Goal: Contribute content: Contribute content

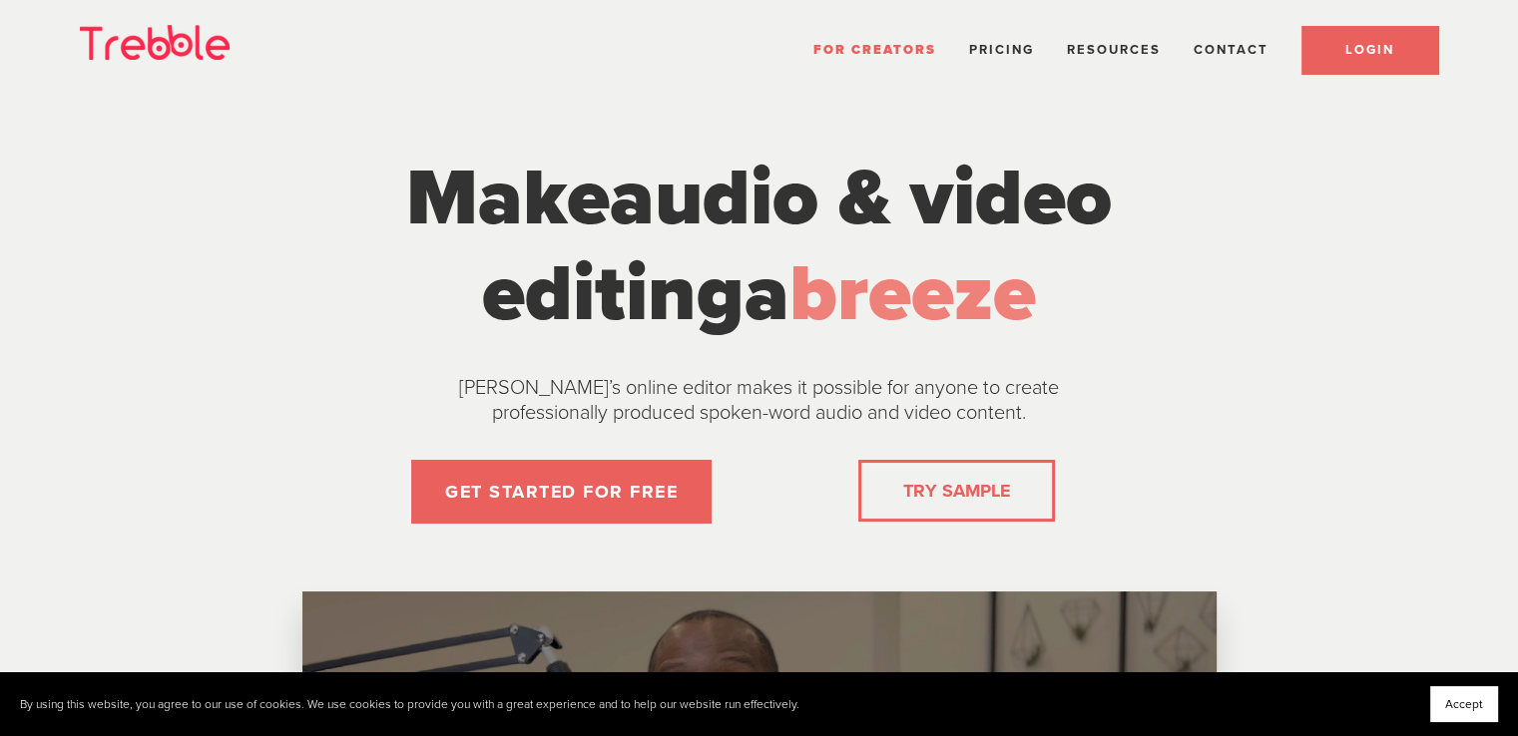
click at [1385, 48] on span "LOGIN" at bounding box center [1369, 50] width 49 height 16
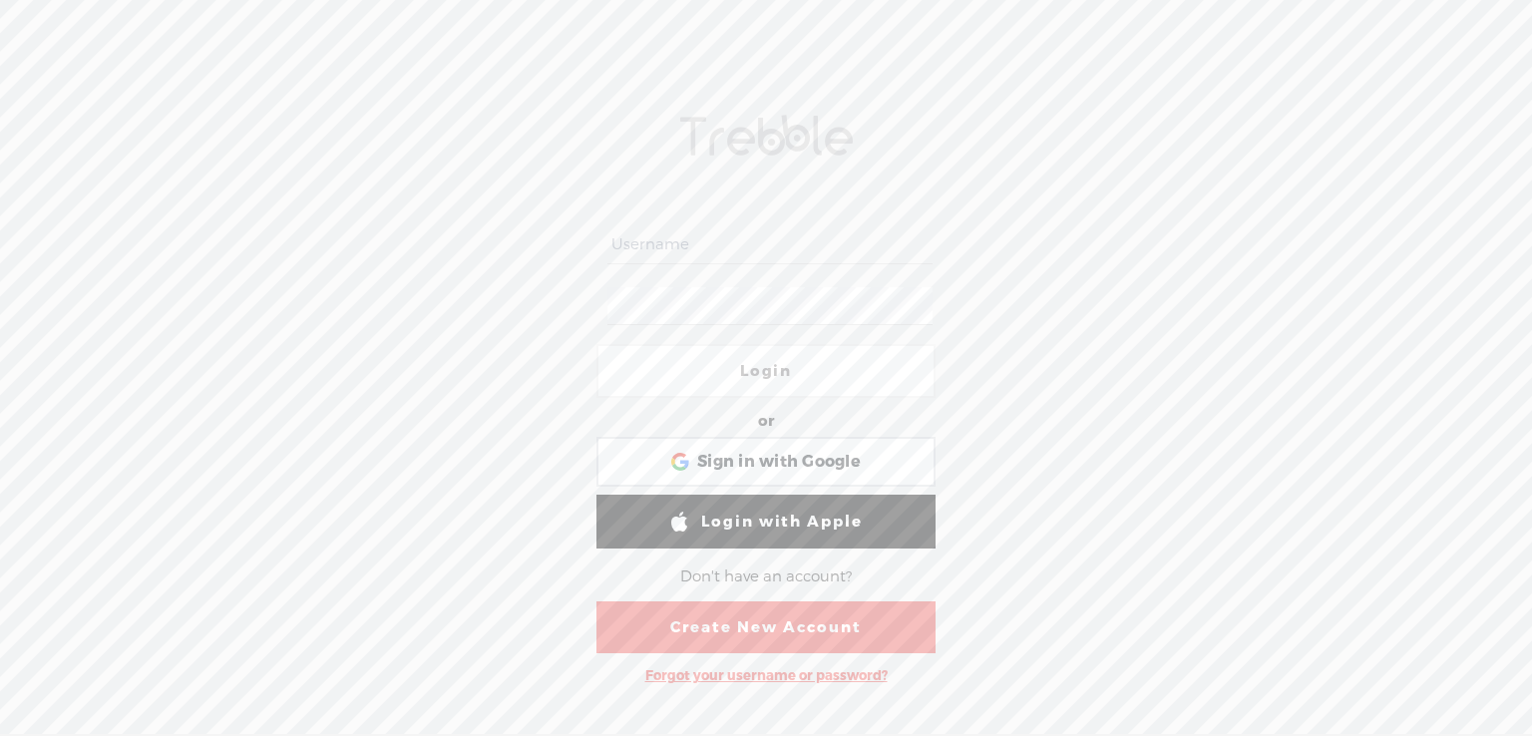
type input "[EMAIL_ADDRESS][DOMAIN_NAME]"
click at [883, 387] on link "Login" at bounding box center [766, 371] width 339 height 54
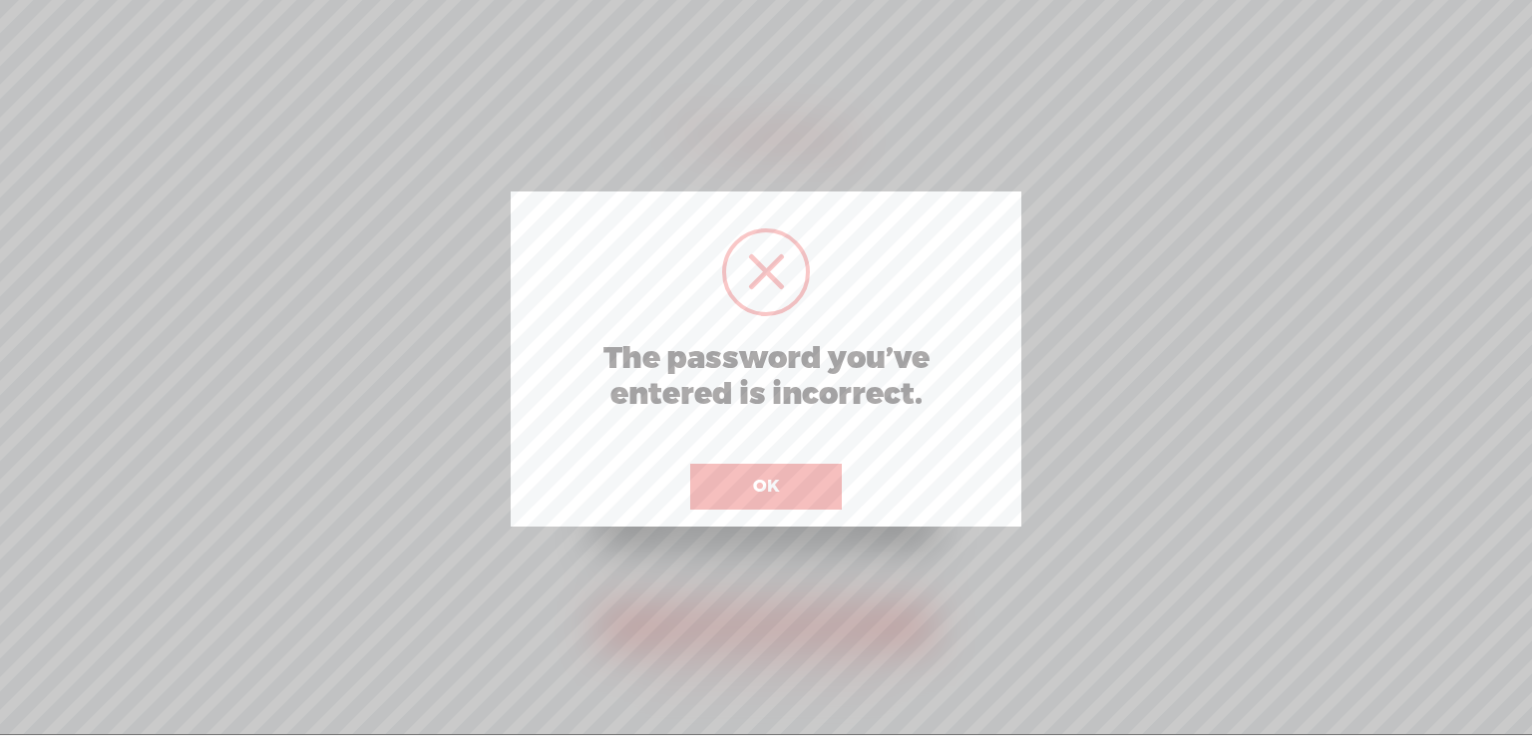
click at [1198, 351] on div at bounding box center [766, 367] width 1532 height 735
click at [811, 504] on button "OK" at bounding box center [766, 487] width 152 height 46
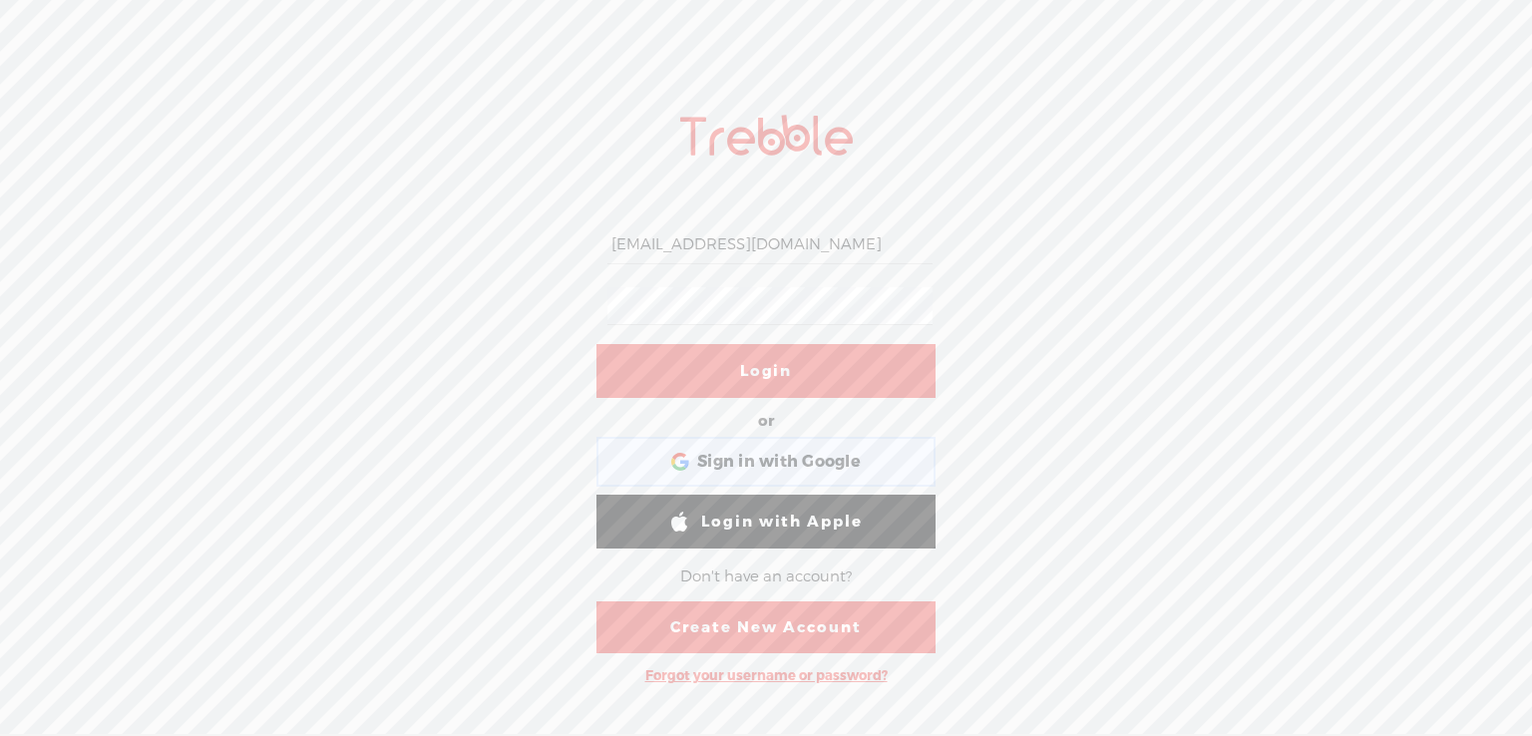
click at [886, 467] on div "Sign in with Google Sign in with Google. Opens in new tab" at bounding box center [766, 462] width 311 height 46
click at [807, 464] on span "Sign in with Google" at bounding box center [779, 462] width 164 height 21
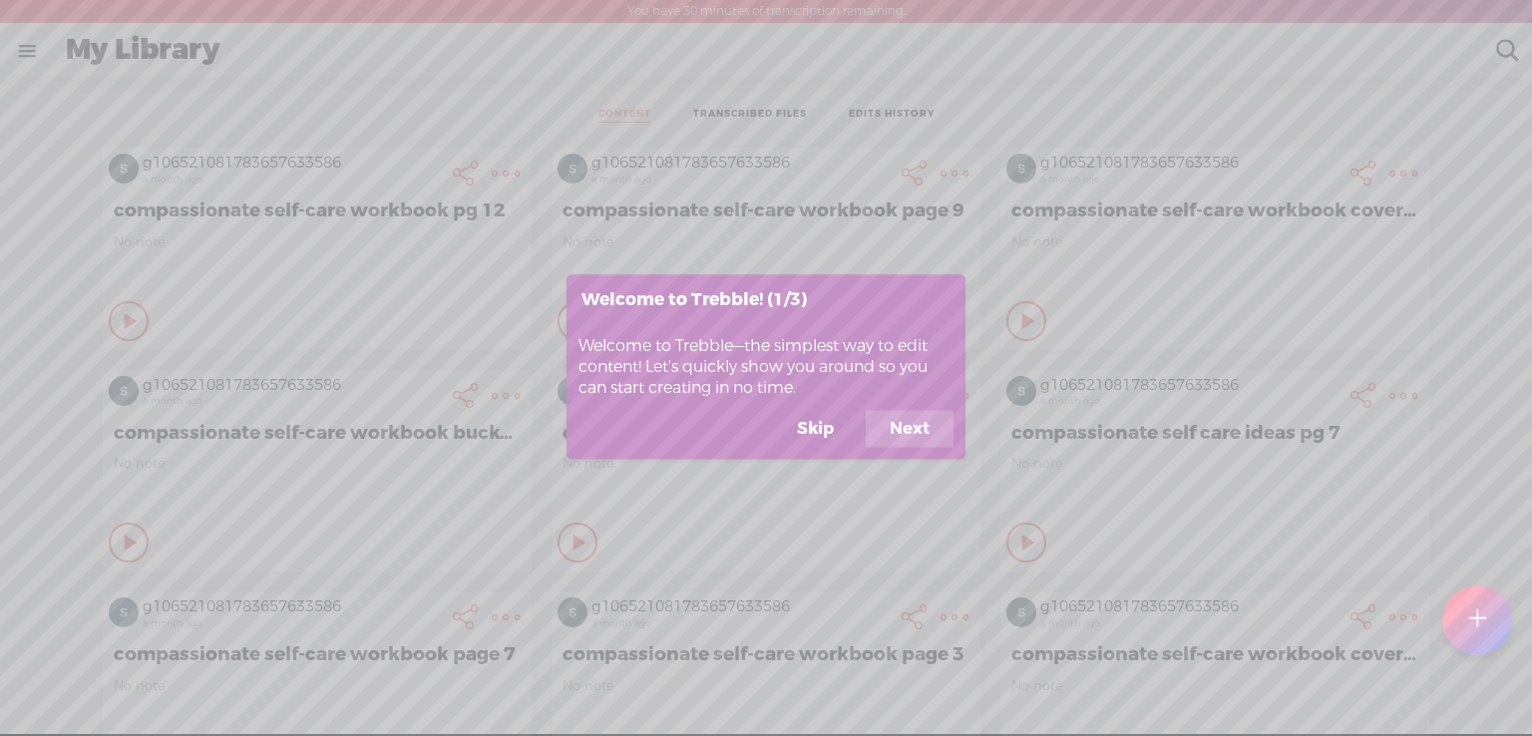
click at [835, 431] on button "Skip" at bounding box center [815, 429] width 85 height 38
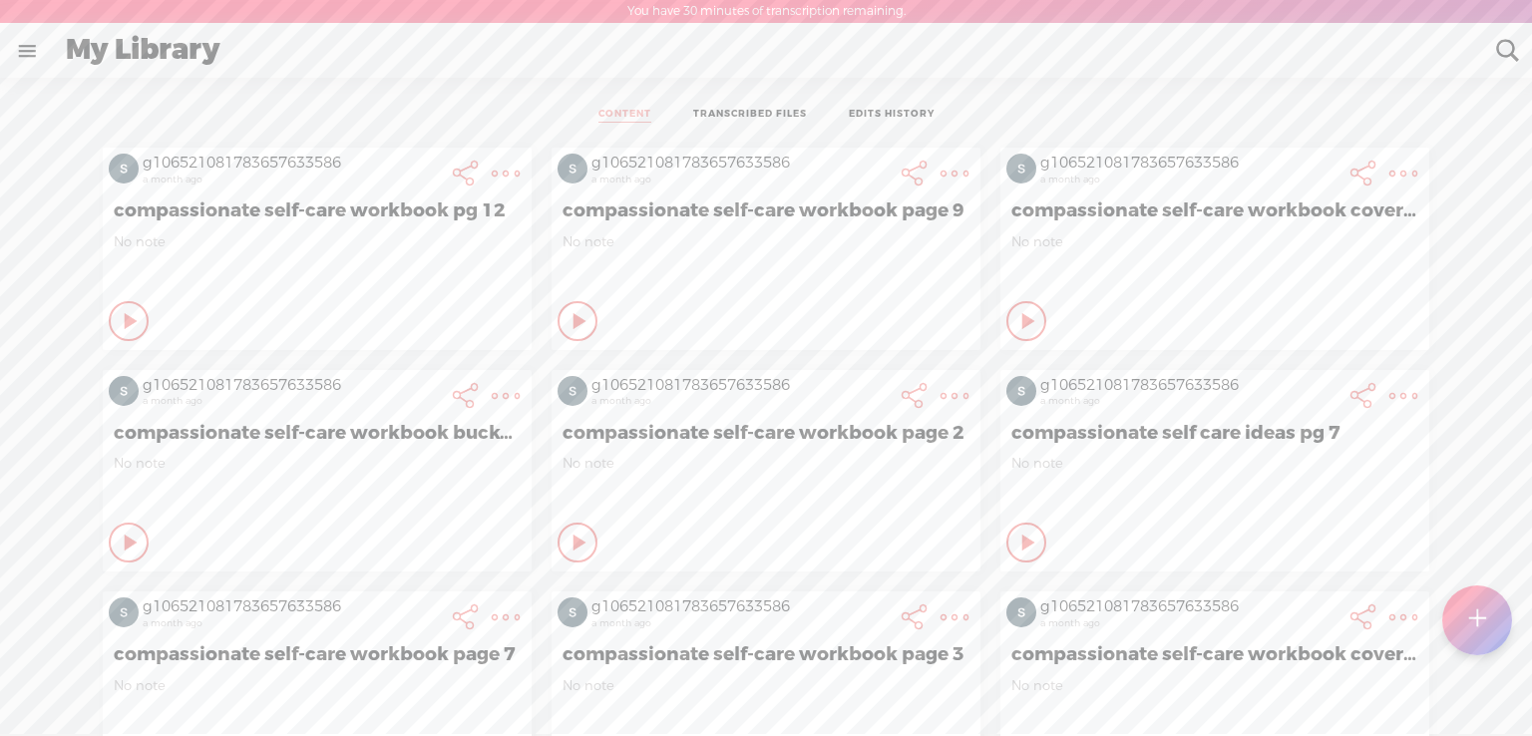
click at [1485, 635] on t at bounding box center [1477, 621] width 17 height 44
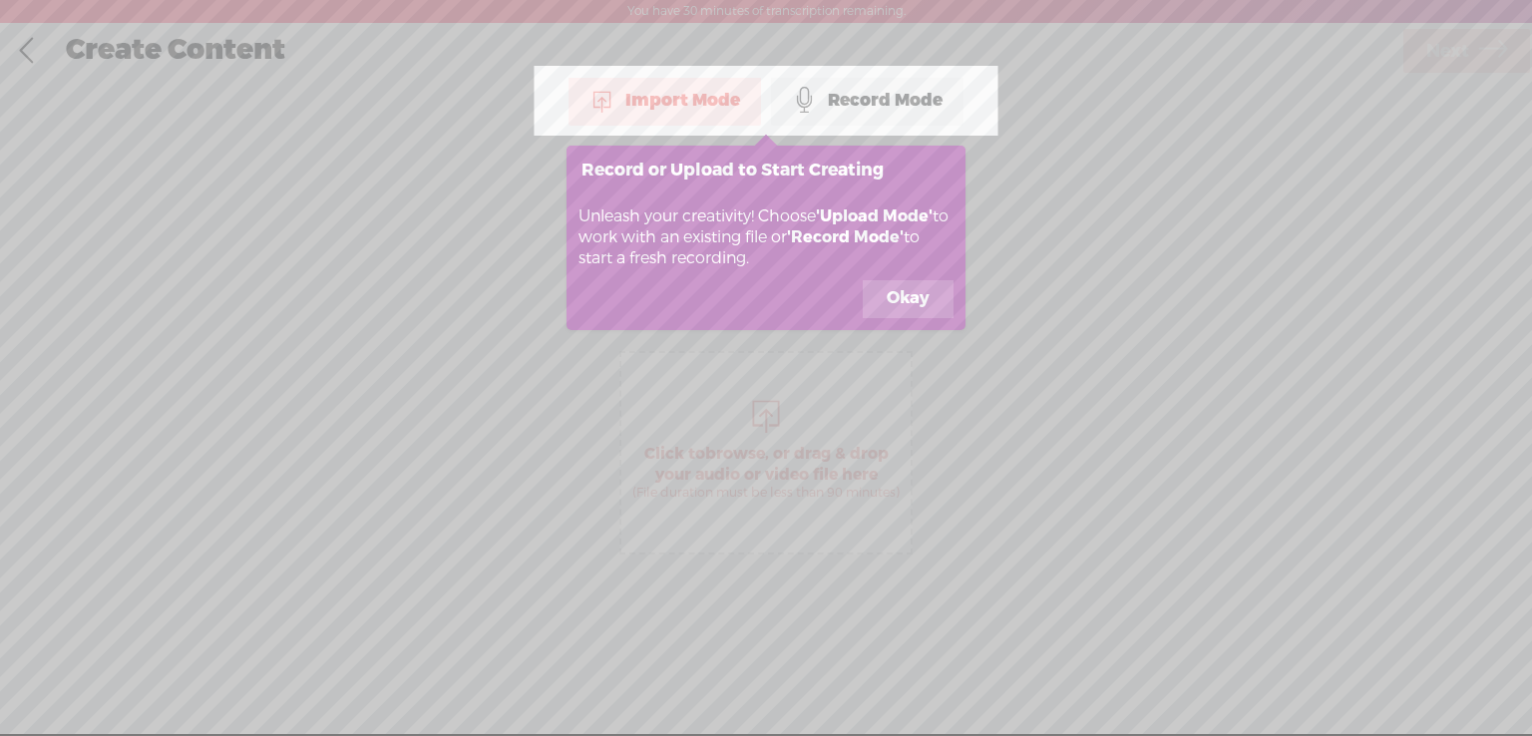
click at [698, 91] on div "Import Mode" at bounding box center [665, 101] width 193 height 50
click at [911, 296] on button "Okay" at bounding box center [908, 299] width 91 height 38
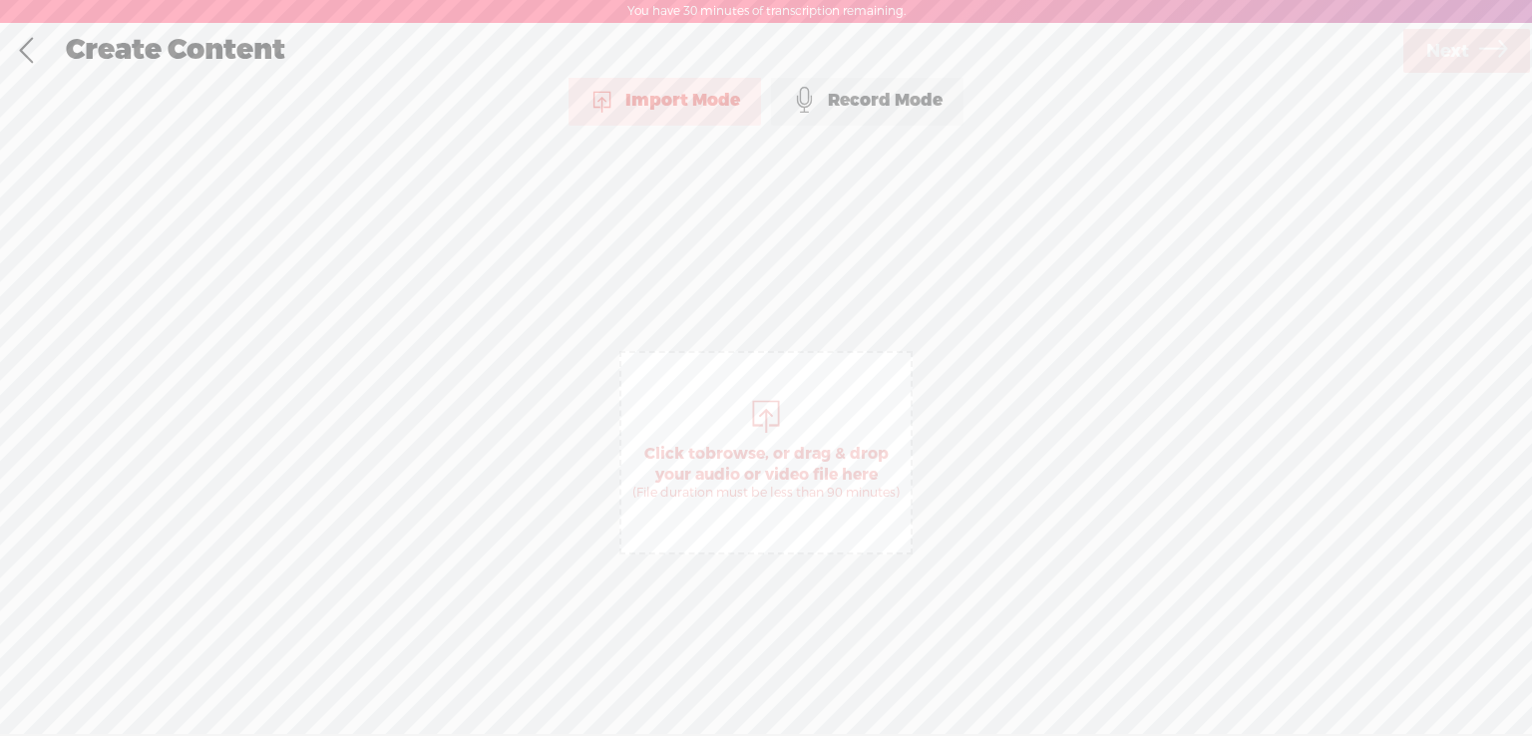
click at [771, 402] on div at bounding box center [766, 414] width 40 height 40
click at [1449, 45] on span "Next" at bounding box center [1448, 51] width 43 height 51
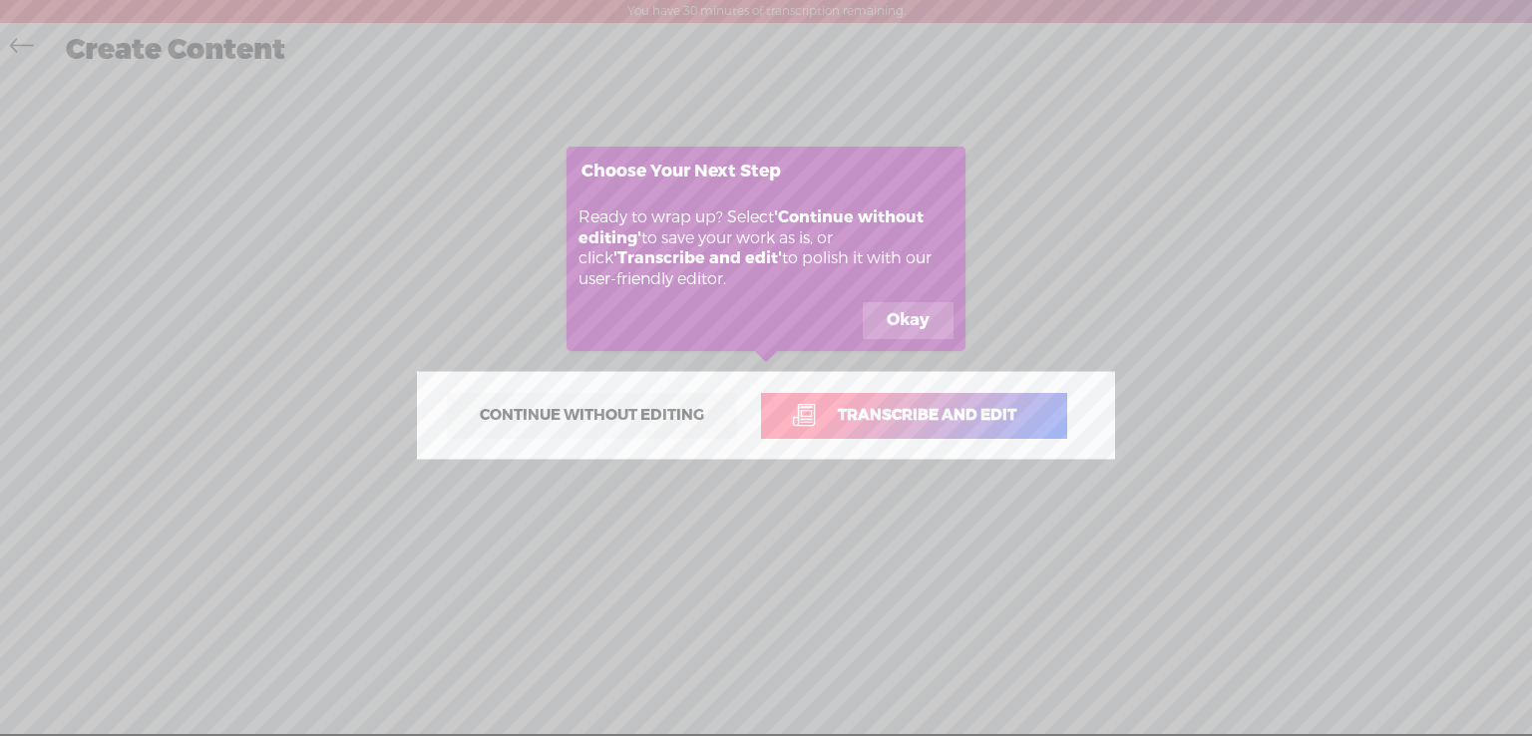
click at [870, 406] on span "Transcribe and edit" at bounding box center [927, 415] width 220 height 23
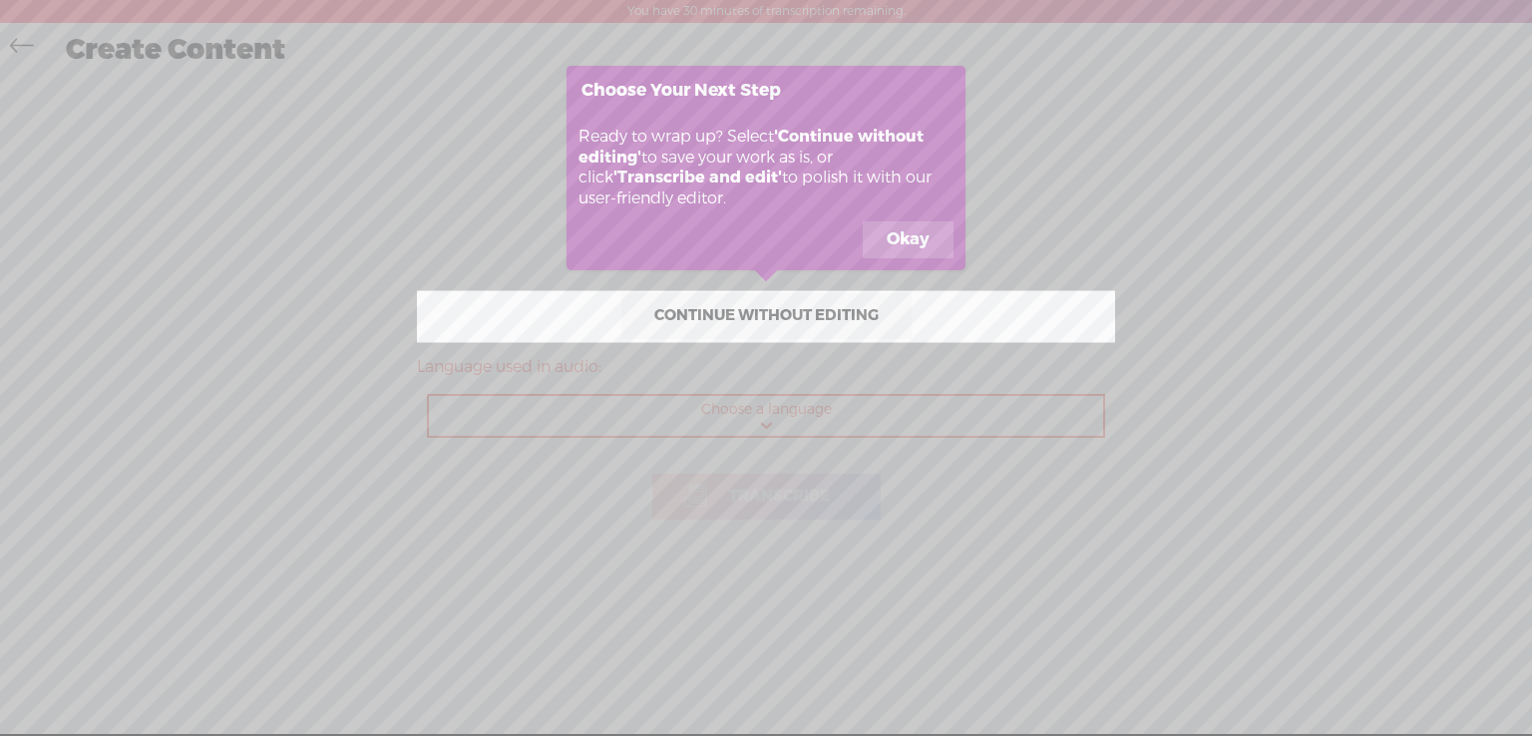
click at [766, 427] on icon at bounding box center [766, 368] width 1532 height 736
click at [914, 232] on button "Okay" at bounding box center [908, 240] width 91 height 38
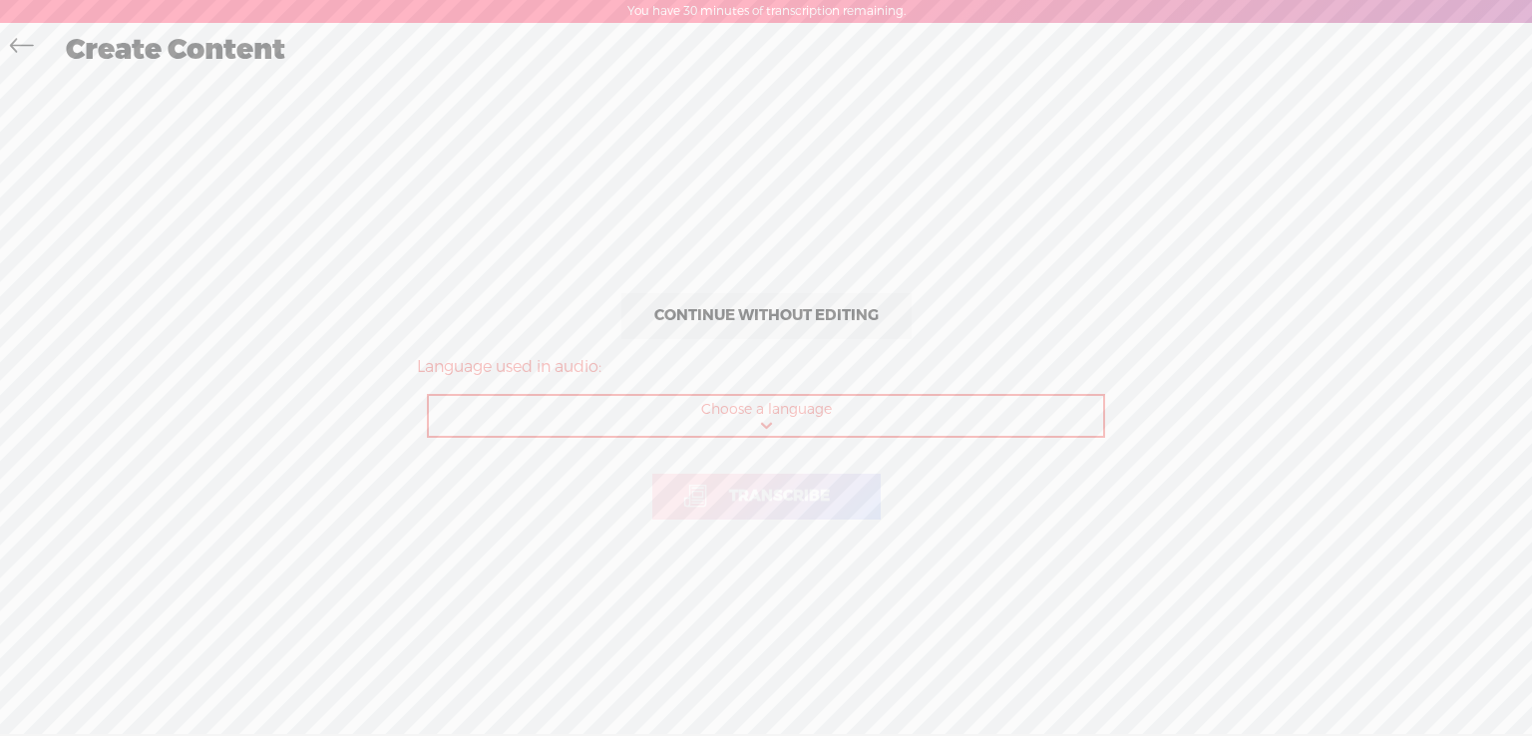
click at [756, 432] on select "Choose a language Afrikaans Albanian Amharic Arabic, Gulf Arabic, Modern Standa…" at bounding box center [767, 416] width 676 height 41
select select "en-US"
click at [429, 396] on select "Choose a language Afrikaans Albanian Amharic Arabic, Gulf Arabic, Modern Standa…" at bounding box center [767, 416] width 676 height 41
click at [832, 507] on link "Transcribe" at bounding box center [767, 497] width 228 height 46
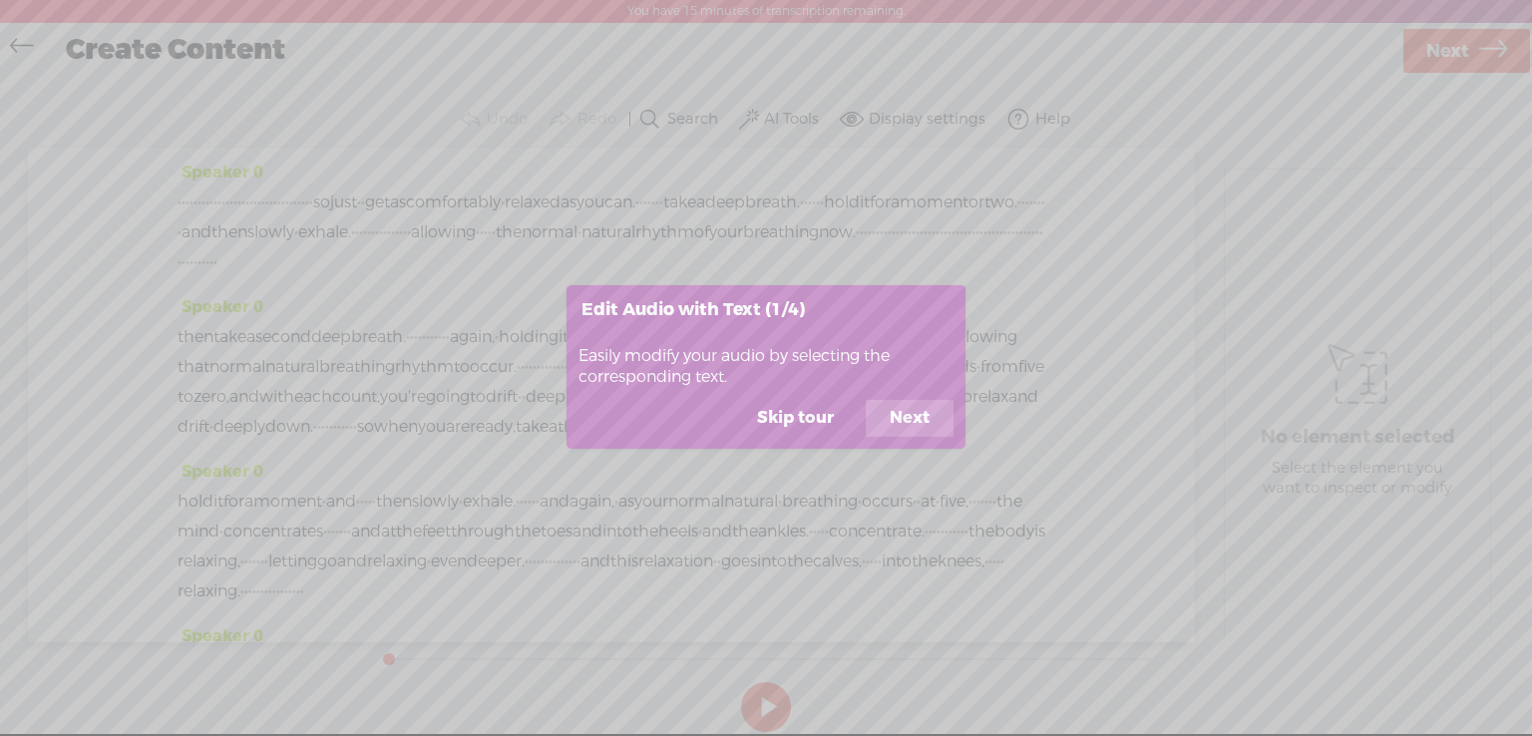
click at [911, 403] on button "Next" at bounding box center [910, 419] width 88 height 38
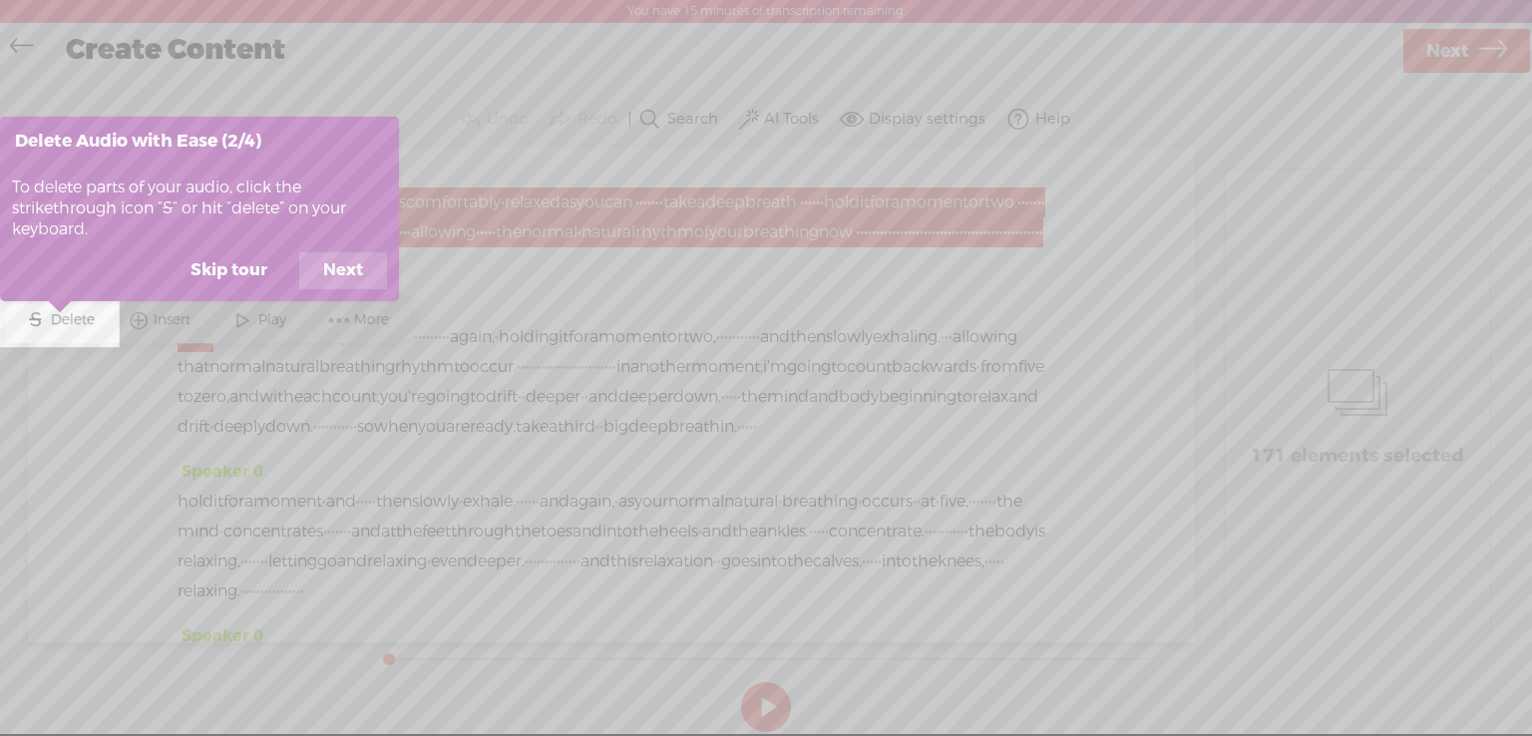
click at [236, 273] on button "Skip tour" at bounding box center [229, 271] width 125 height 38
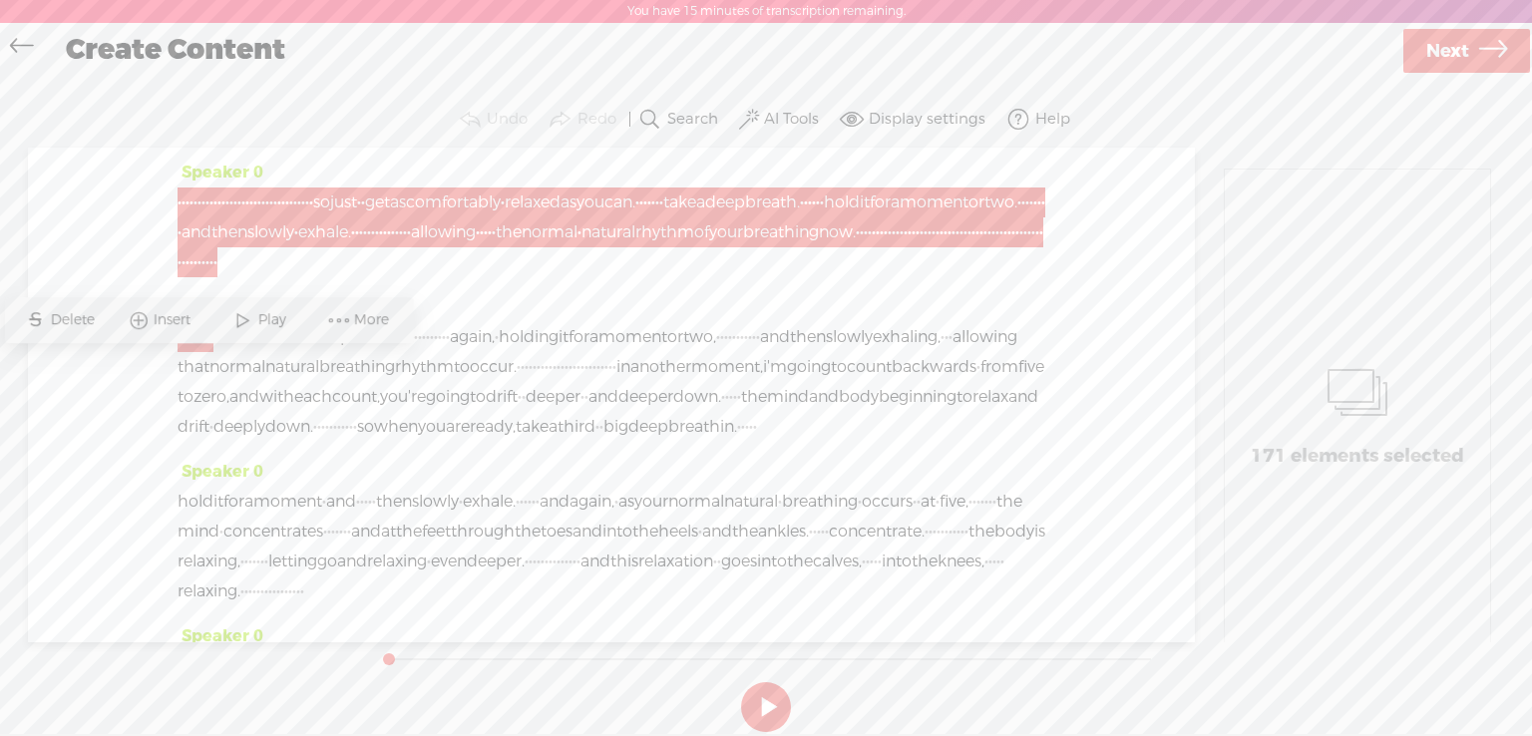
click at [155, 162] on div "Speaker 0 · · · · · · · · · · · · · · · · · · · · · · · · · · · · · · · · · · s…" at bounding box center [611, 395] width 1167 height 495
click at [1106, 352] on div "Speaker 0 · · · · · · · · · · · · · · · · · · · · · · · · · · · · · · · · · · s…" at bounding box center [611, 395] width 1167 height 495
click at [72, 412] on div "Speaker 0 · · · · · · · · · · · · · · · · · · · · · · · · · · · · · · · · · · s…" at bounding box center [611, 395] width 1167 height 495
click at [782, 110] on label "AI Tools" at bounding box center [791, 120] width 55 height 20
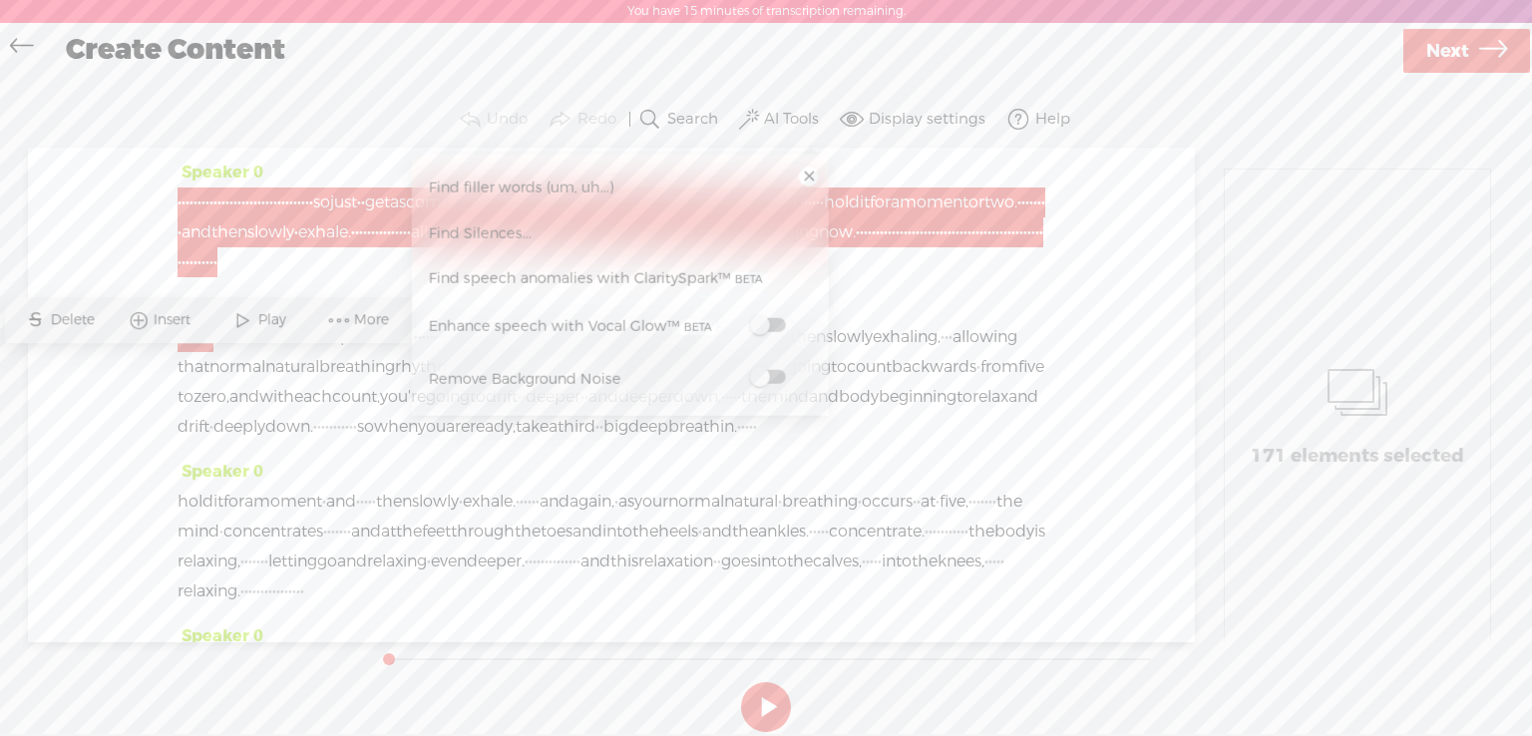
click at [1057, 493] on div "Speaker 0 · · · · · · · · · · · · · · · · · · · · · · · · · · · · · · · · · · s…" at bounding box center [611, 395] width 1167 height 495
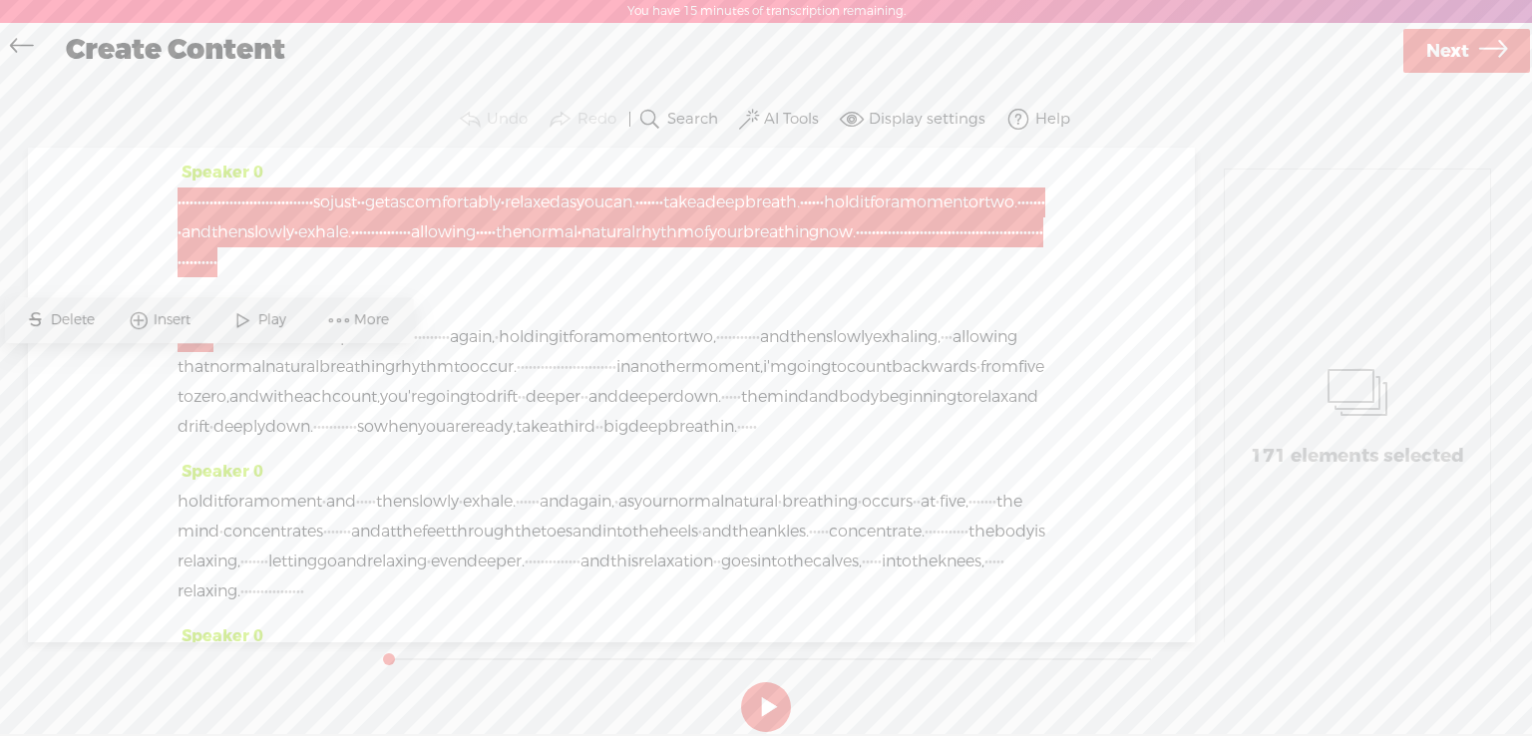
click at [1017, 442] on div "then take a second deep breath. · · · · · · · · · · · again, · holding it for a…" at bounding box center [612, 382] width 868 height 120
click at [257, 277] on span at bounding box center [238, 262] width 40 height 30
click at [176, 183] on div "Speaker 0 · · · · · · · · · · · · · · · · · · · · · · · · · · · · · · · · · · s…" at bounding box center [611, 395] width 1167 height 495
click at [180, 202] on span "·" at bounding box center [180, 203] width 4 height 30
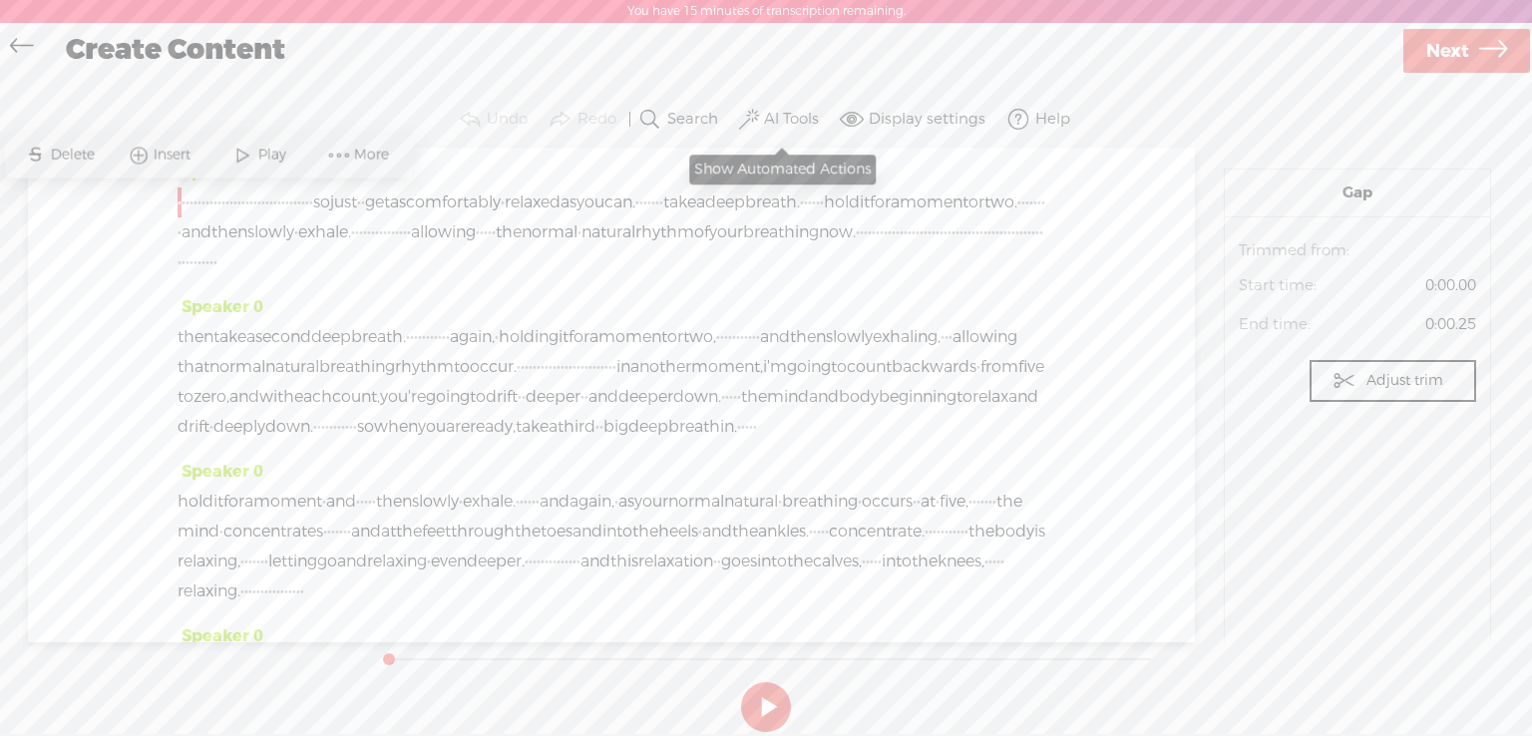
click at [798, 113] on label "AI Tools" at bounding box center [791, 120] width 55 height 20
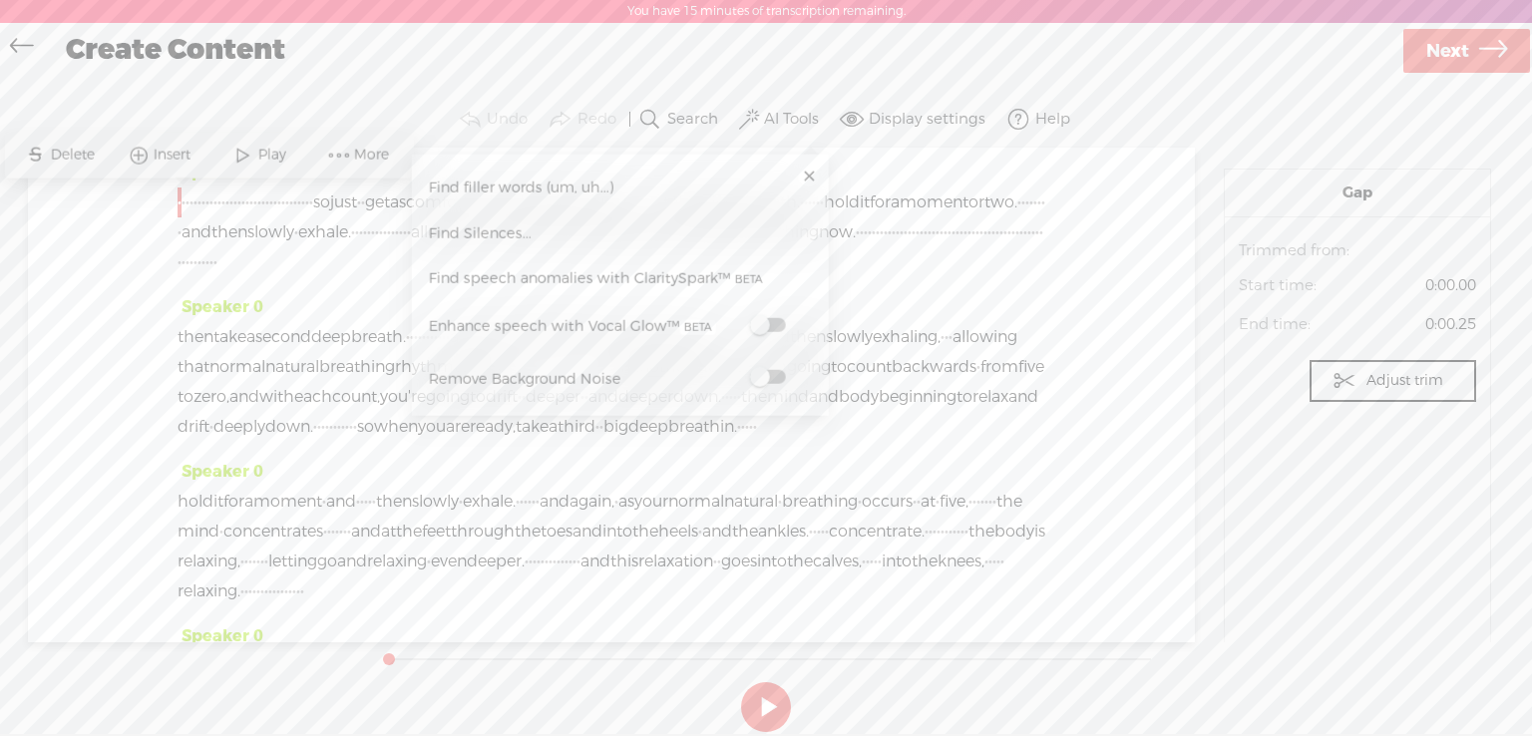
click at [186, 201] on span "·" at bounding box center [184, 203] width 4 height 30
drag, startPoint x: 227, startPoint y: 197, endPoint x: 159, endPoint y: 204, distance: 69.2
click at [159, 204] on div "Speaker 0 · · · · · · · · · · · · · · · · · · · · · · · · · · · · · · · · · · s…" at bounding box center [611, 395] width 1167 height 495
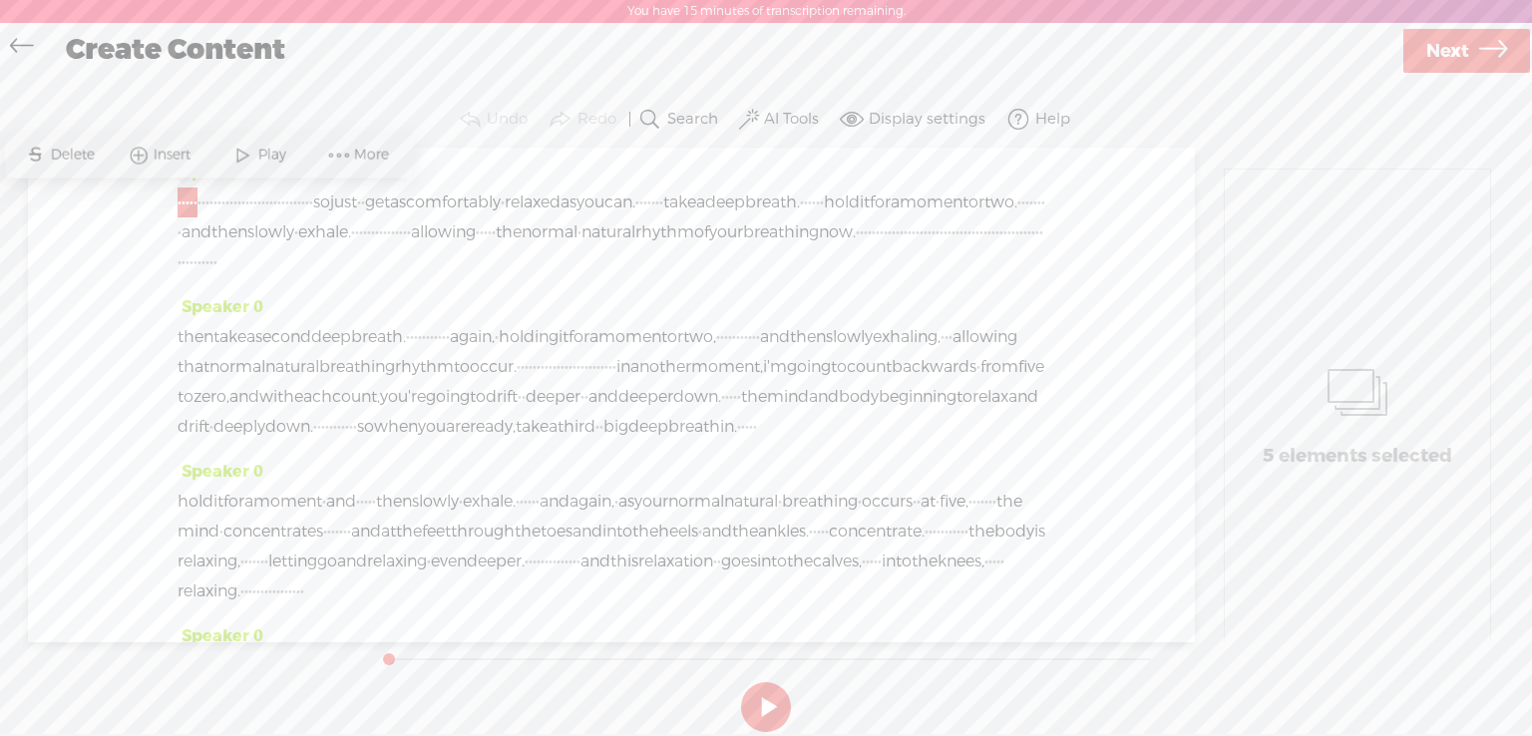
click at [202, 203] on span "·" at bounding box center [200, 203] width 4 height 30
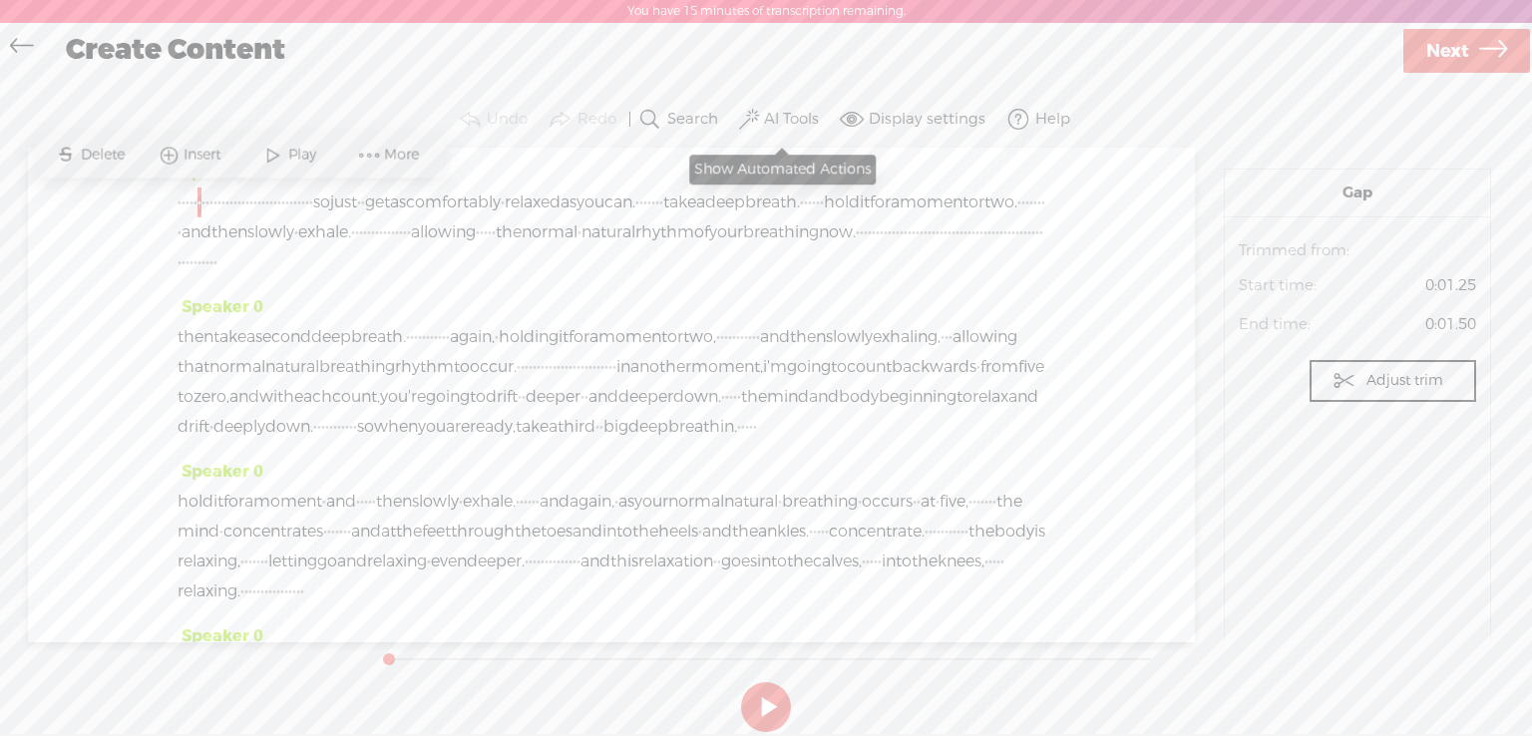
click at [802, 114] on label "AI Tools" at bounding box center [791, 120] width 55 height 20
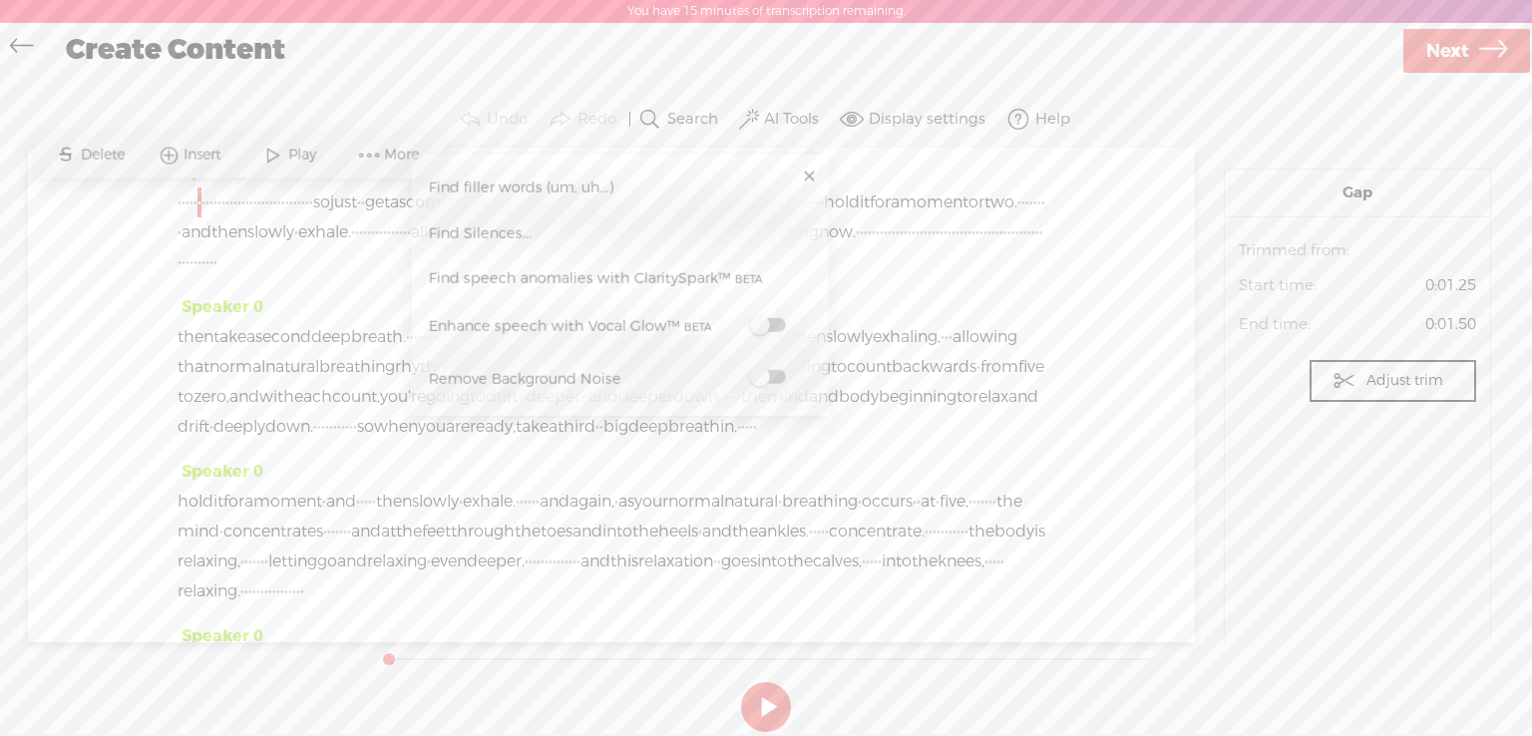
click at [777, 327] on span at bounding box center [767, 325] width 36 height 14
click at [782, 324] on span at bounding box center [767, 326] width 36 height 14
click at [773, 320] on span at bounding box center [767, 326] width 36 height 14
click at [774, 375] on span at bounding box center [767, 378] width 36 height 14
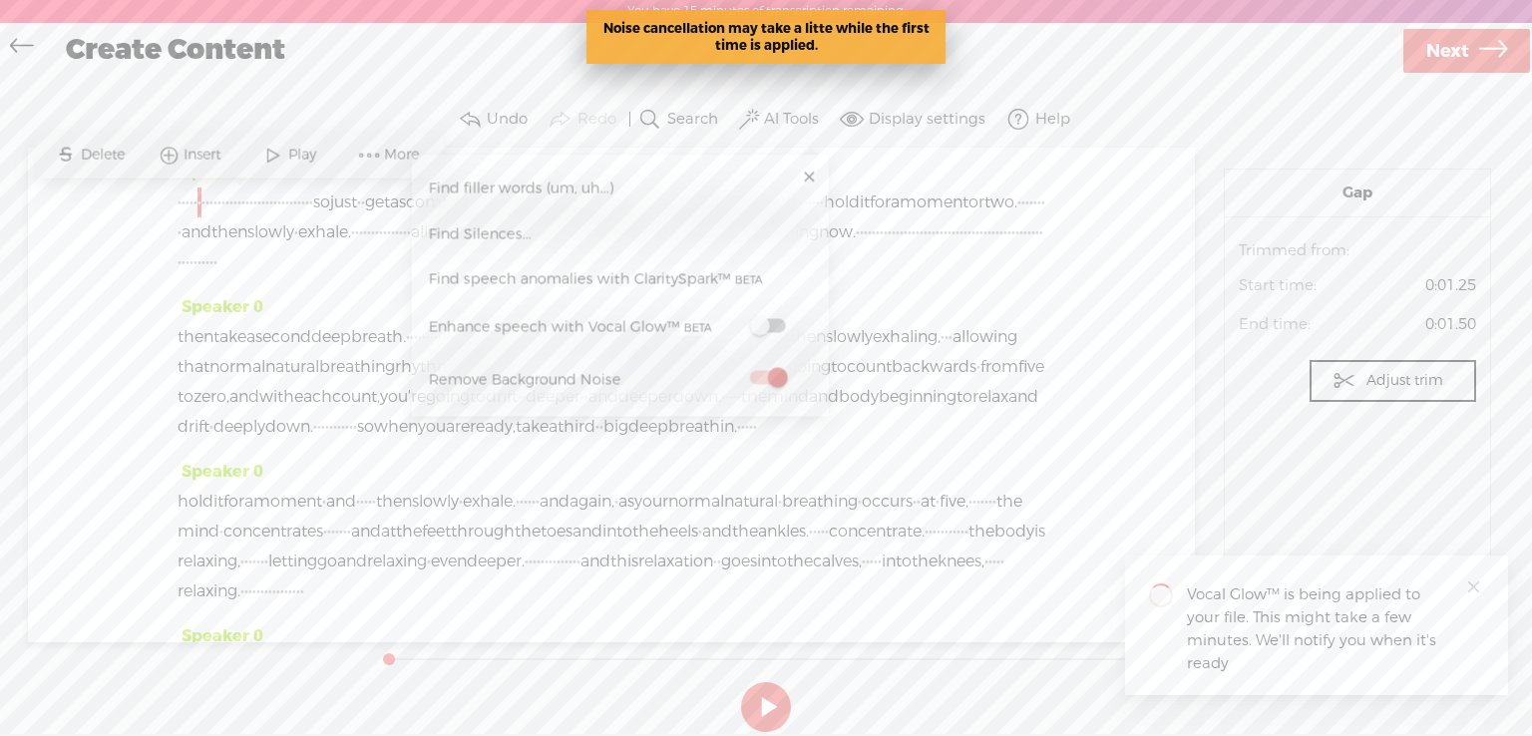
click at [650, 321] on div "Enhance speech with Vocal Glow™" at bounding box center [571, 329] width 287 height 26
click at [775, 324] on span at bounding box center [767, 326] width 36 height 14
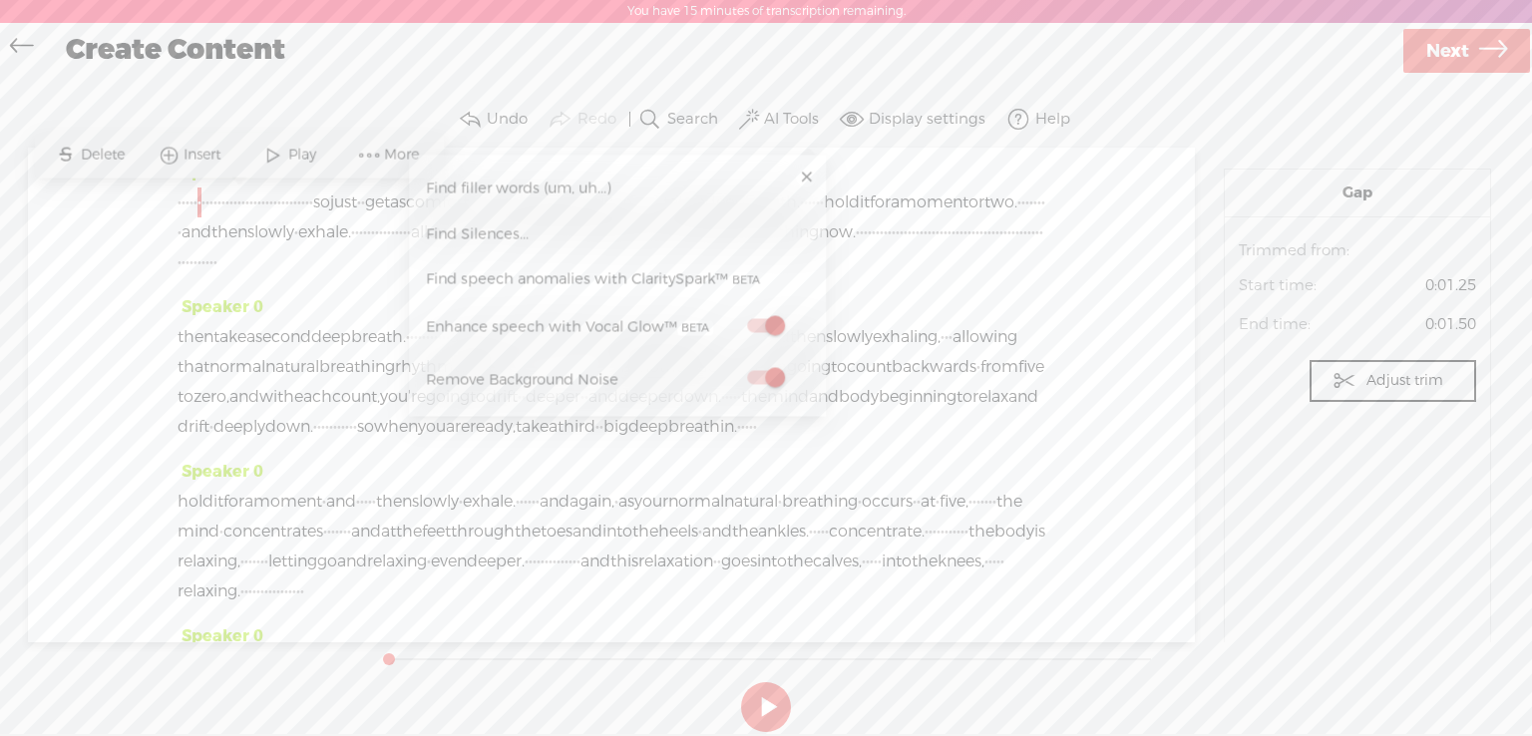
click at [771, 699] on button at bounding box center [766, 707] width 50 height 50
click at [807, 183] on link at bounding box center [807, 178] width 20 height 20
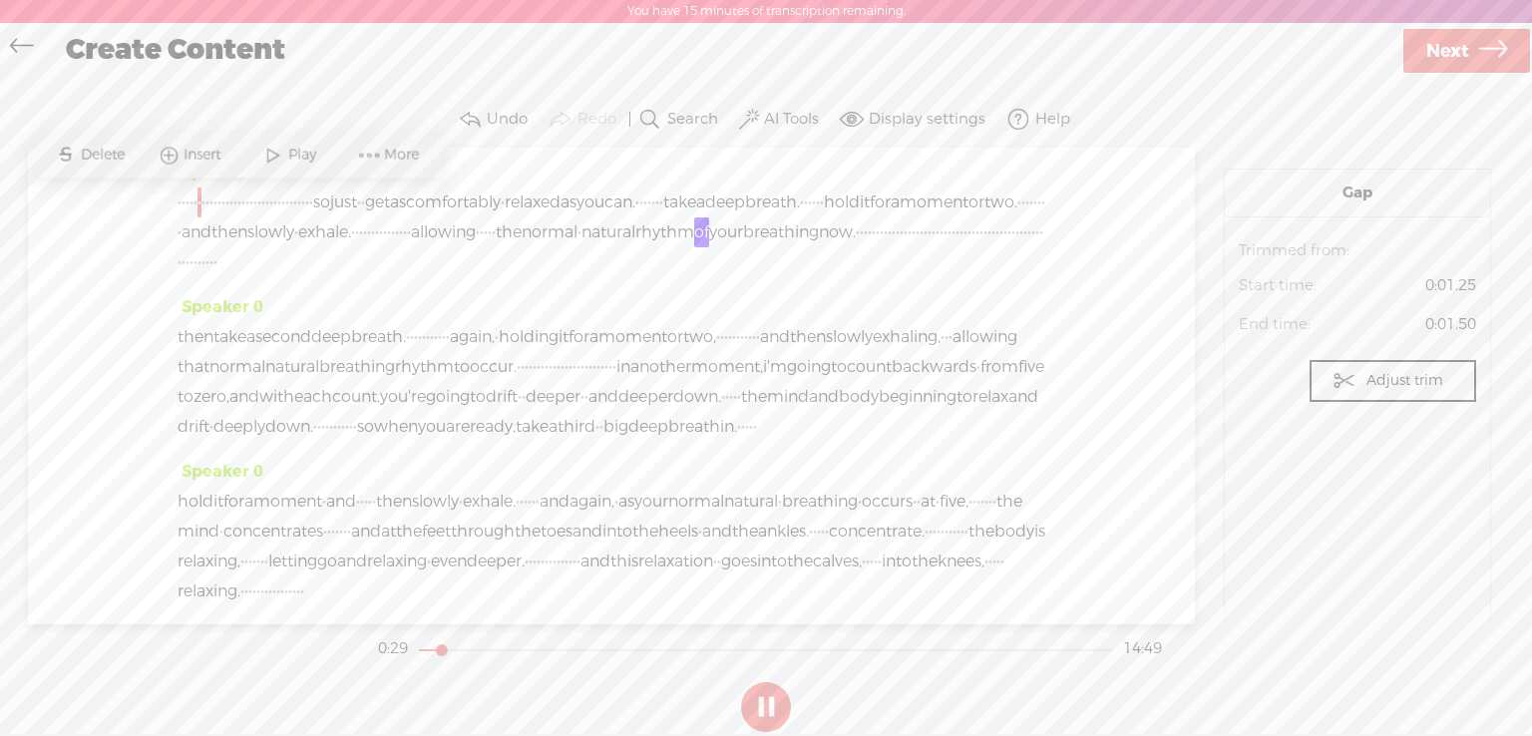
click at [313, 201] on span "·" at bounding box center [311, 203] width 4 height 30
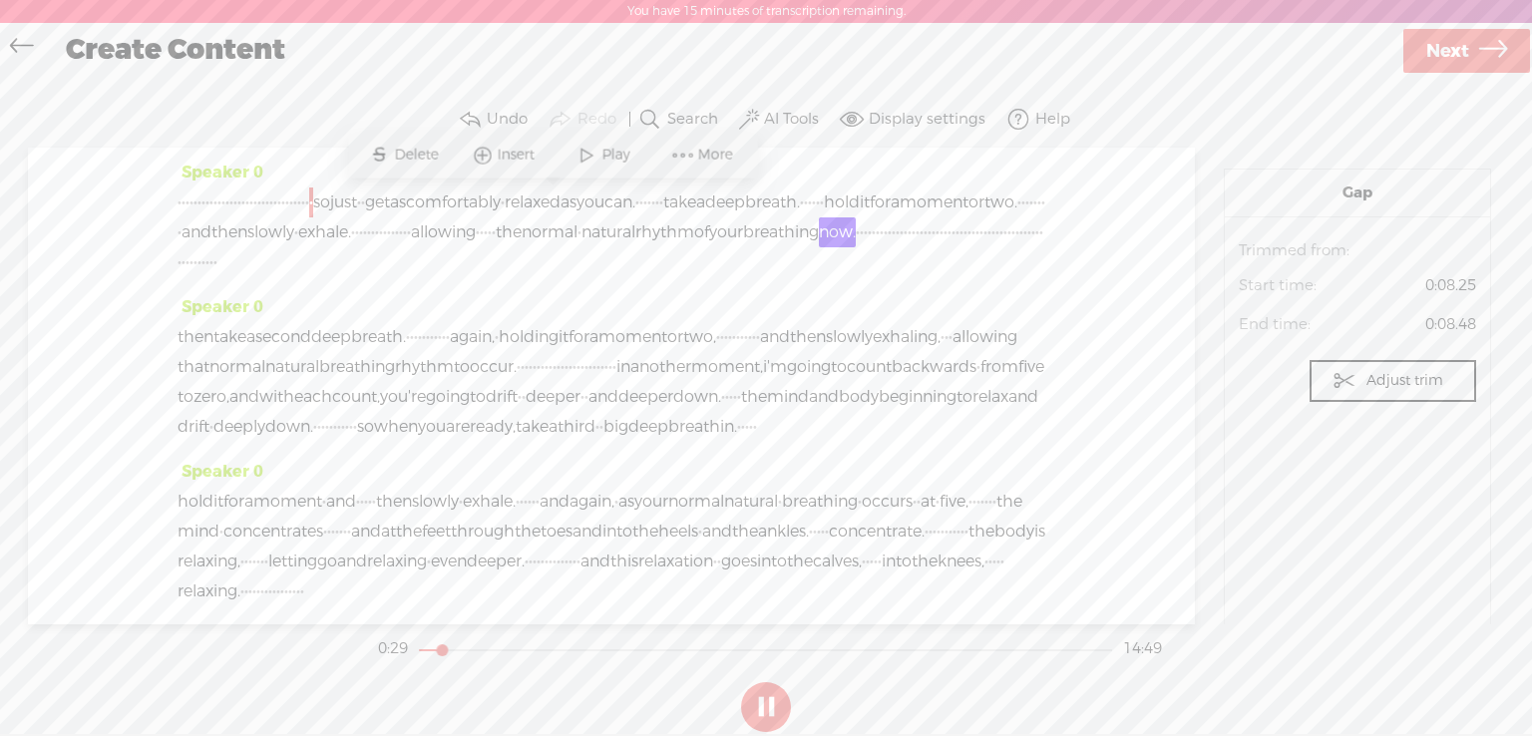
click at [301, 201] on span "·" at bounding box center [299, 203] width 4 height 30
drag, startPoint x: 521, startPoint y: 201, endPoint x: 166, endPoint y: 211, distance: 355.3
click at [166, 211] on div "Speaker 0 · · · · · · · · · · · · · · · · · · · · · · · · · · · · · · · · · · s…" at bounding box center [611, 386] width 1167 height 477
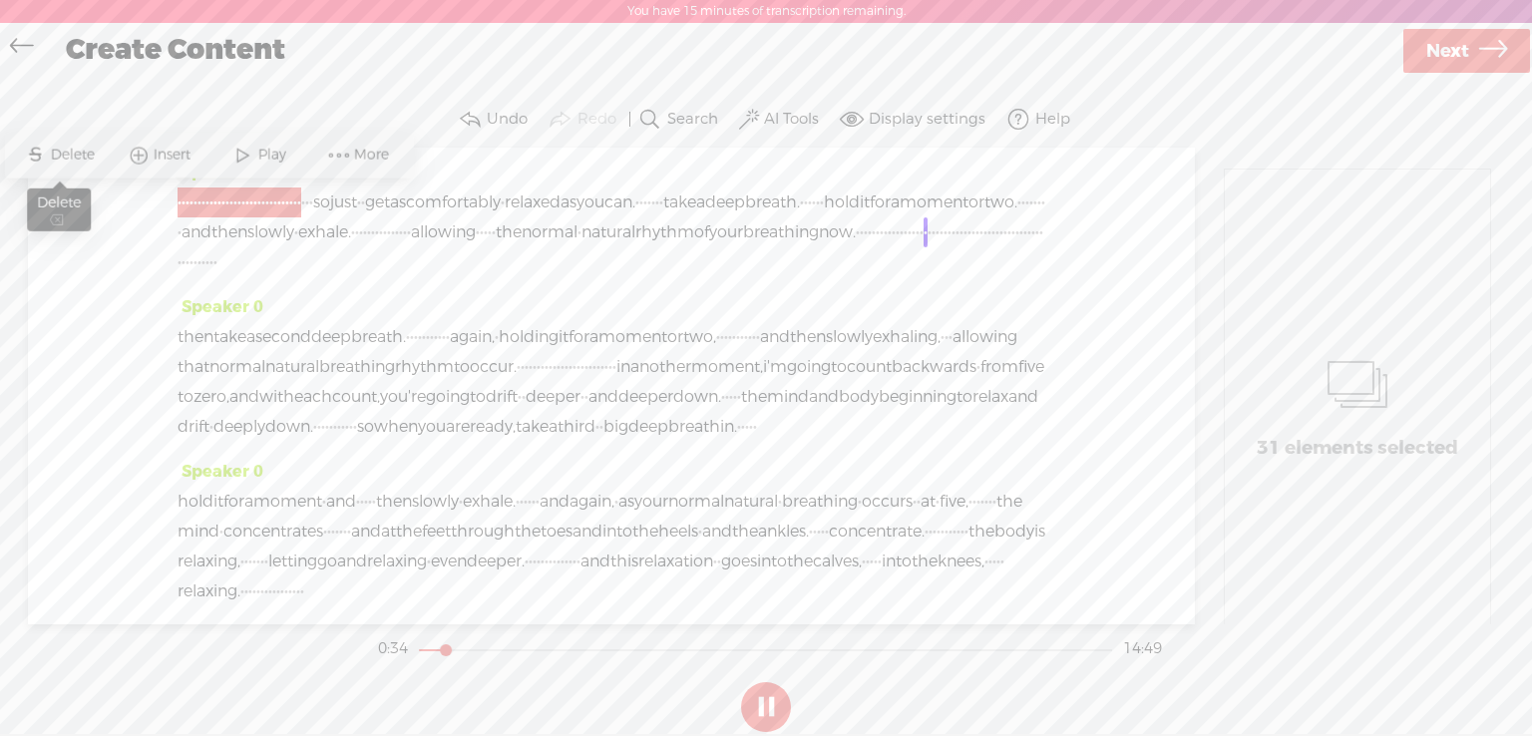
click at [70, 143] on span "S Delete" at bounding box center [60, 155] width 100 height 36
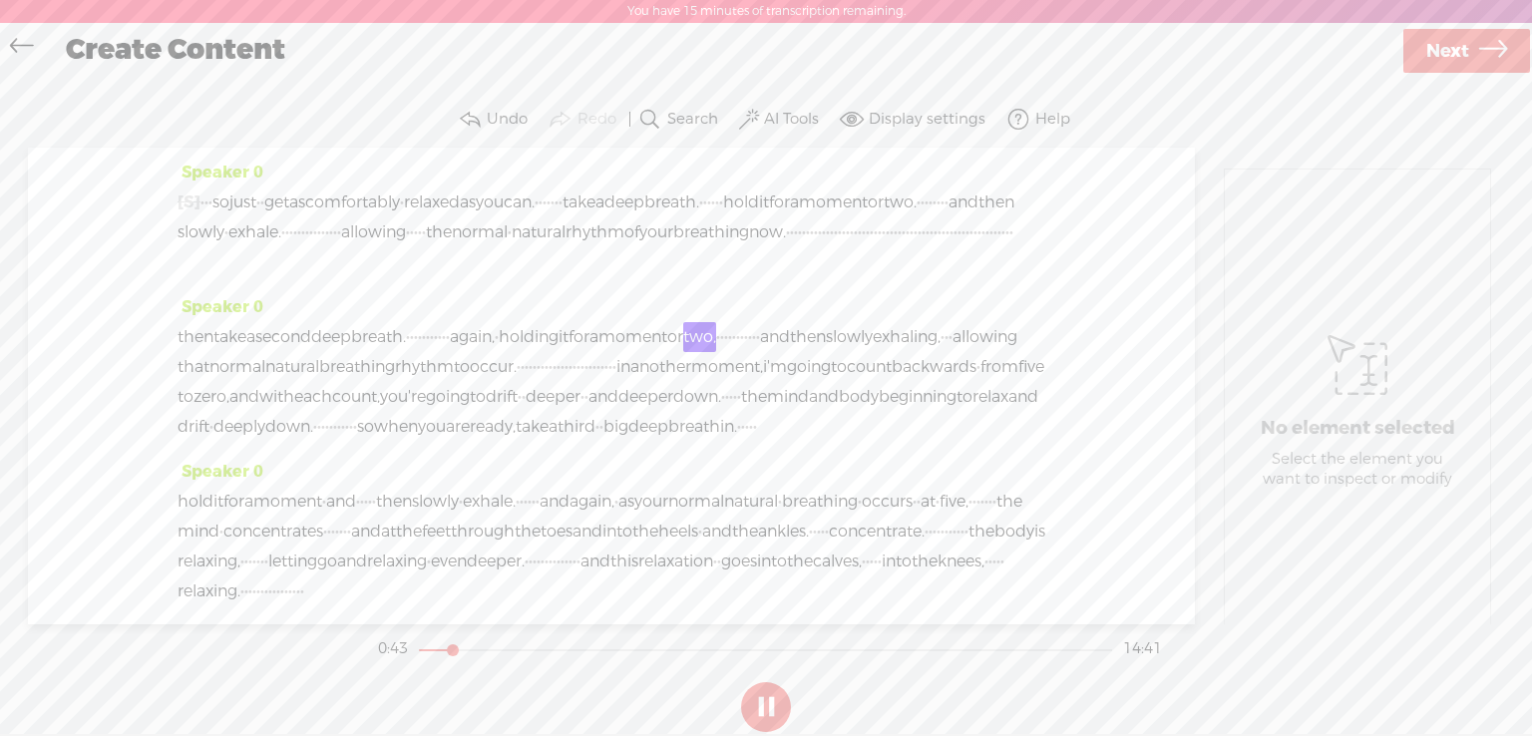
drag, startPoint x: 420, startPoint y: 296, endPoint x: 655, endPoint y: 272, distance: 236.7
click at [655, 272] on div "[S] · · · · · · · · · · · · · · · · · · · · · · · · · · · · · · · · · · so just…" at bounding box center [612, 233] width 868 height 90
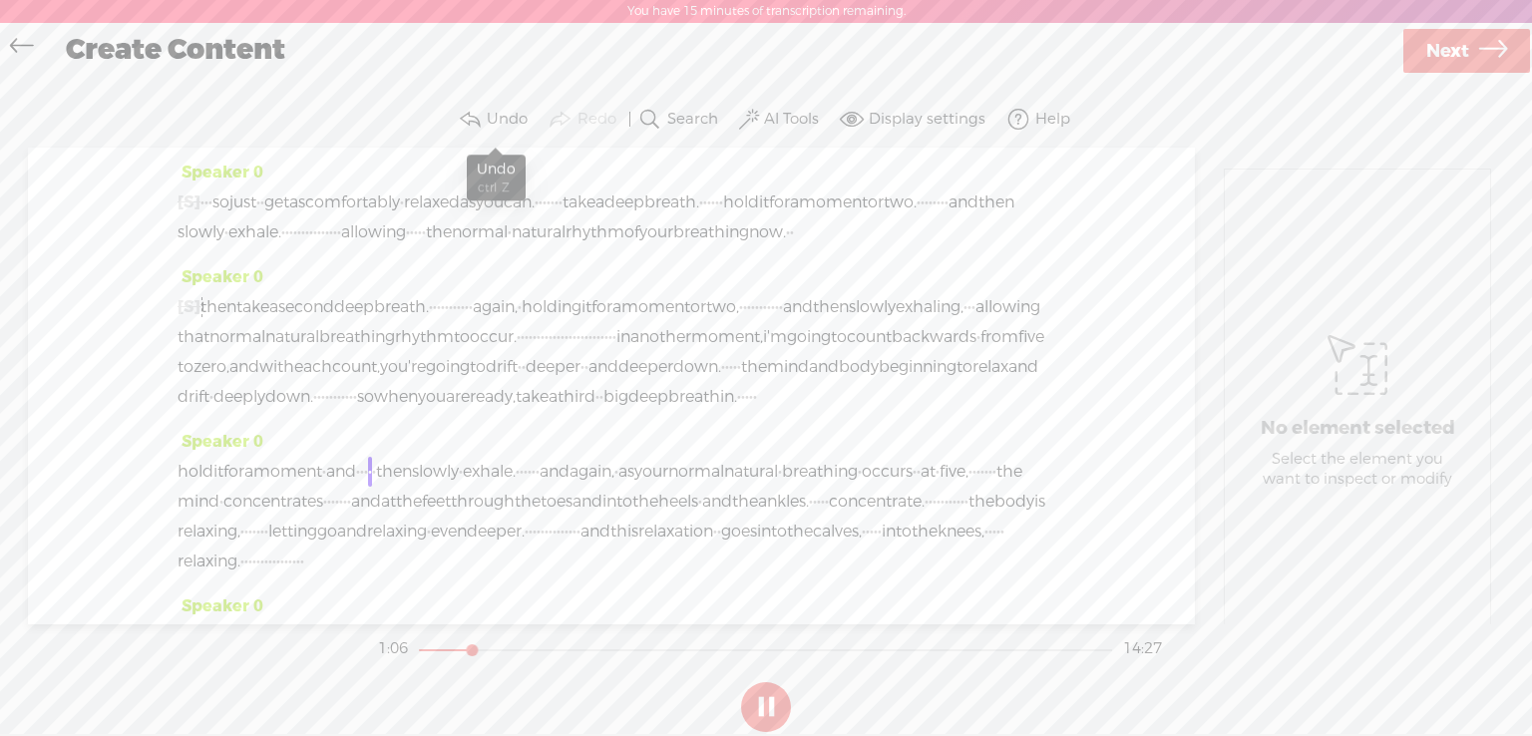
click at [503, 123] on label "Undo" at bounding box center [507, 120] width 41 height 20
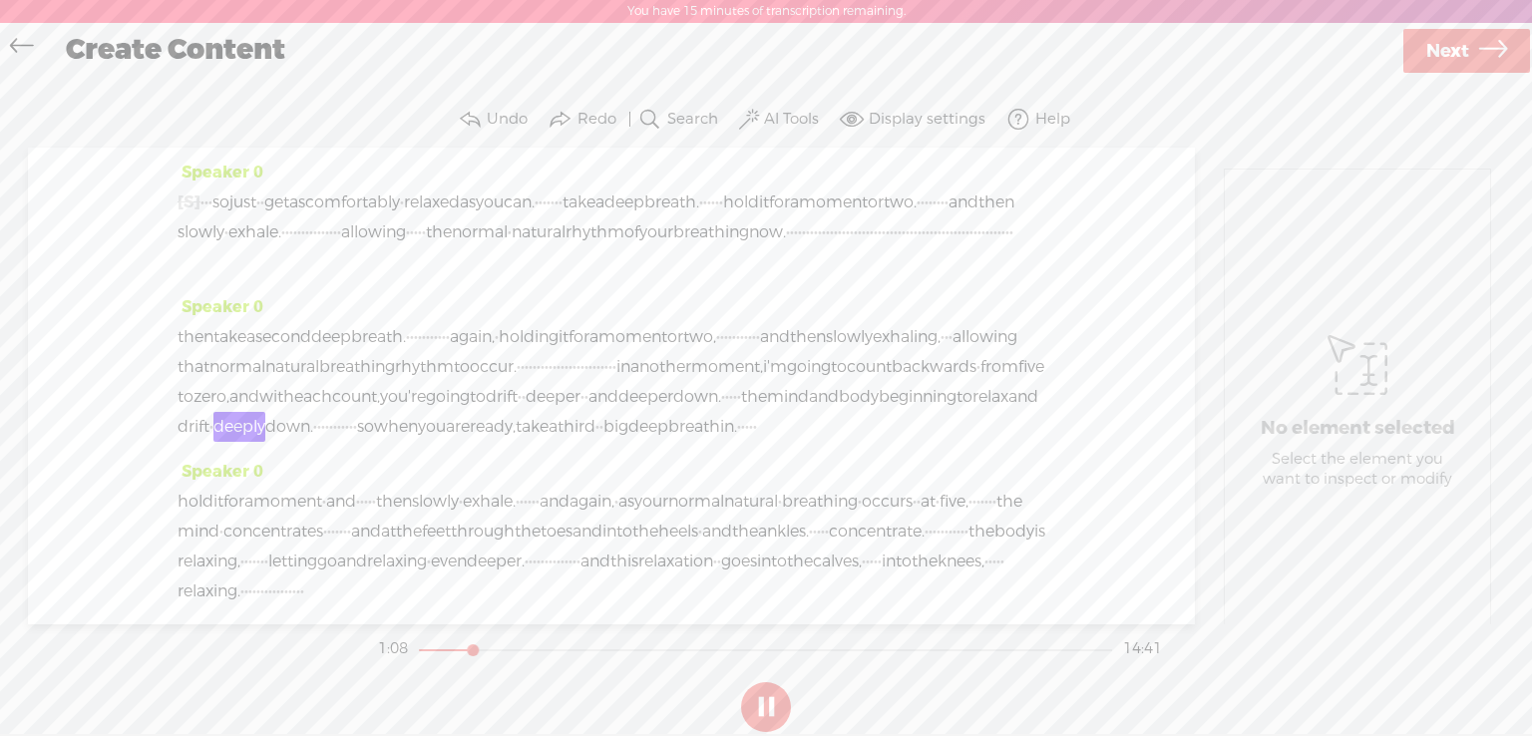
click at [500, 114] on label "Undo" at bounding box center [507, 120] width 41 height 20
click at [471, 126] on span at bounding box center [470, 120] width 24 height 24
click at [480, 113] on span at bounding box center [470, 120] width 24 height 24
click at [253, 196] on span "·" at bounding box center [251, 203] width 4 height 30
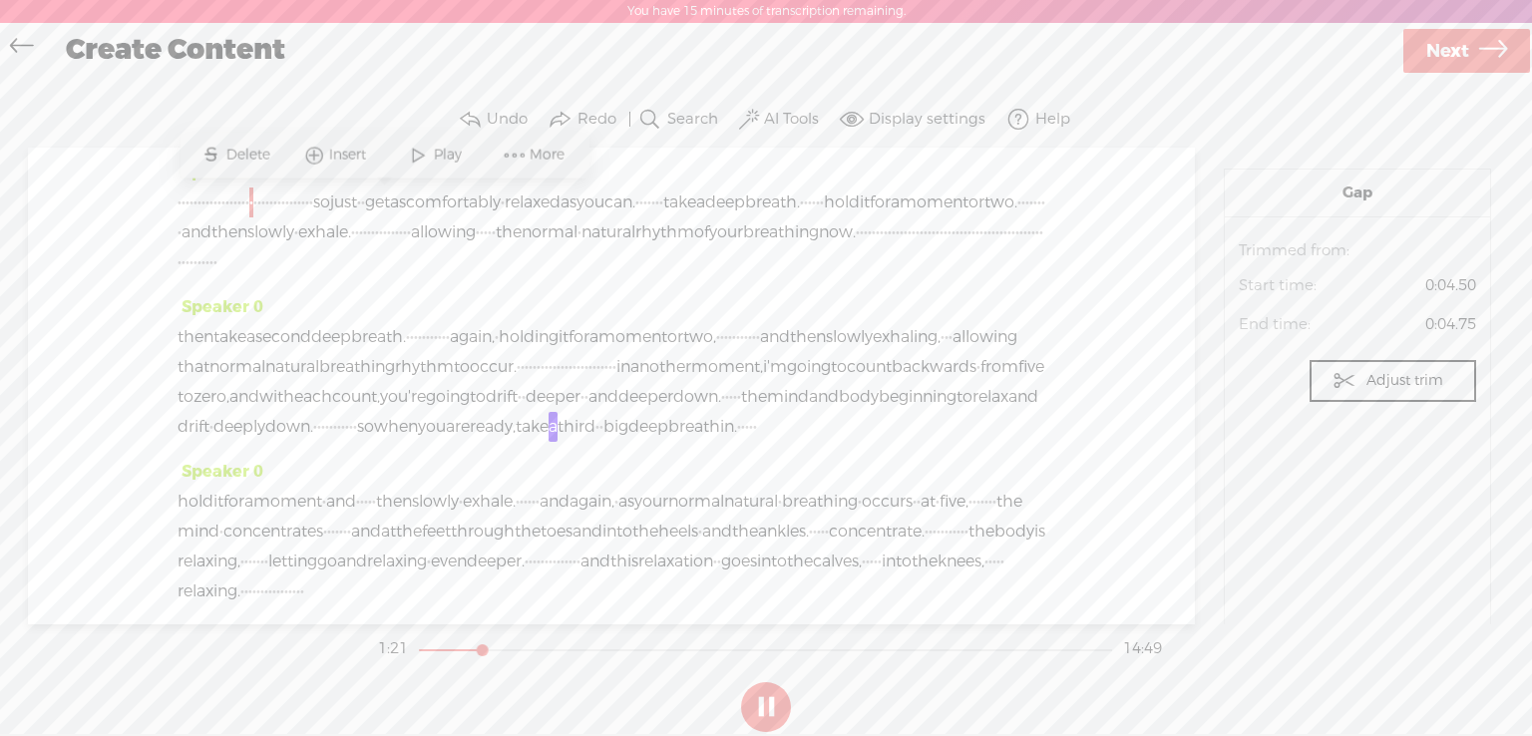
click at [253, 196] on span "·" at bounding box center [251, 203] width 4 height 30
click at [305, 203] on span "·" at bounding box center [303, 203] width 4 height 30
click at [587, 145] on span "Play" at bounding box center [596, 155] width 33 height 20
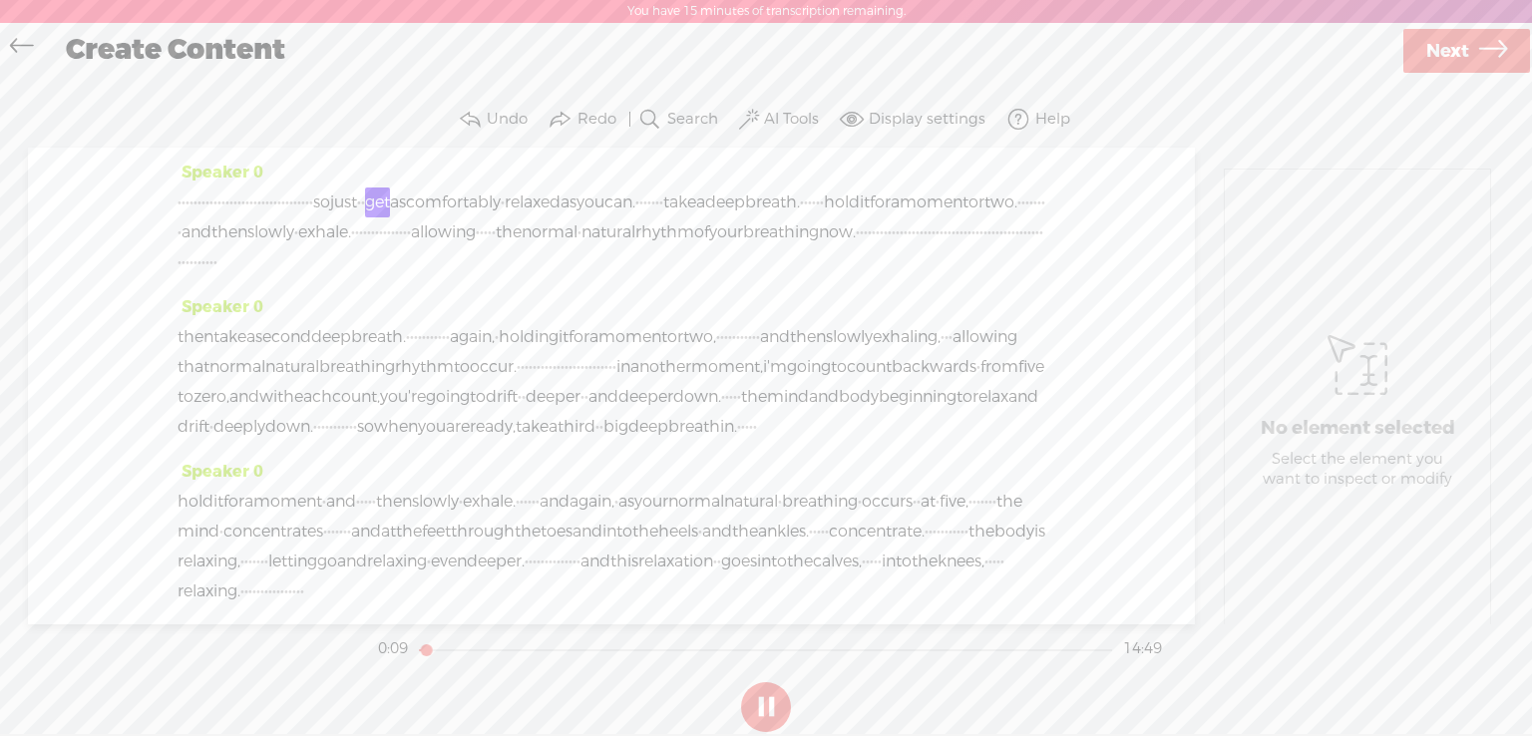
click at [305, 203] on span "·" at bounding box center [303, 203] width 4 height 30
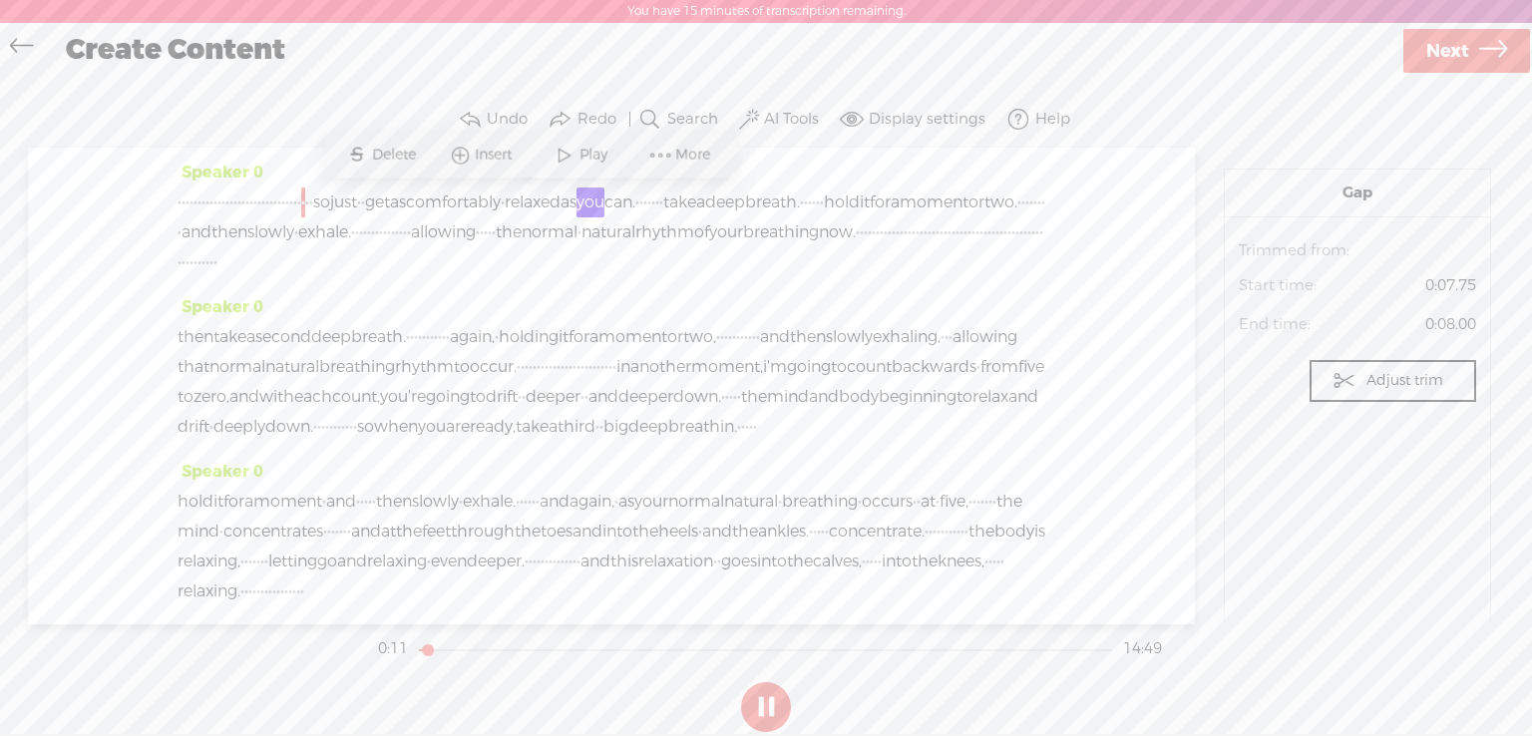
click at [381, 547] on span "and" at bounding box center [366, 532] width 30 height 30
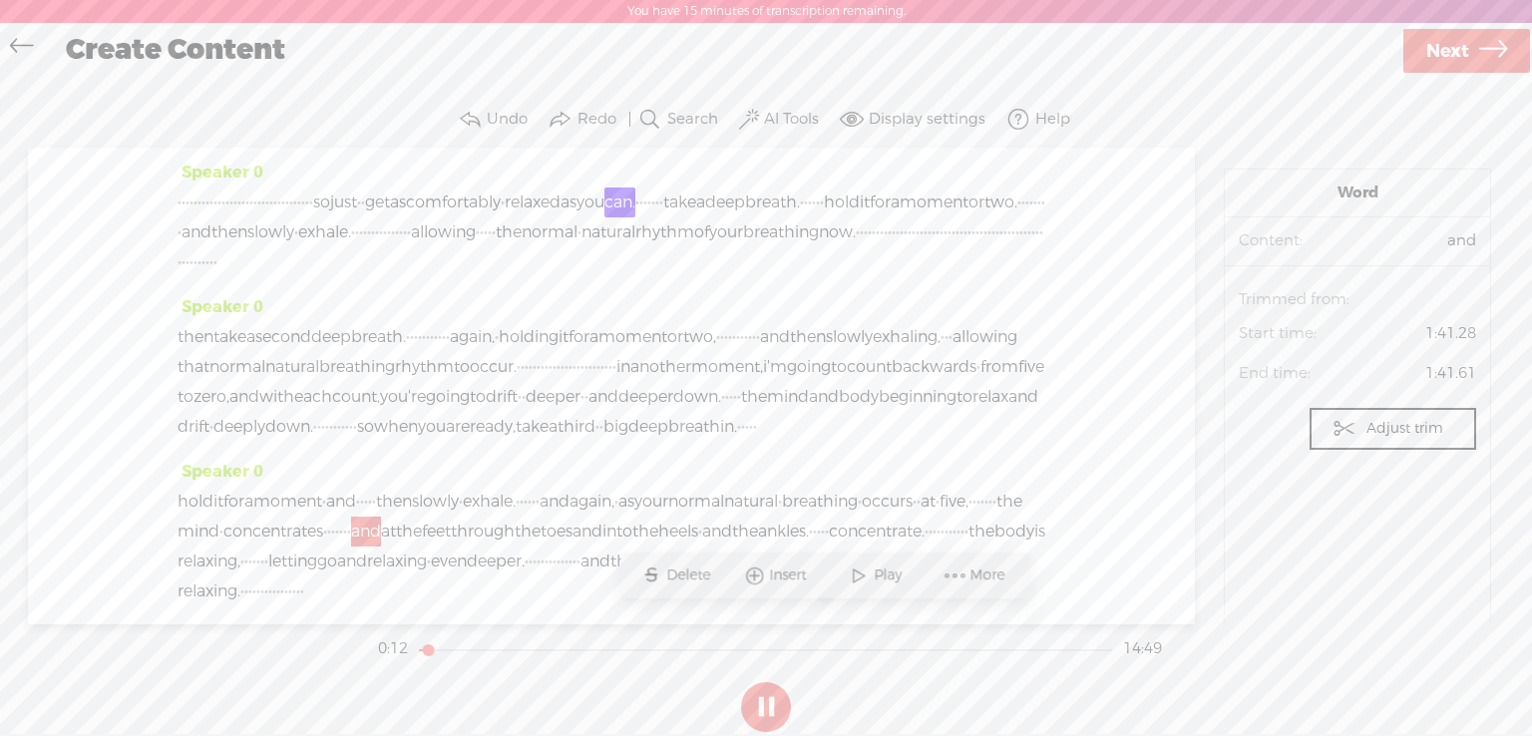
click at [774, 719] on button at bounding box center [766, 707] width 50 height 50
click at [790, 119] on label "AI Tools" at bounding box center [791, 120] width 55 height 20
click at [810, 171] on link at bounding box center [807, 178] width 20 height 20
click at [895, 117] on label "Display settings" at bounding box center [927, 120] width 117 height 20
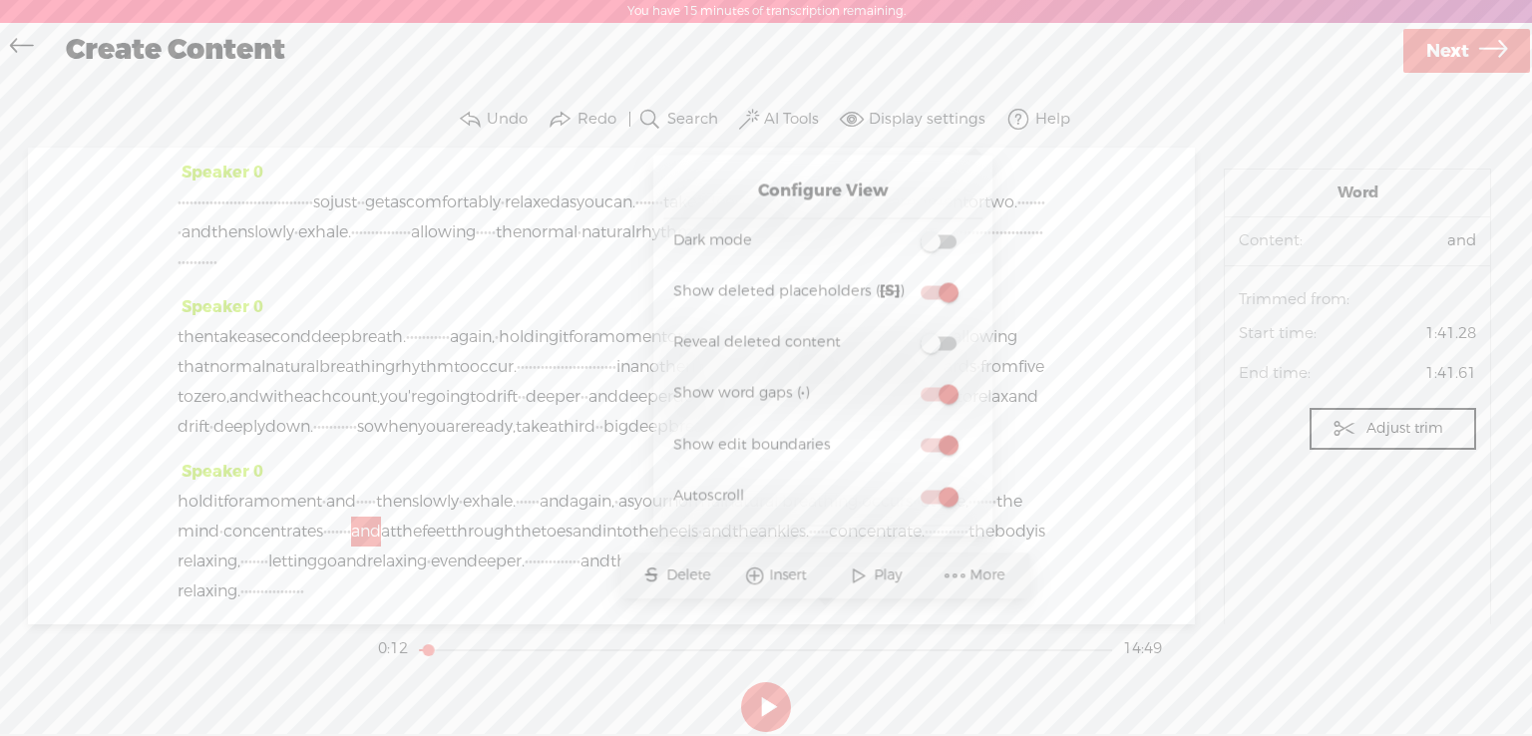
click at [762, 129] on button "AI Tools" at bounding box center [781, 120] width 93 height 40
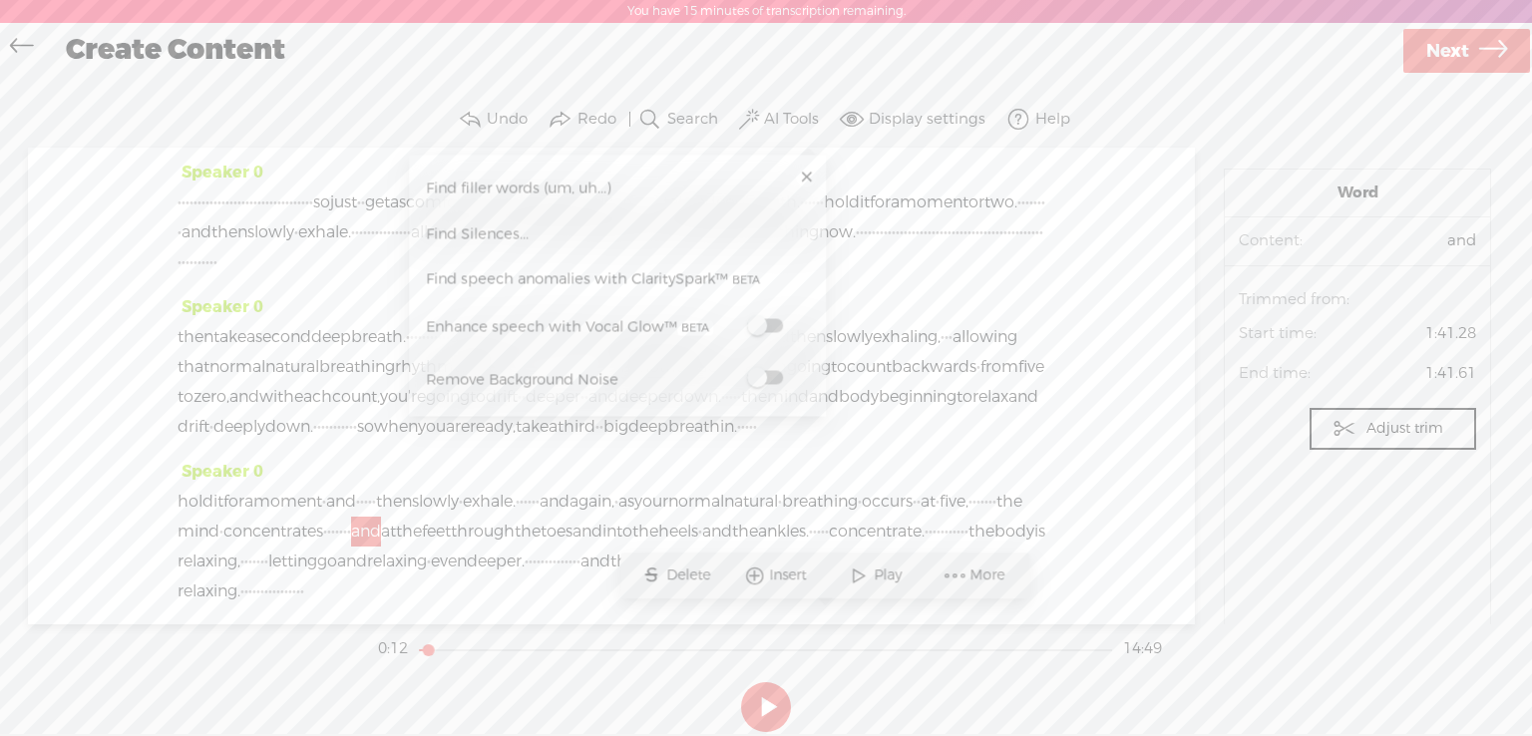
click at [776, 326] on span at bounding box center [765, 326] width 36 height 14
click at [1270, 515] on section "Word Content: and Audio source: Trimmed from: Start time: 1:41.28 End time: 1:4…" at bounding box center [1357, 407] width 267 height 477
click at [285, 199] on span "·" at bounding box center [283, 203] width 4 height 30
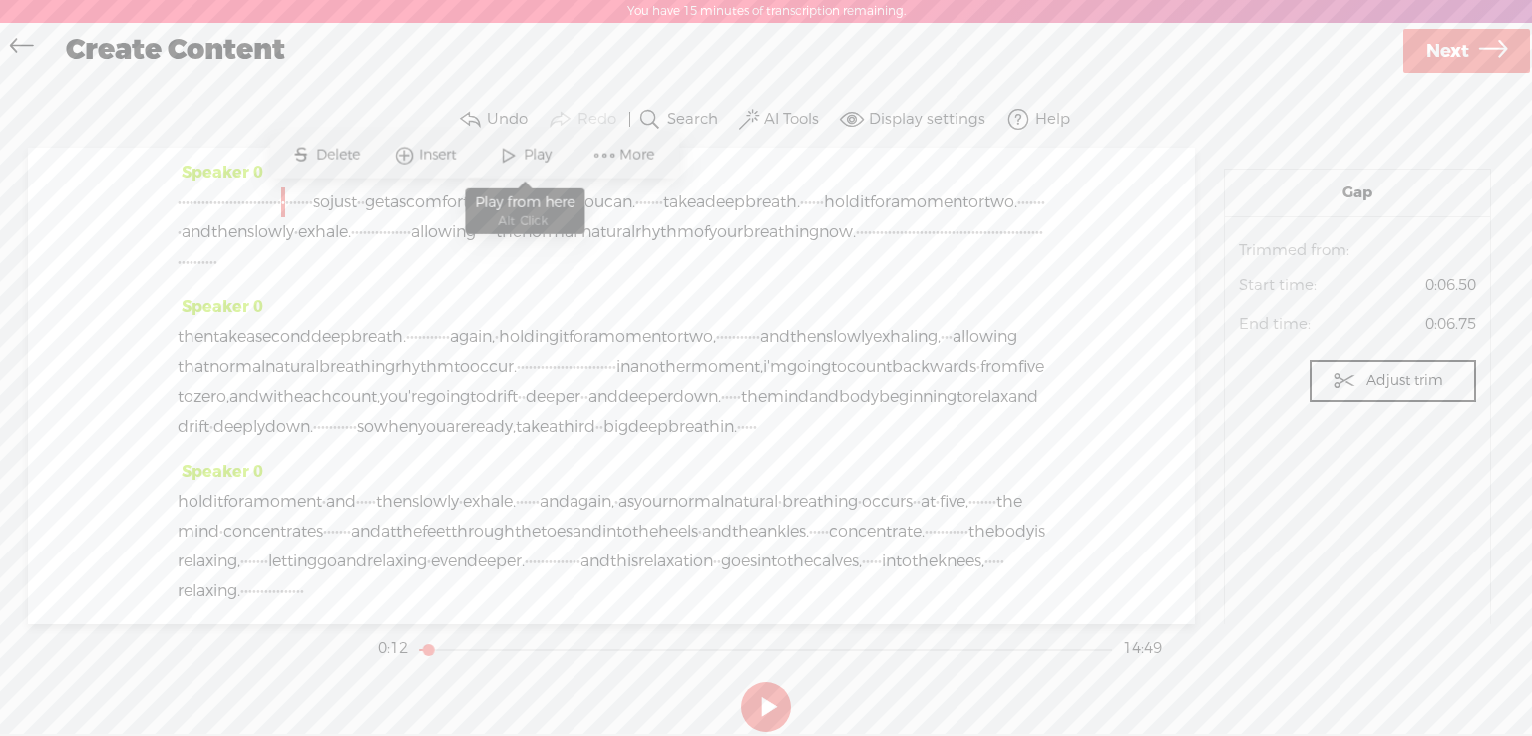
click at [529, 149] on span "Play" at bounding box center [540, 155] width 33 height 20
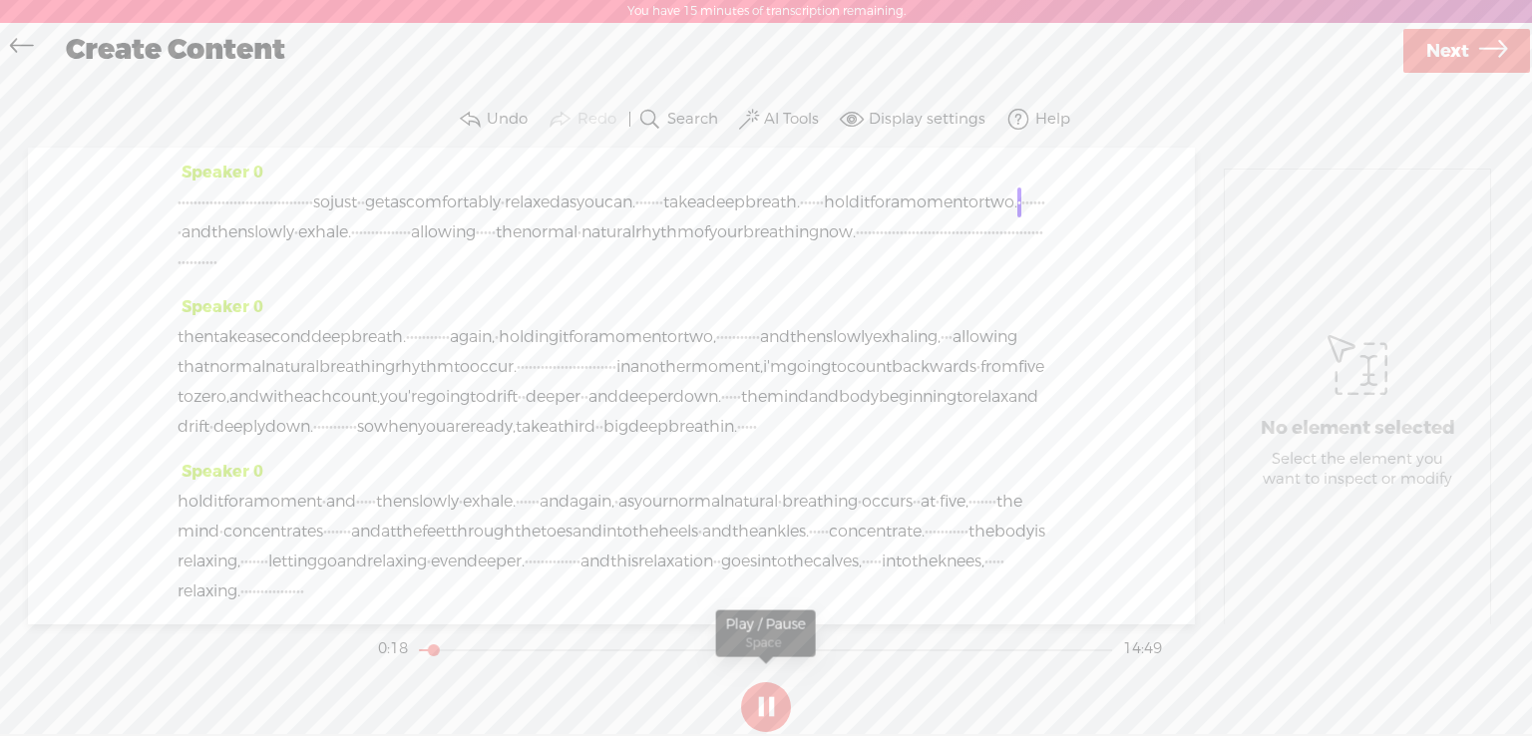
click at [768, 694] on button at bounding box center [766, 707] width 50 height 50
click at [1445, 41] on span "Next" at bounding box center [1448, 51] width 43 height 51
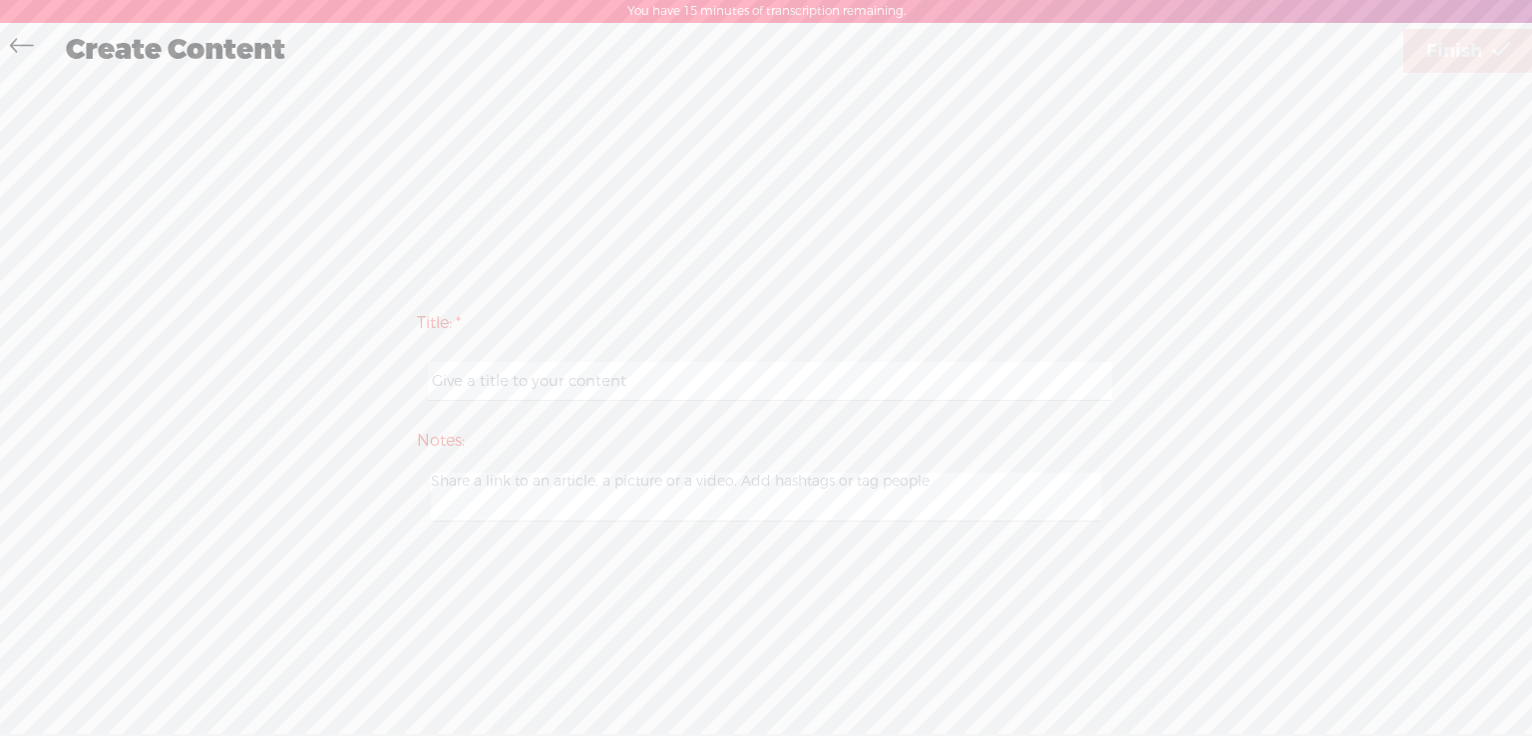
click at [31, 39] on icon at bounding box center [21, 48] width 23 height 45
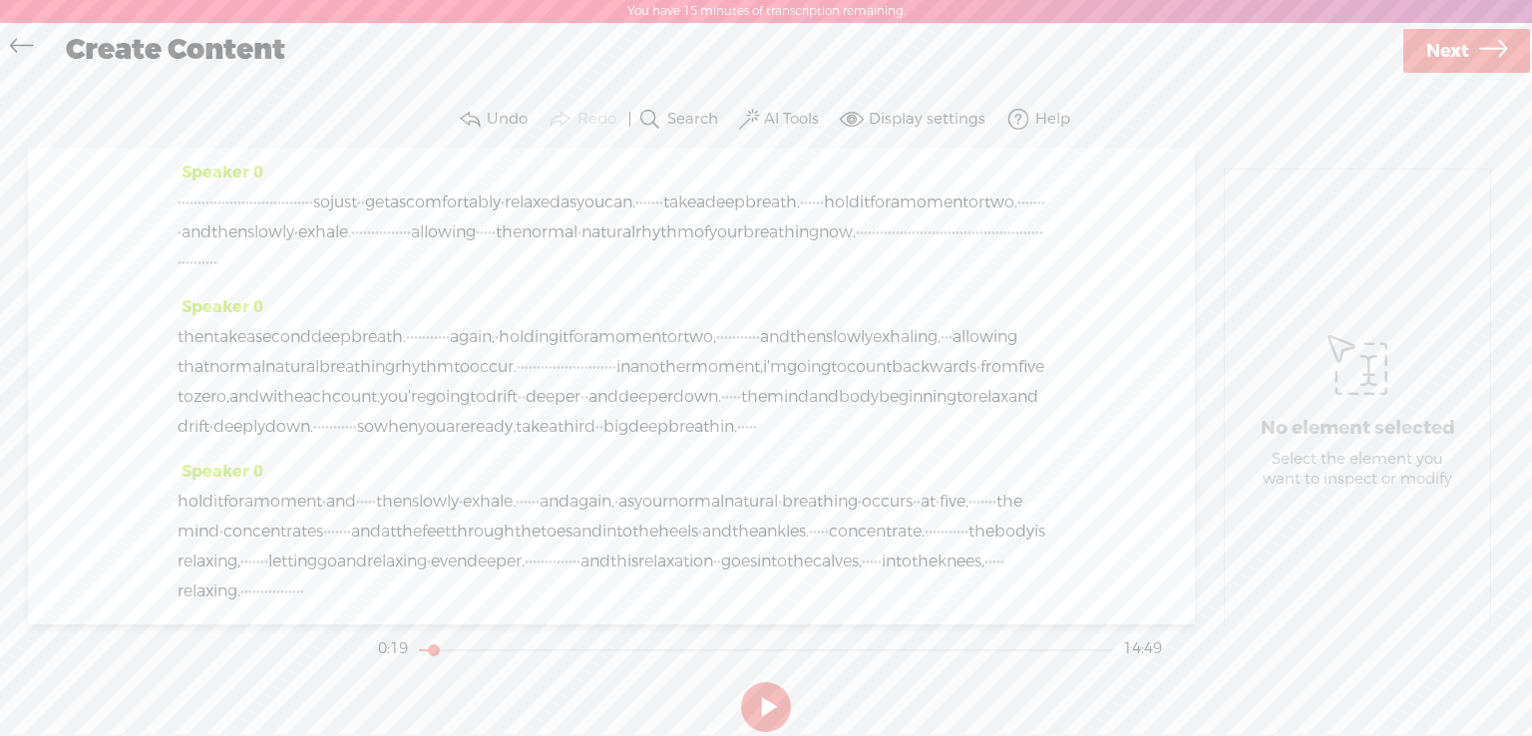
click at [1038, 122] on label "Help" at bounding box center [1053, 120] width 35 height 20
drag, startPoint x: 527, startPoint y: 203, endPoint x: 170, endPoint y: 205, distance: 357.2
click at [170, 205] on div "Speaker 0 · · · · · · · · · · · · · · · · · · · · · · · · · · · · · · · · · · s…" at bounding box center [611, 386] width 1167 height 477
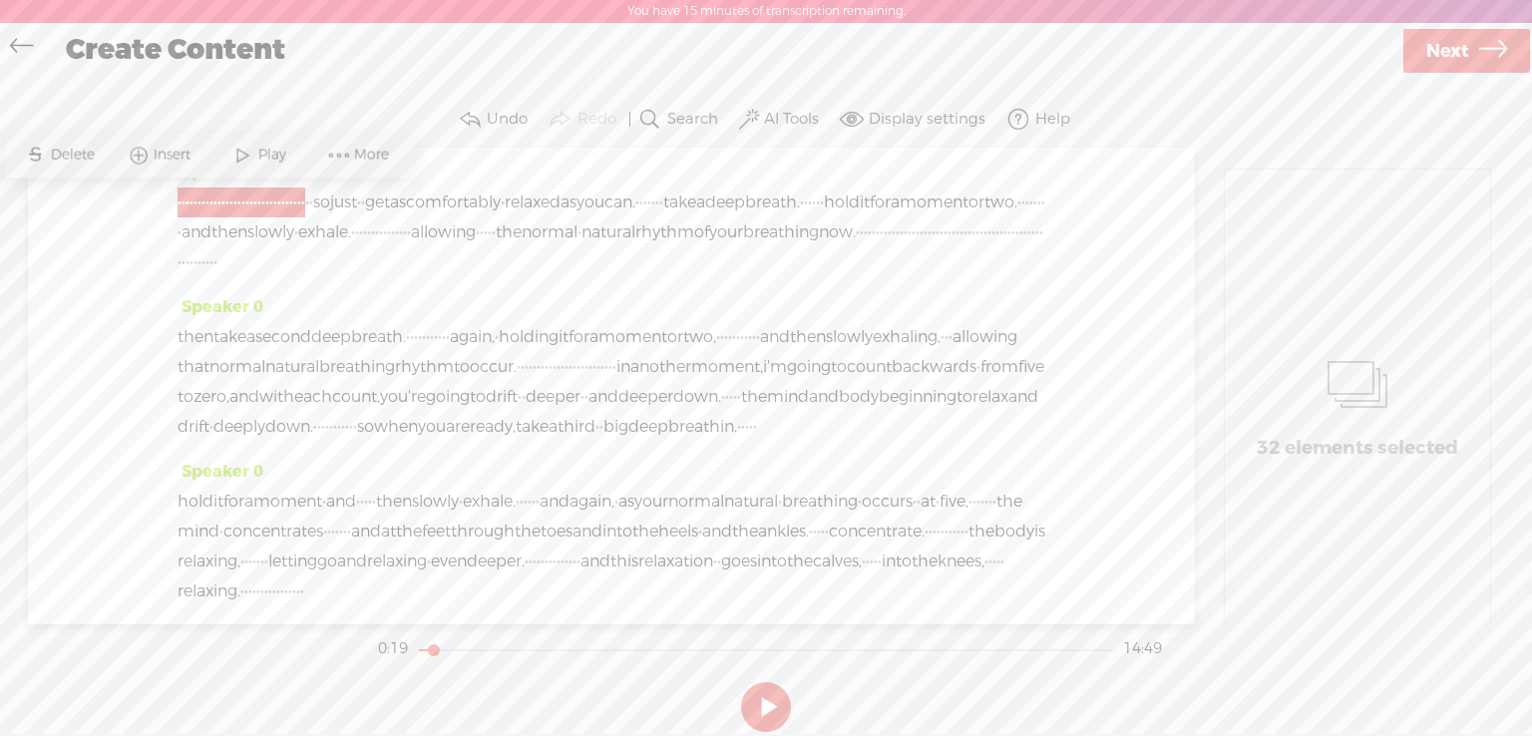
click at [64, 149] on span "Delete" at bounding box center [74, 155] width 49 height 20
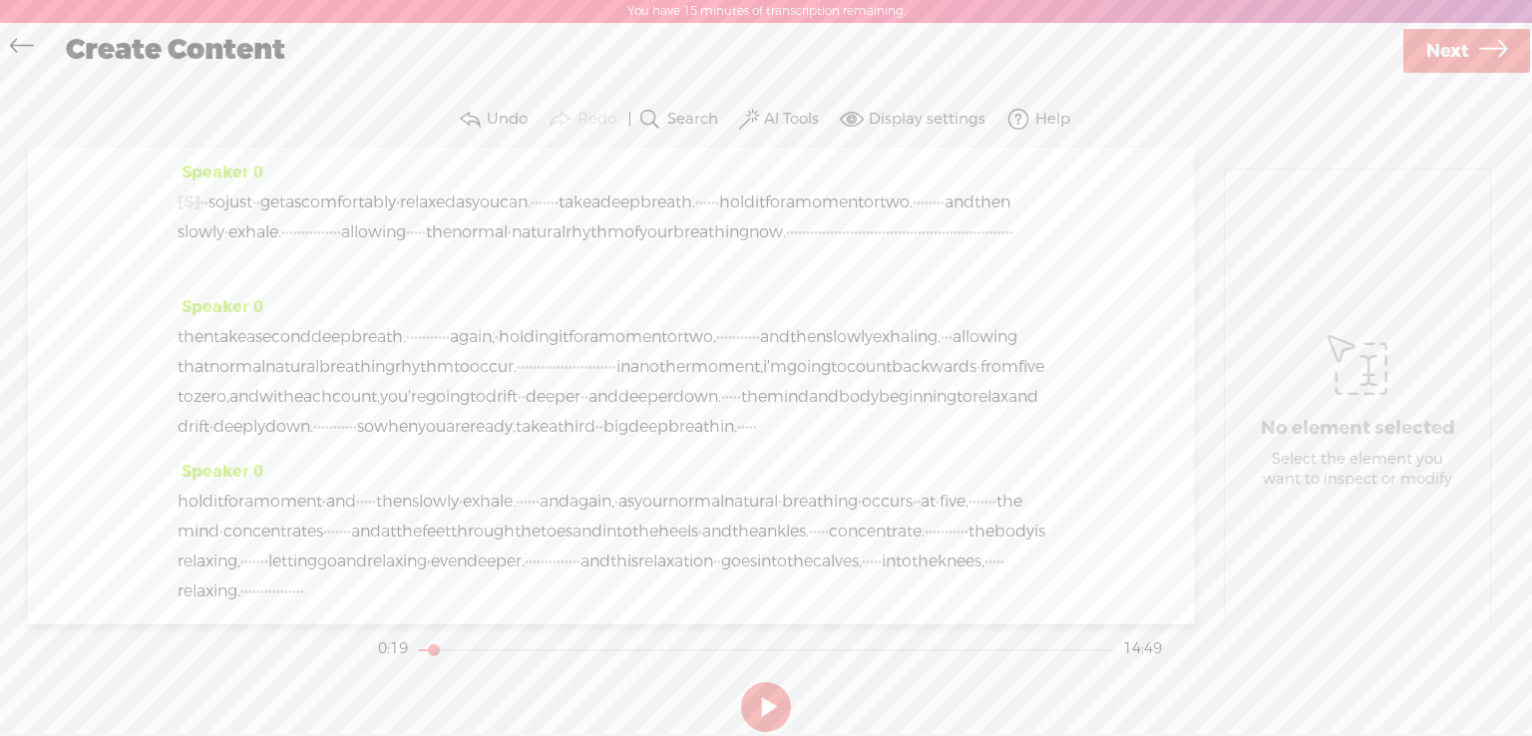
click at [168, 192] on div "Speaker 0 [S] · · · · · · · · · · · · · · · · · · · · · · · · · · · · · · · · ·…" at bounding box center [611, 386] width 1167 height 477
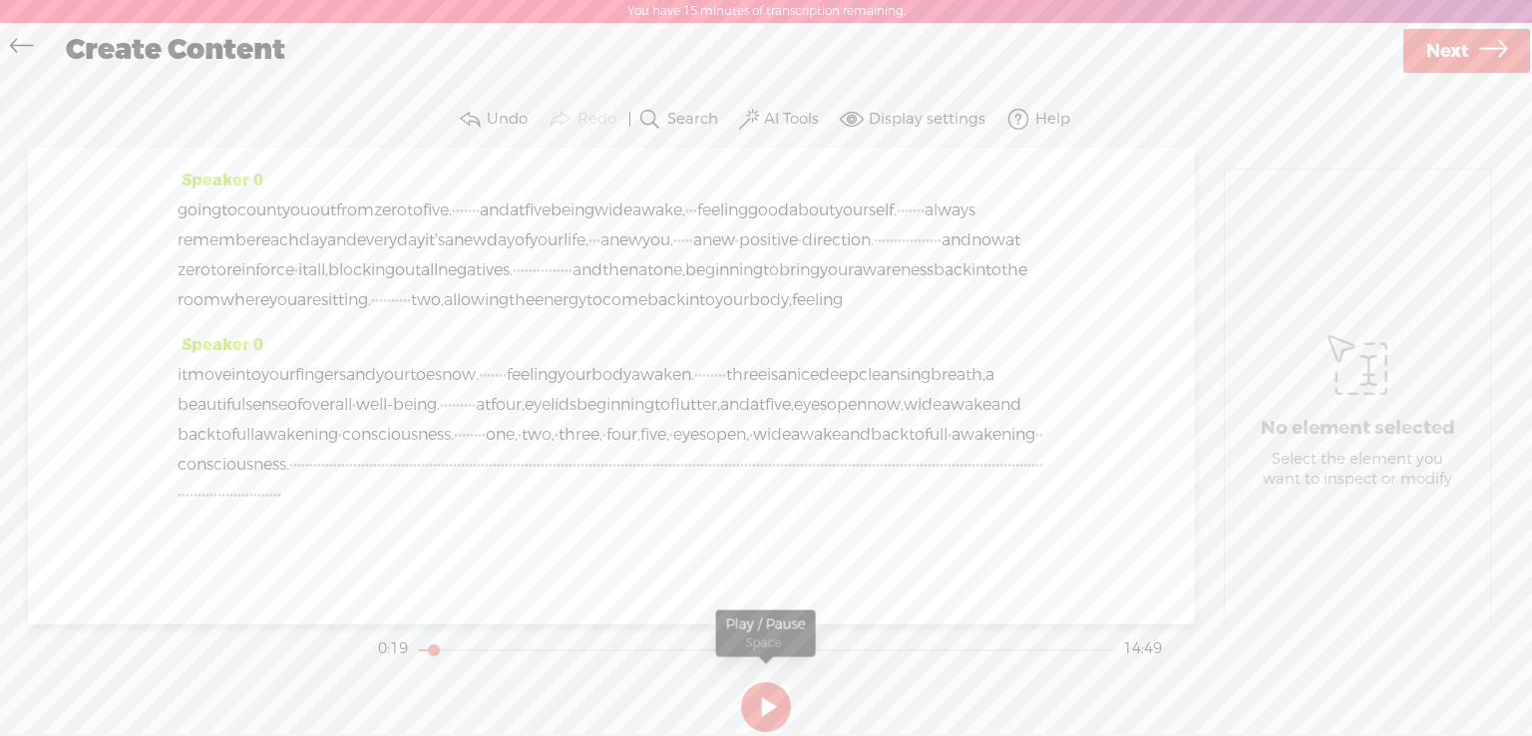
scroll to position [3868, 0]
drag, startPoint x: 225, startPoint y: 199, endPoint x: 918, endPoint y: 679, distance: 843.0
click at [918, 679] on div "Trebble audio editor works best with Google Chrome or Firefox. Please switch yo…" at bounding box center [766, 416] width 1493 height 649
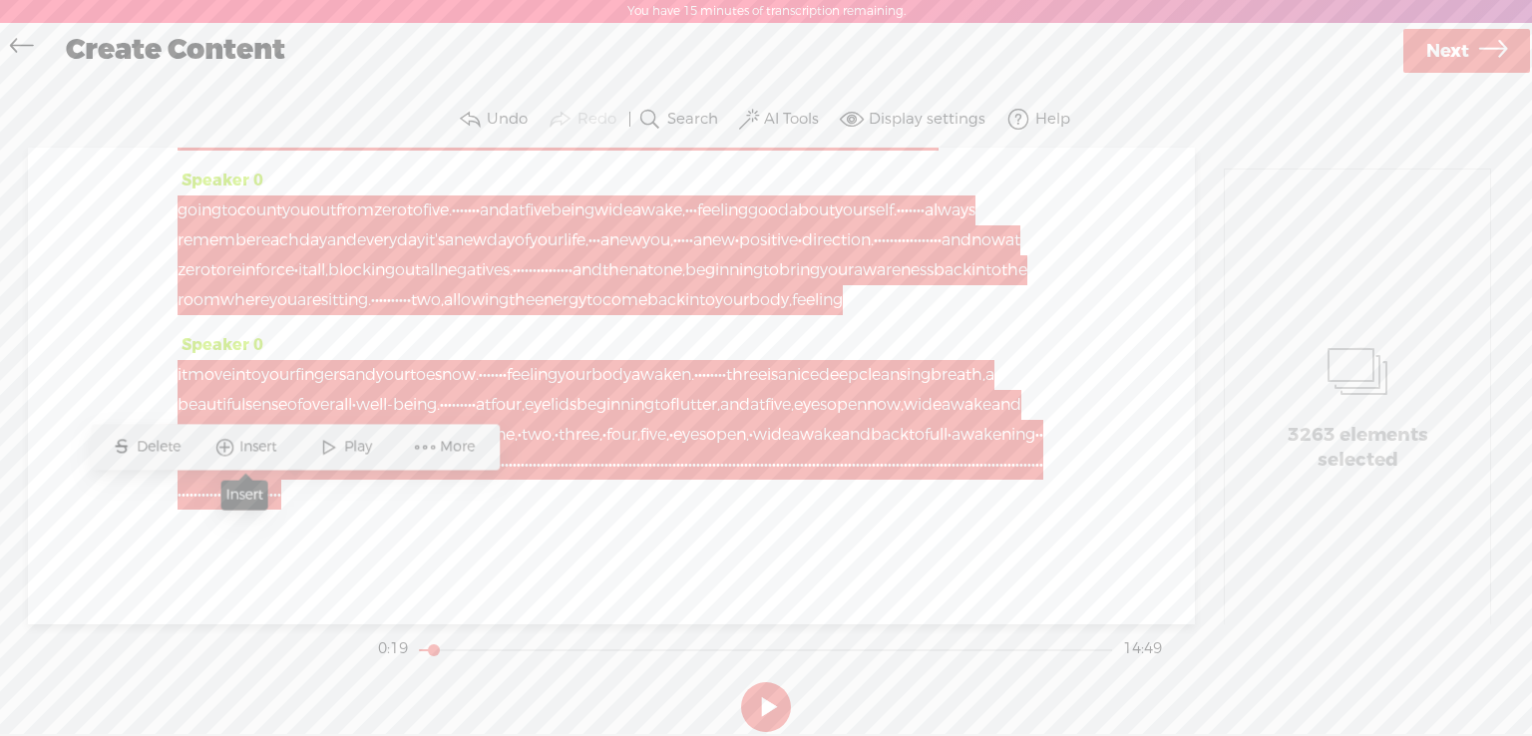
click at [259, 442] on span "Insert" at bounding box center [260, 447] width 42 height 20
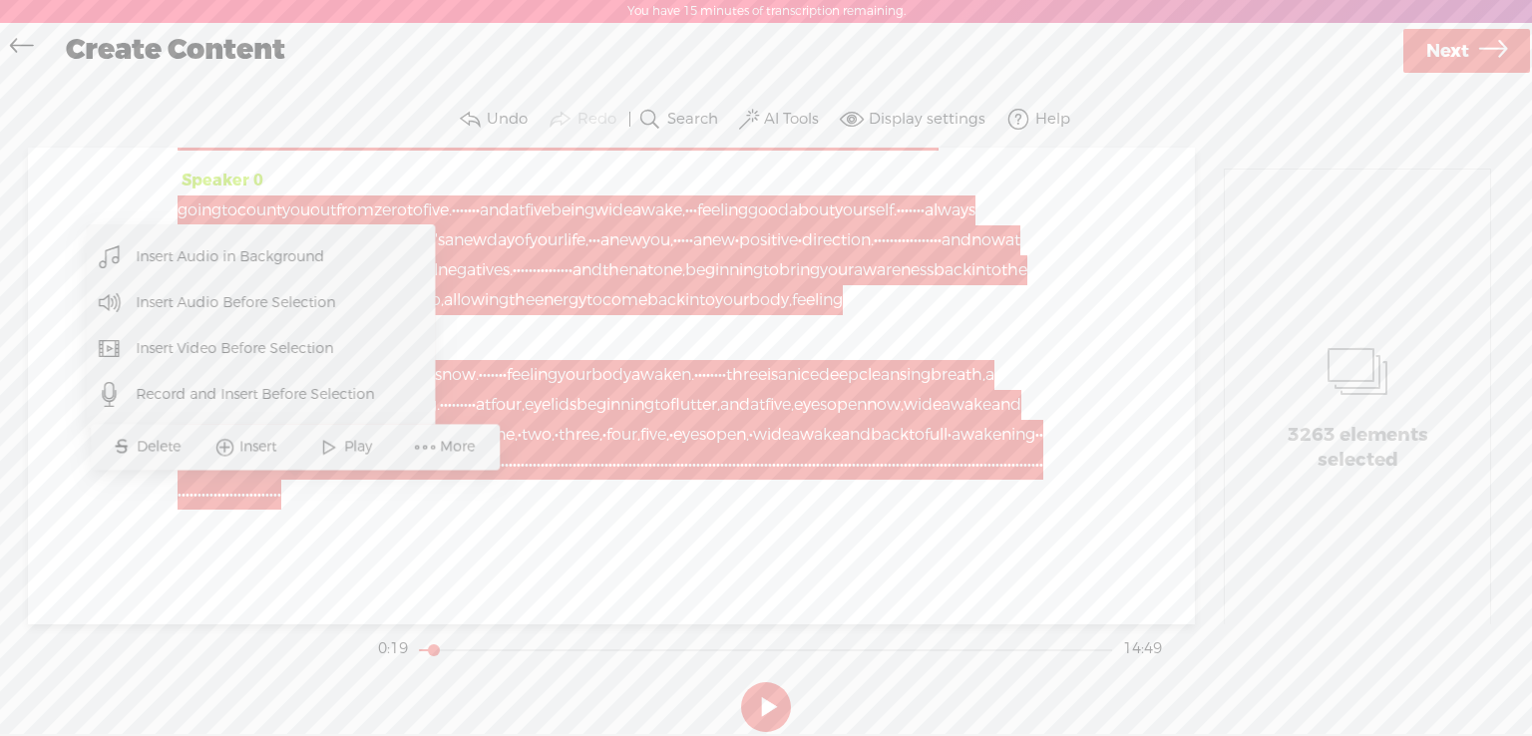
click at [228, 253] on span "Insert Audio in Background" at bounding box center [230, 256] width 267 height 45
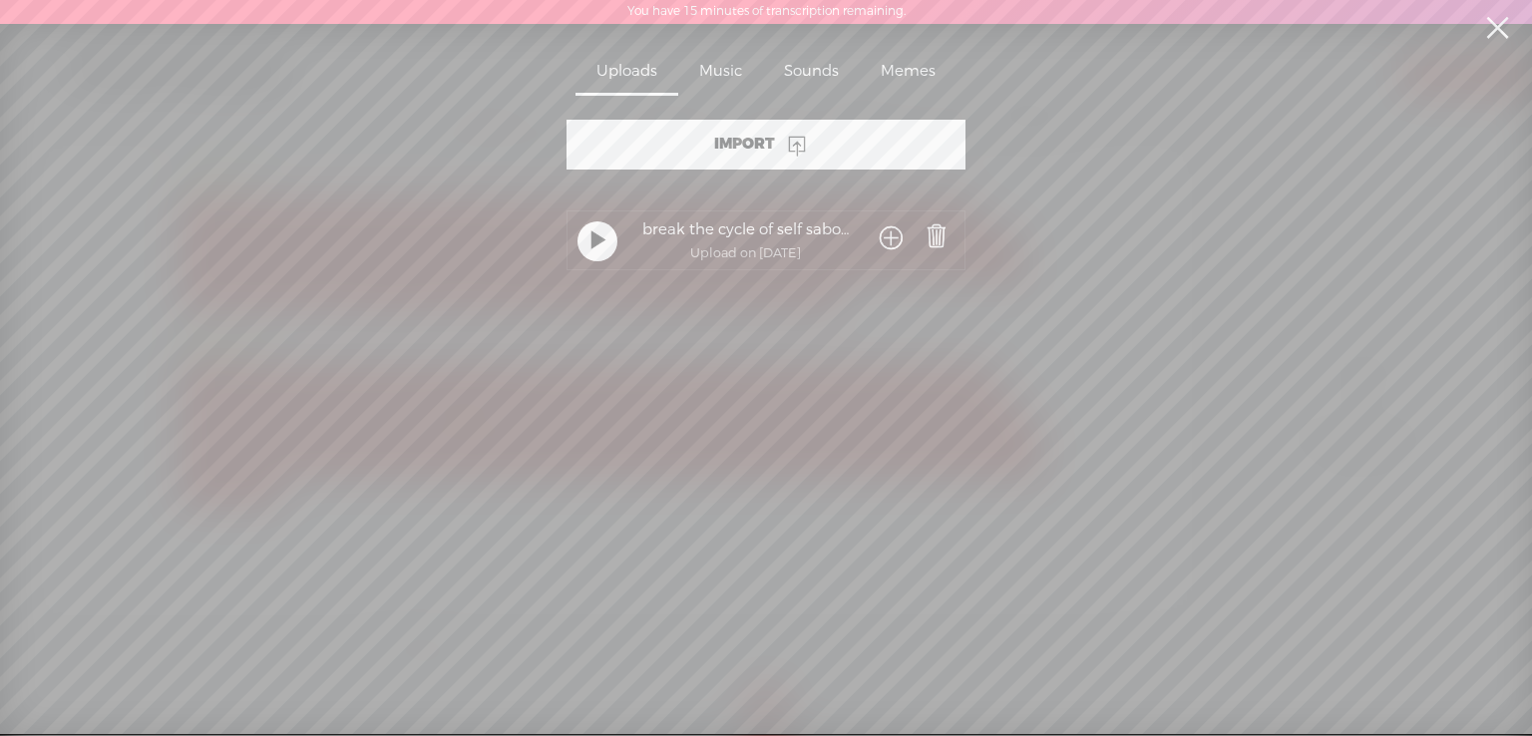
click at [720, 73] on div "Music" at bounding box center [720, 73] width 85 height 46
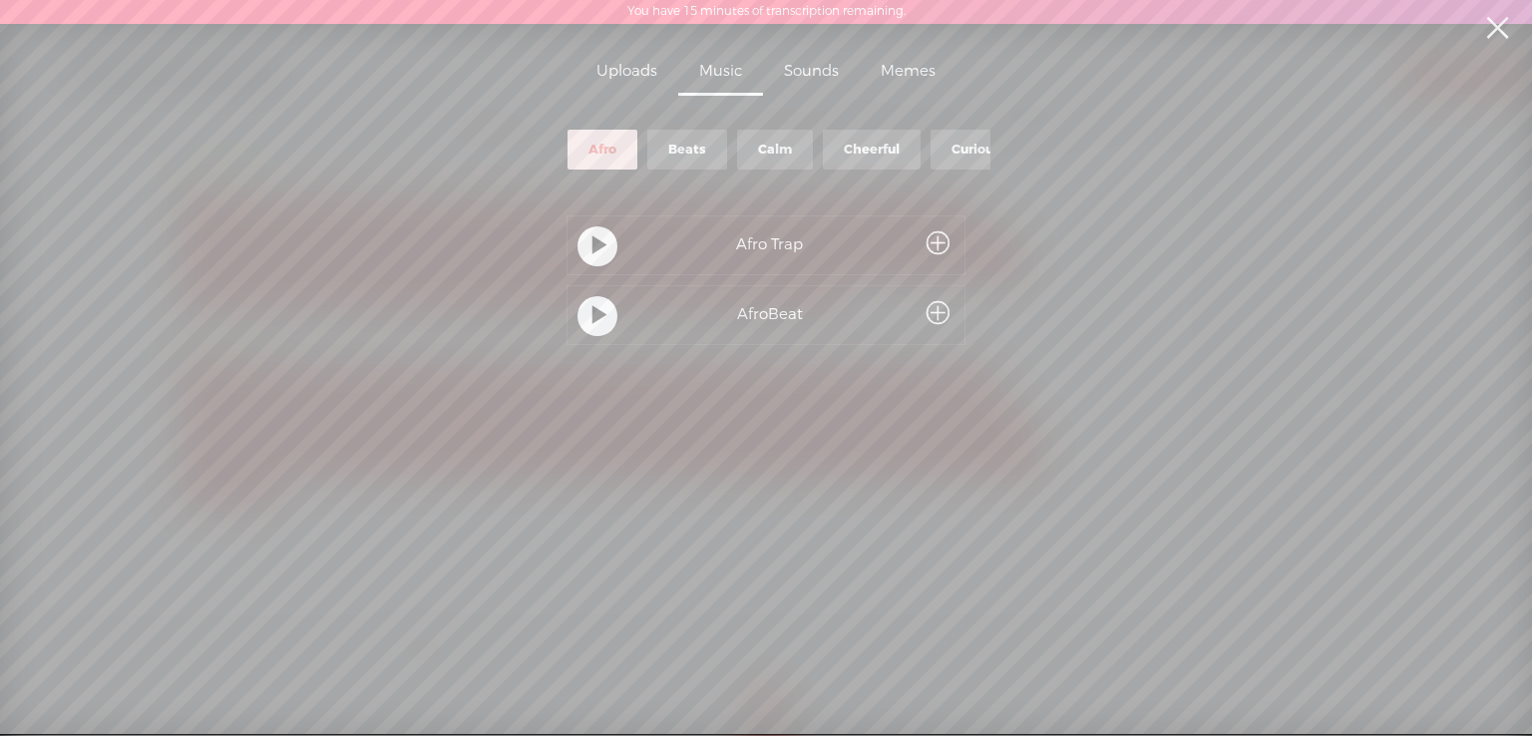
click at [785, 142] on div "Calm" at bounding box center [775, 150] width 34 height 17
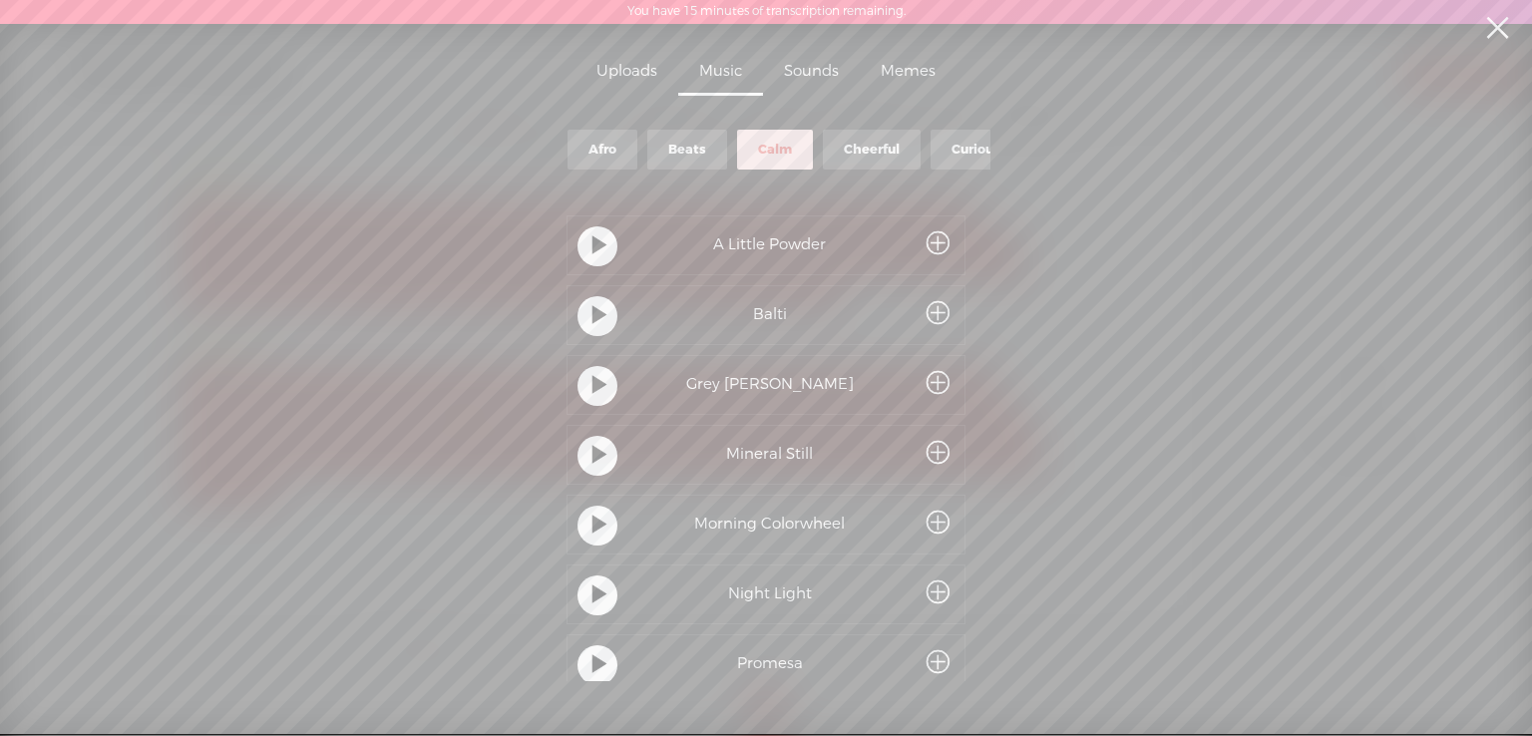
click at [599, 248] on t at bounding box center [600, 246] width 14 height 37
click at [593, 305] on t at bounding box center [600, 316] width 14 height 37
click at [595, 383] on t at bounding box center [600, 386] width 14 height 37
click at [593, 453] on t at bounding box center [600, 456] width 14 height 37
click at [593, 530] on t at bounding box center [600, 526] width 14 height 37
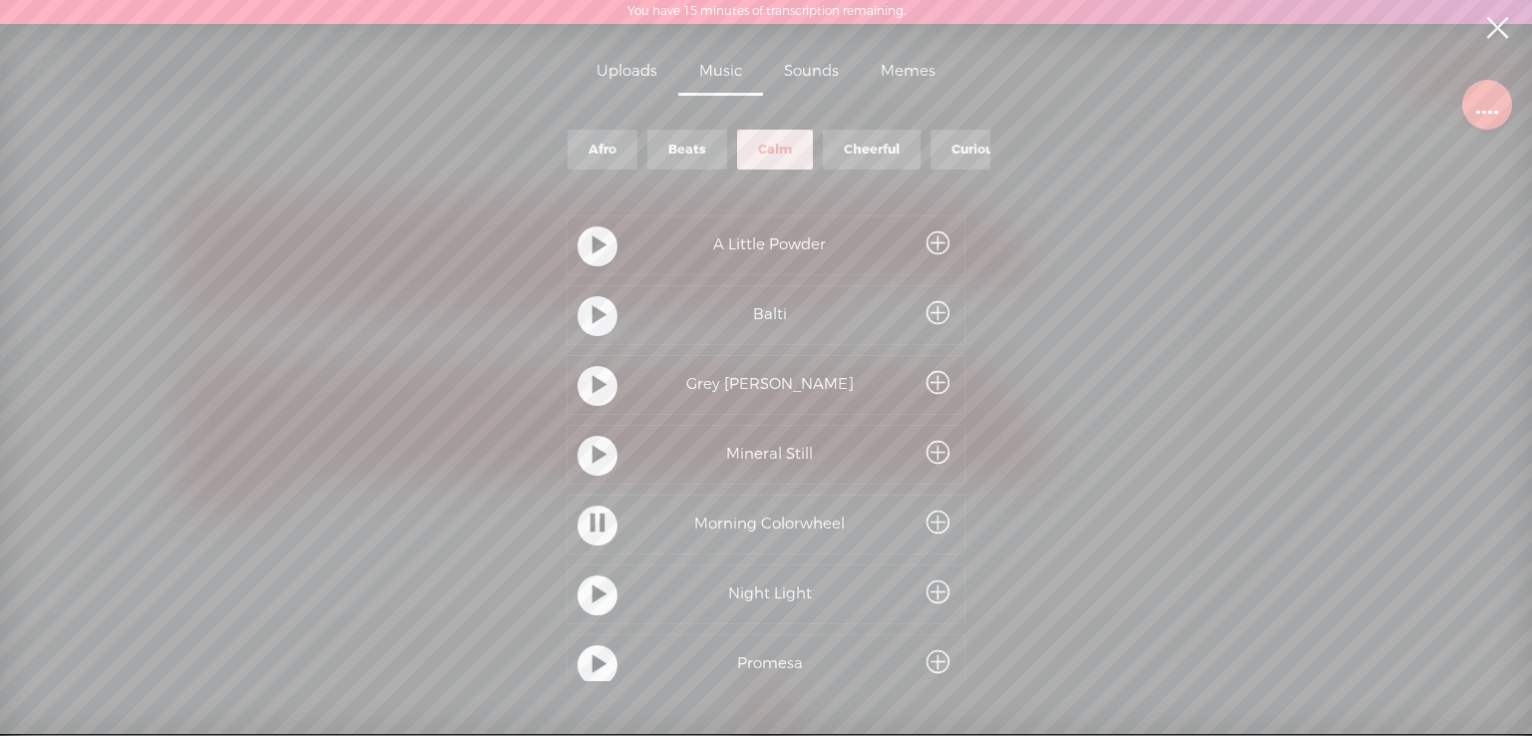
click at [593, 592] on t at bounding box center [600, 596] width 14 height 37
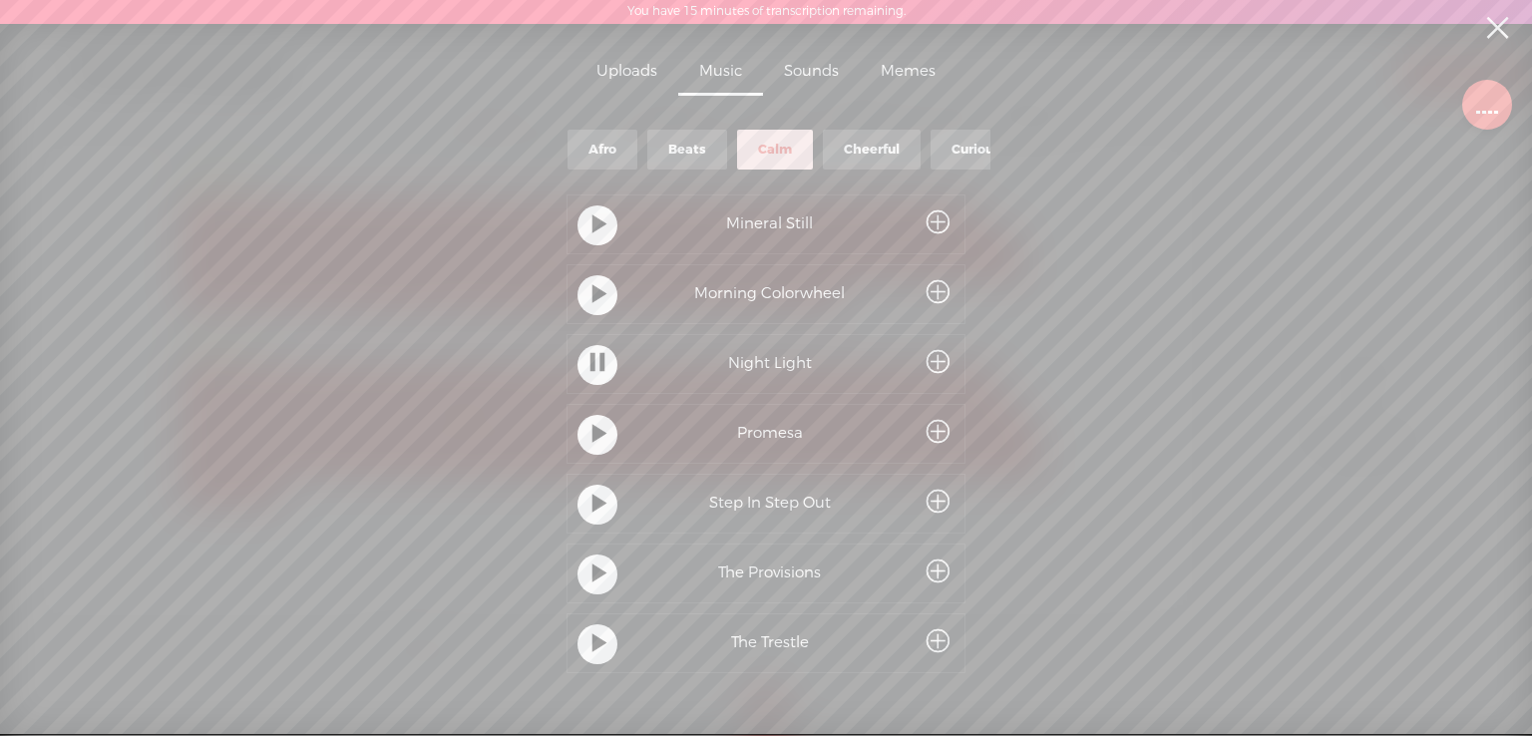
scroll to position [263, 0]
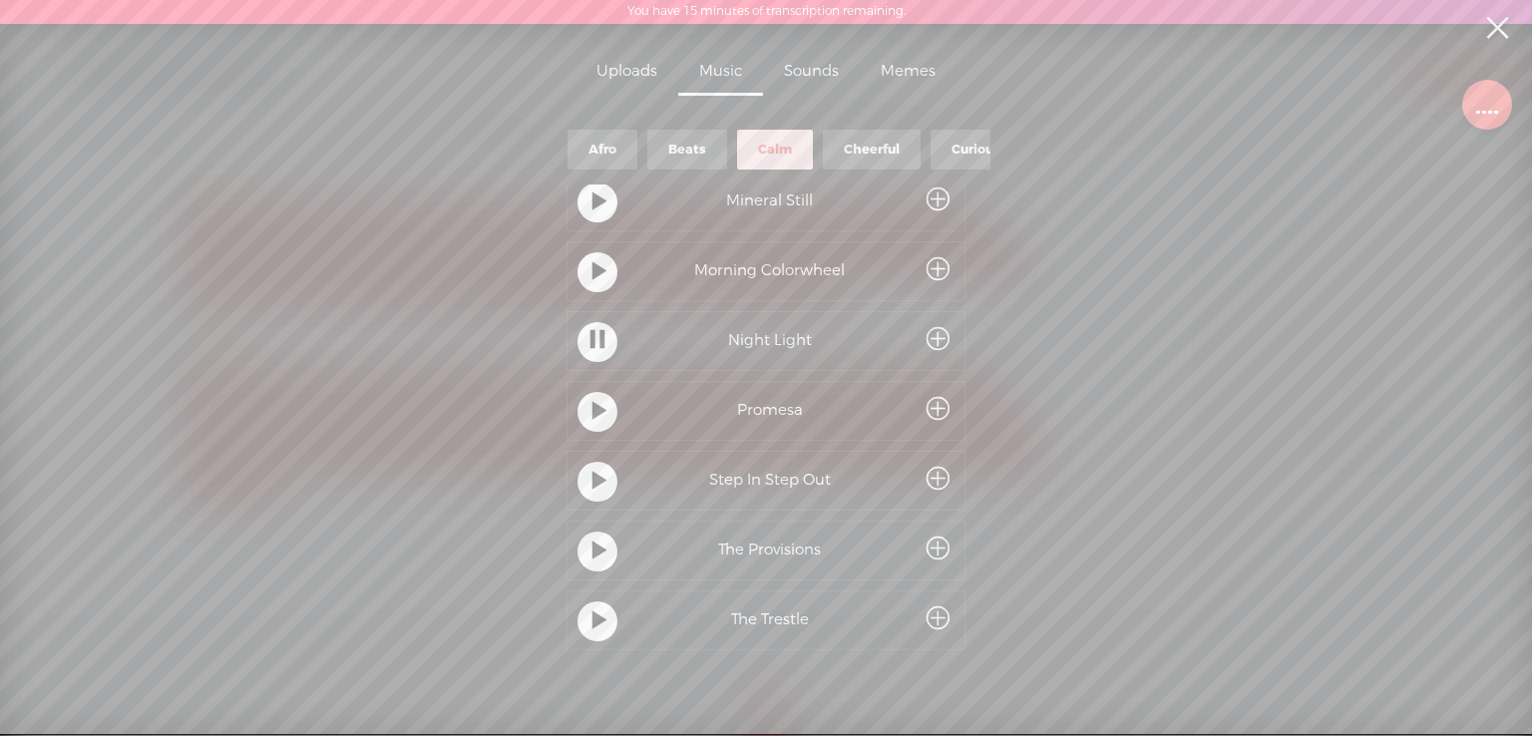
click at [607, 392] on div at bounding box center [598, 412] width 40 height 40
click at [610, 478] on div at bounding box center [598, 482] width 40 height 40
click at [599, 545] on t at bounding box center [600, 552] width 14 height 37
click at [593, 612] on t at bounding box center [600, 622] width 14 height 37
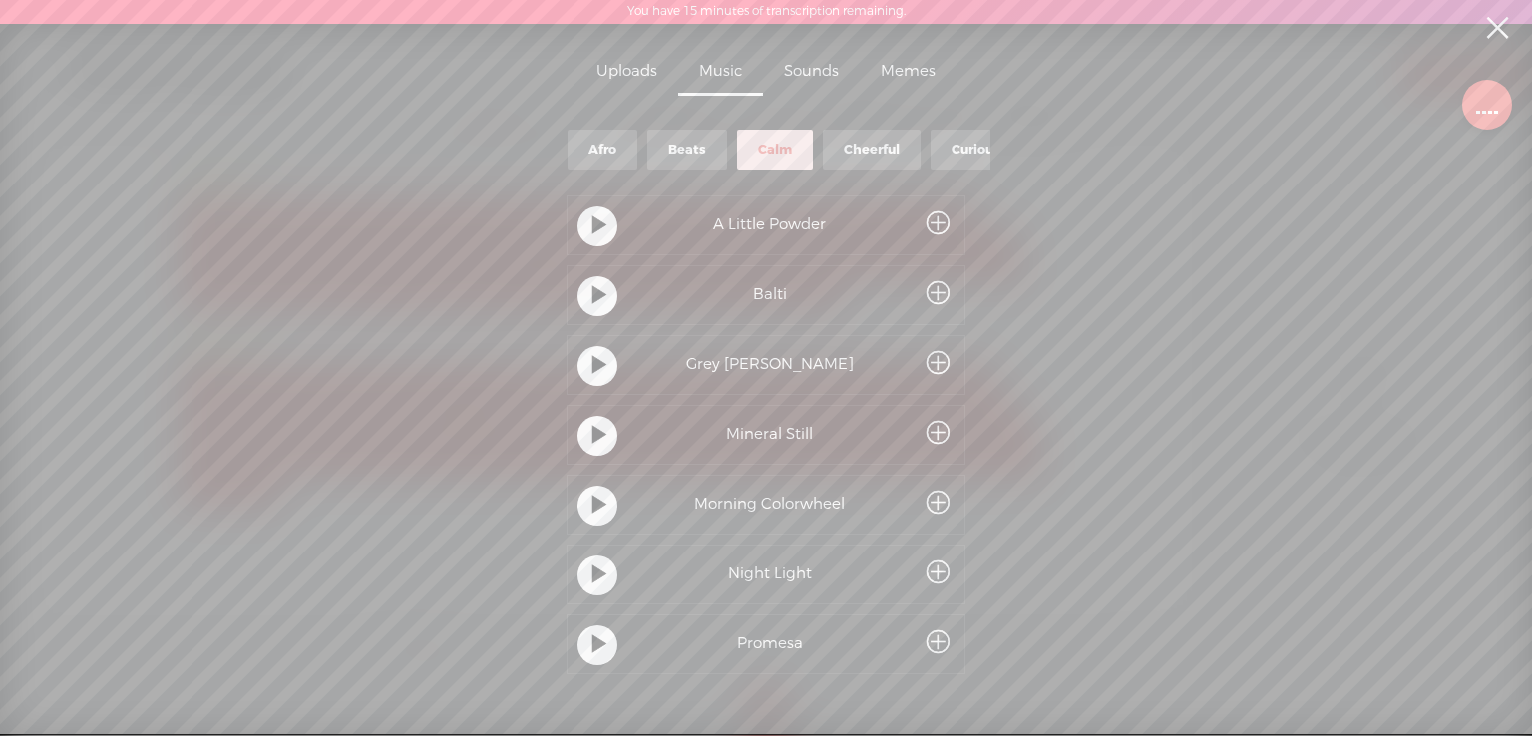
scroll to position [0, 0]
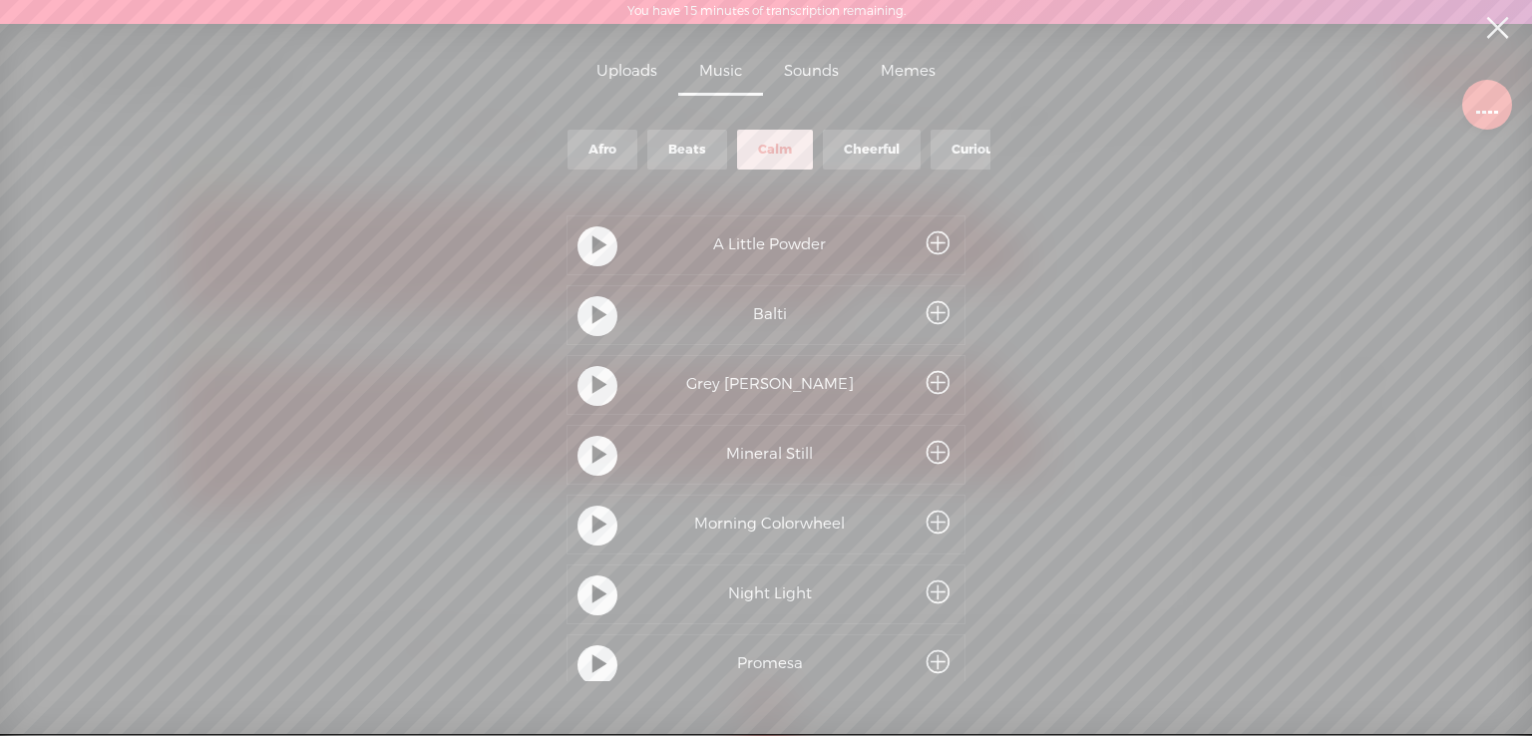
click at [593, 242] on t at bounding box center [600, 246] width 14 height 37
click at [927, 241] on span at bounding box center [938, 244] width 23 height 37
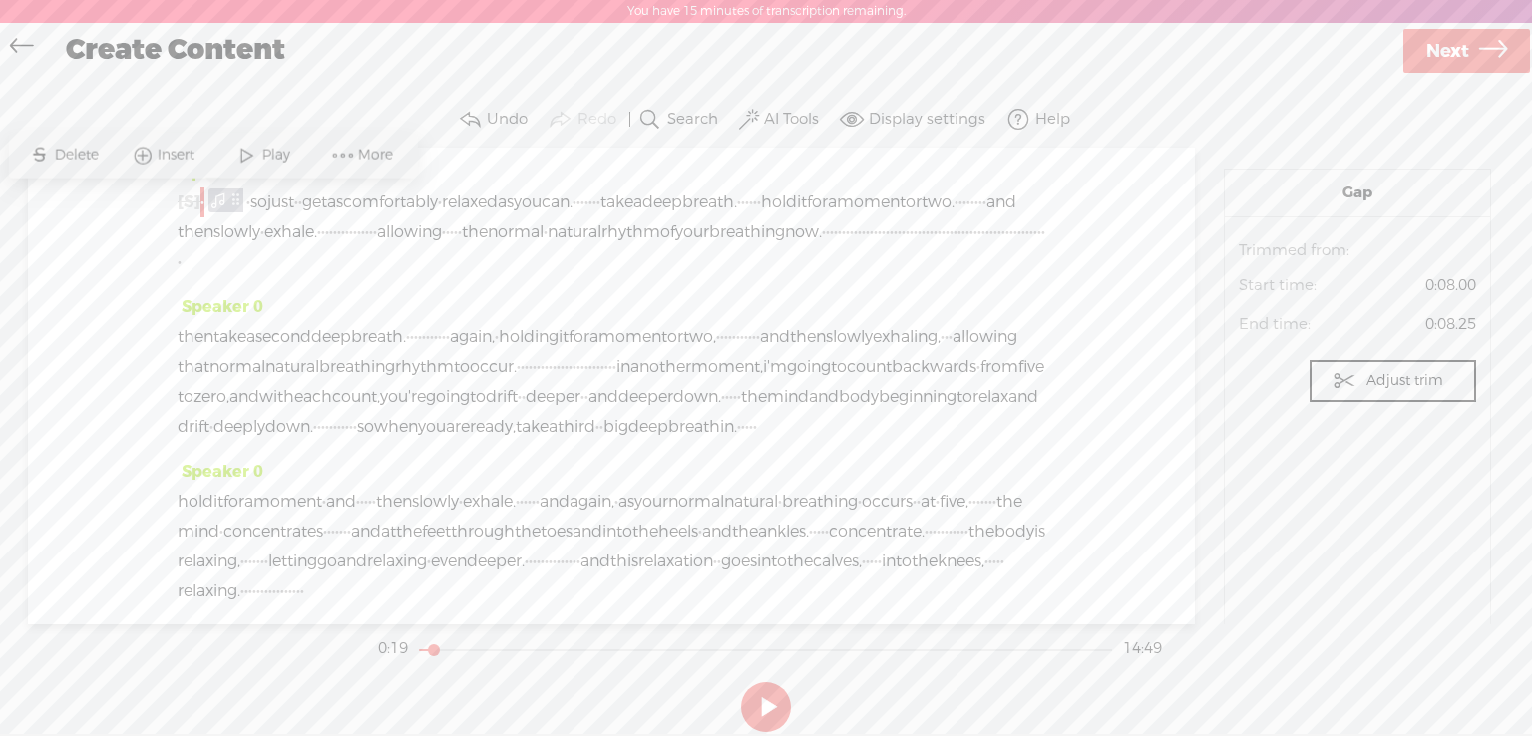
click at [766, 699] on button at bounding box center [766, 707] width 50 height 50
click at [95, 205] on div "Speaker 0 [S] · · · · · · · · · · · · · · · · · · · · · · · · · · · · · · · · ·…" at bounding box center [611, 386] width 1167 height 477
click at [250, 197] on span "·" at bounding box center [248, 203] width 4 height 30
click at [783, 714] on button at bounding box center [766, 707] width 50 height 50
click at [250, 203] on span "·" at bounding box center [248, 203] width 4 height 30
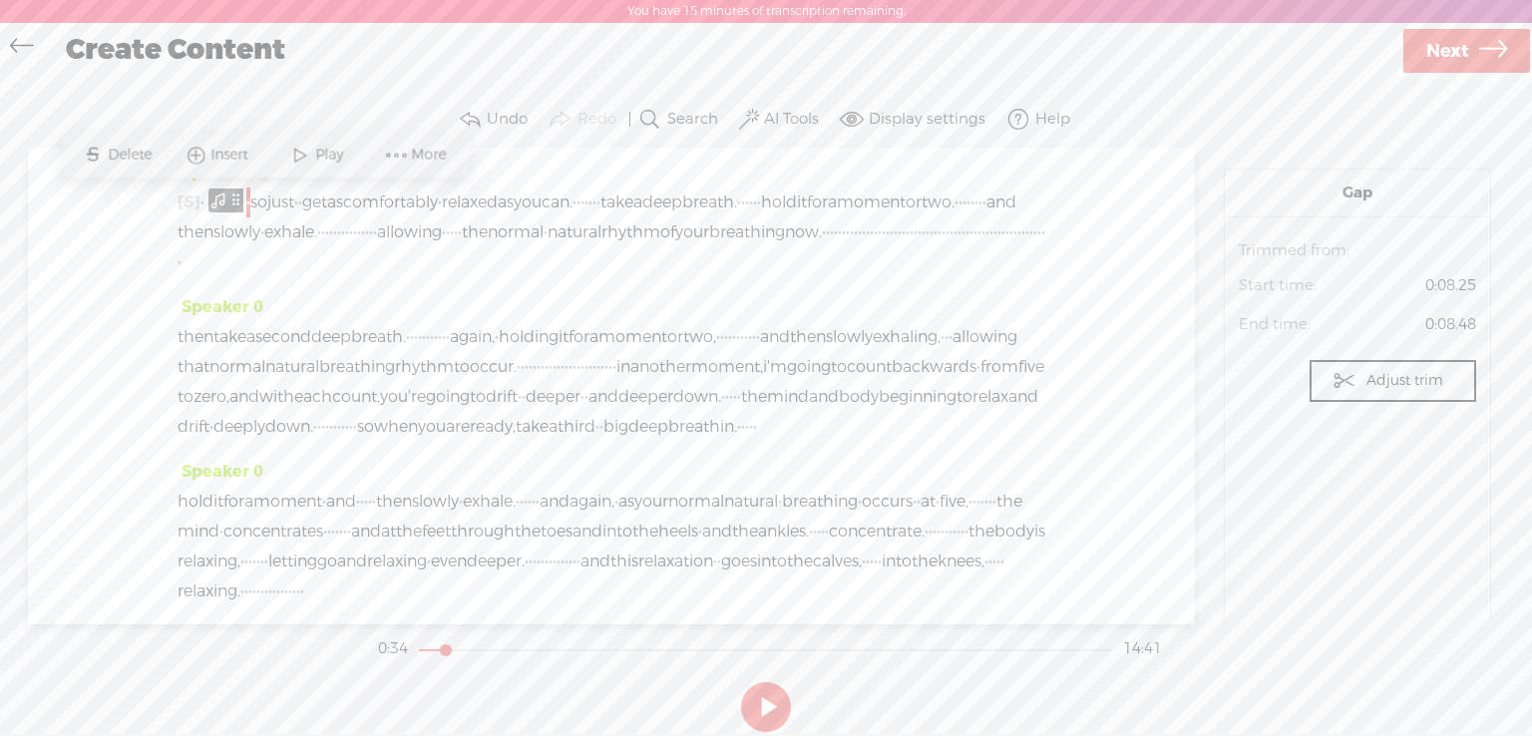
click at [327, 148] on span "Play" at bounding box center [331, 155] width 33 height 20
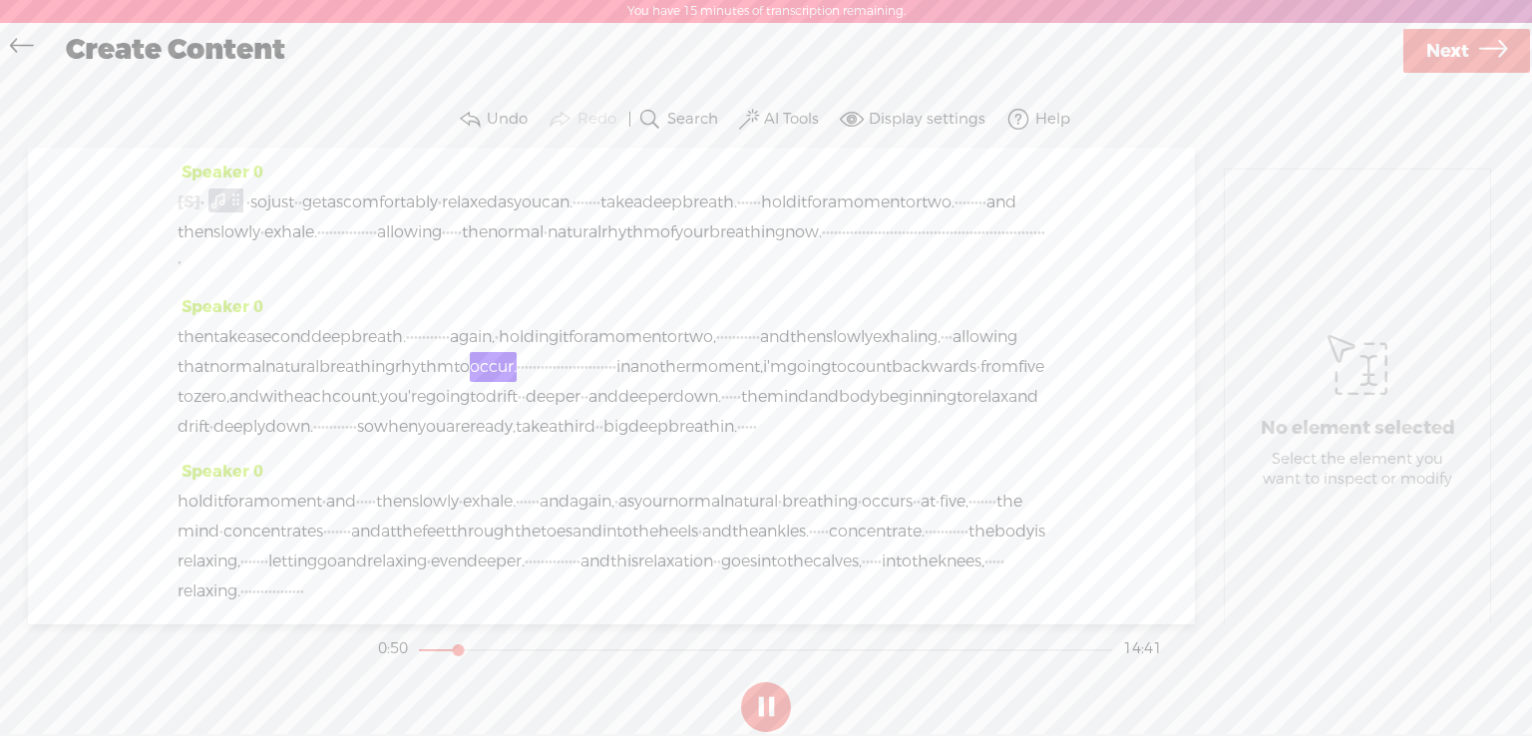
drag, startPoint x: 790, startPoint y: 261, endPoint x: 862, endPoint y: 268, distance: 72.2
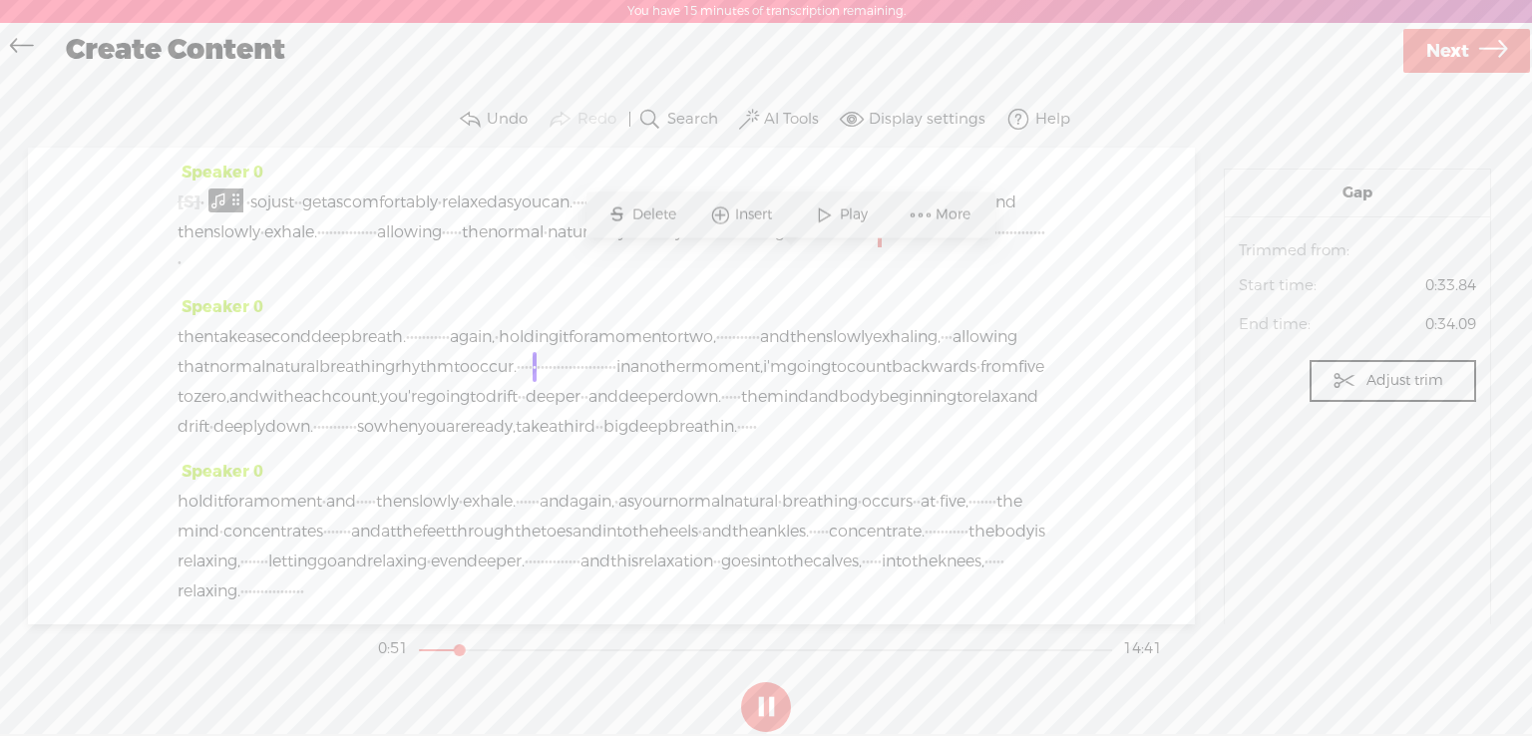
click at [786, 710] on button at bounding box center [766, 707] width 50 height 50
drag, startPoint x: 842, startPoint y: 266, endPoint x: 912, endPoint y: 252, distance: 71.2
click at [922, 247] on span "·" at bounding box center [924, 233] width 4 height 30
drag, startPoint x: 909, startPoint y: 252, endPoint x: 1025, endPoint y: 290, distance: 121.8
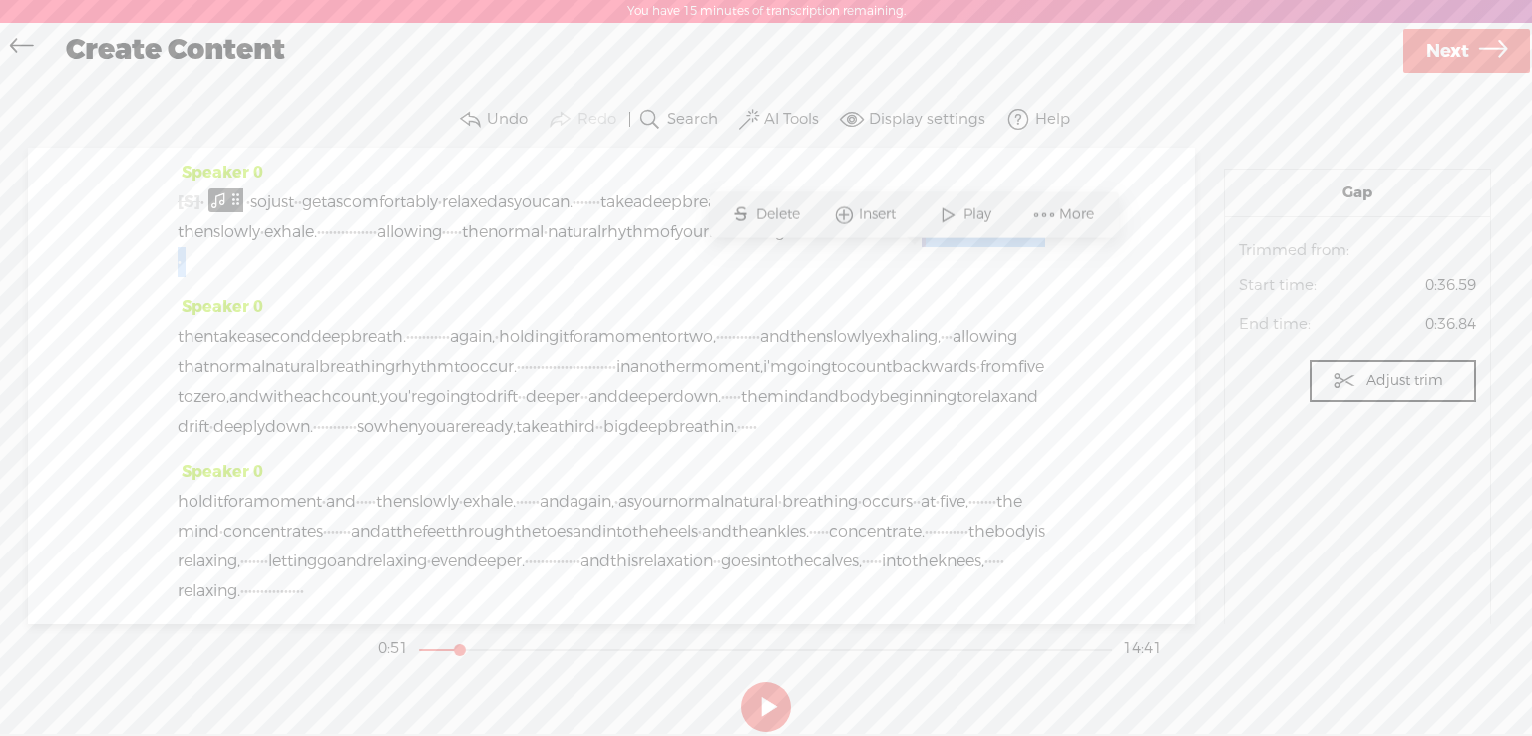
click at [1025, 277] on div "[S] · · · · · · · · · · · · · · · · · · · · · · · · · · · · · · · · · · so just…" at bounding box center [612, 233] width 868 height 90
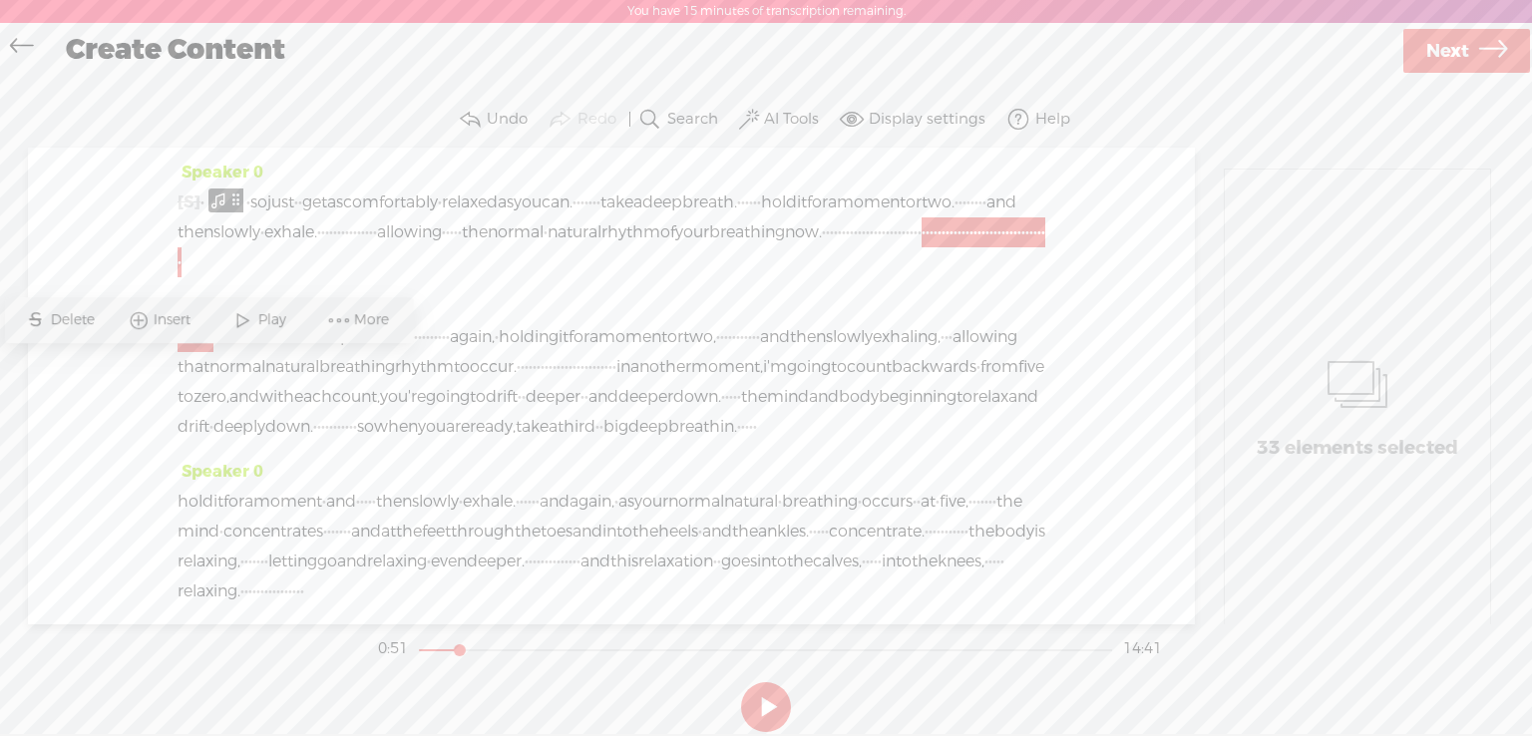
click at [221, 277] on span at bounding box center [202, 262] width 40 height 30
click at [182, 277] on span "·" at bounding box center [180, 262] width 4 height 30
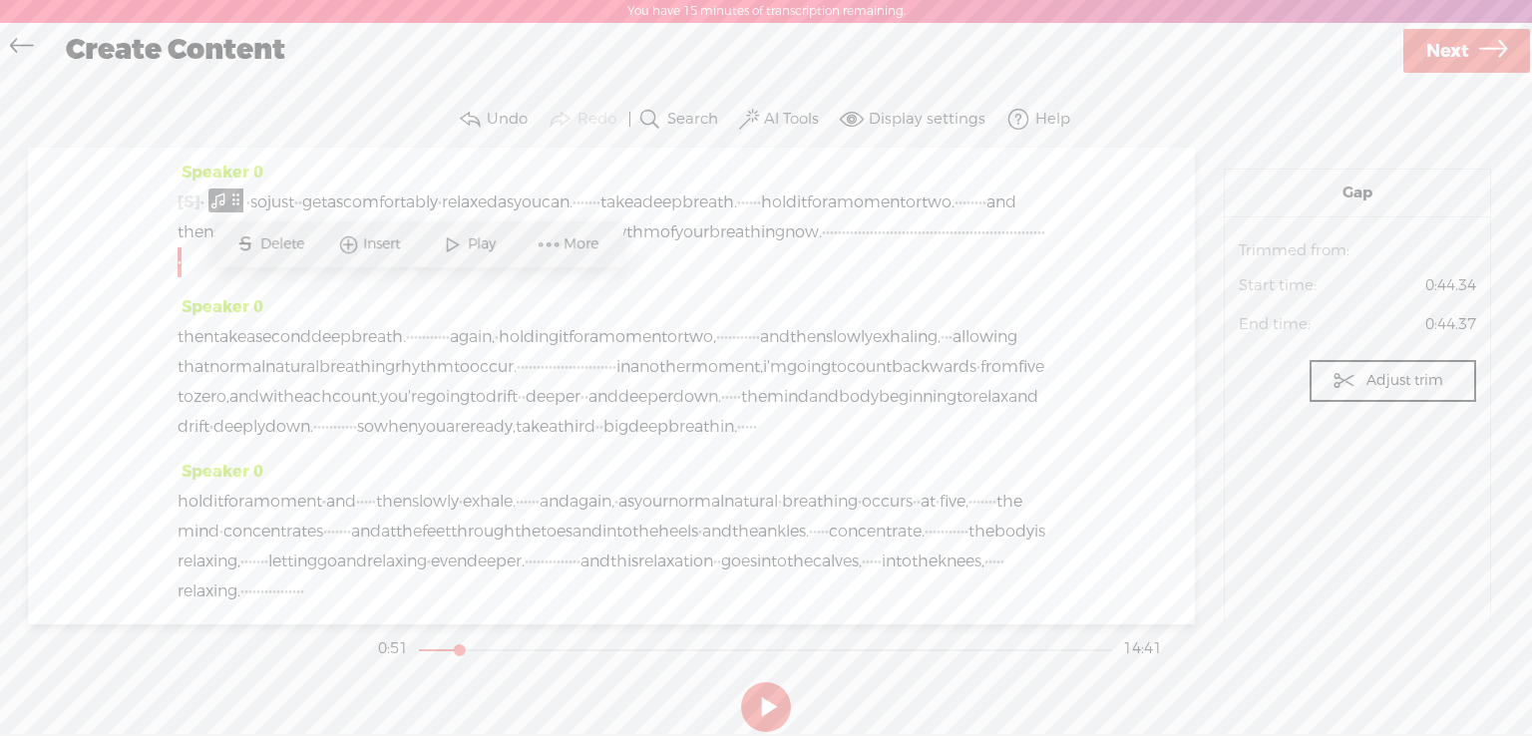
drag, startPoint x: 422, startPoint y: 287, endPoint x: 206, endPoint y: 306, distance: 217.3
click at [206, 277] on div "[S] · · · · · · · · · · · · · · · · · · · · · · · · · · · · · · · · · · so just…" at bounding box center [612, 233] width 868 height 90
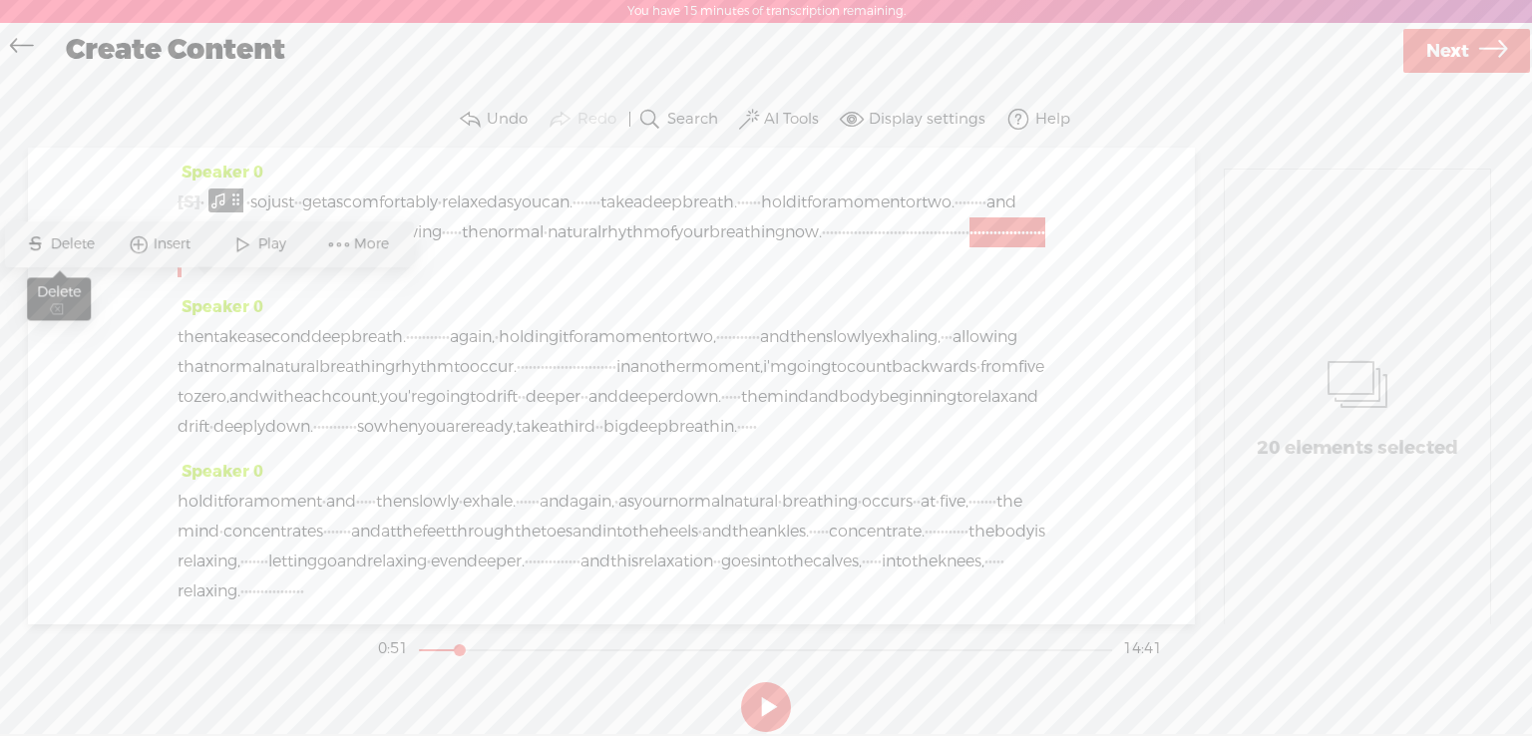
click at [65, 243] on span "Delete" at bounding box center [74, 244] width 49 height 20
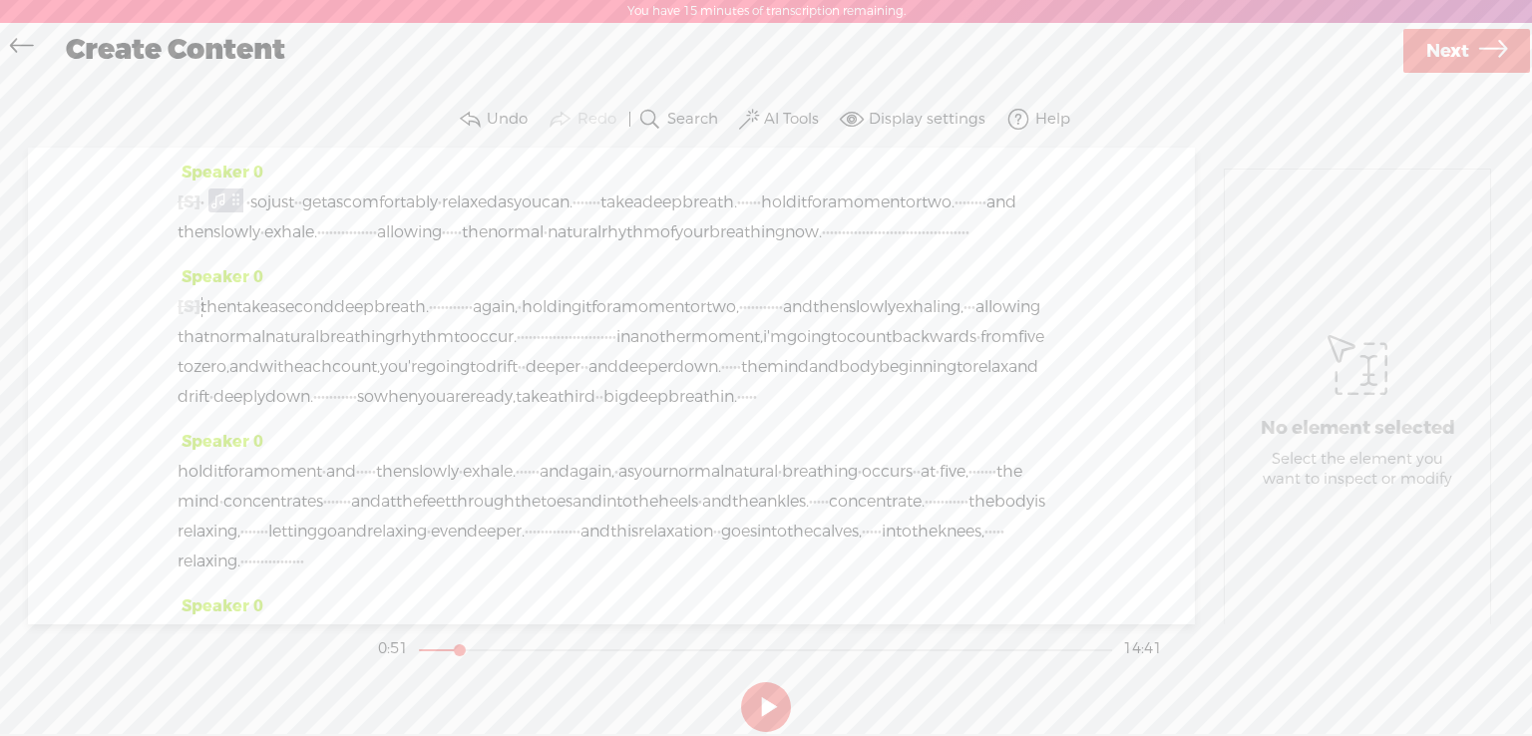
click at [709, 247] on span "breathing" at bounding box center [747, 233] width 76 height 30
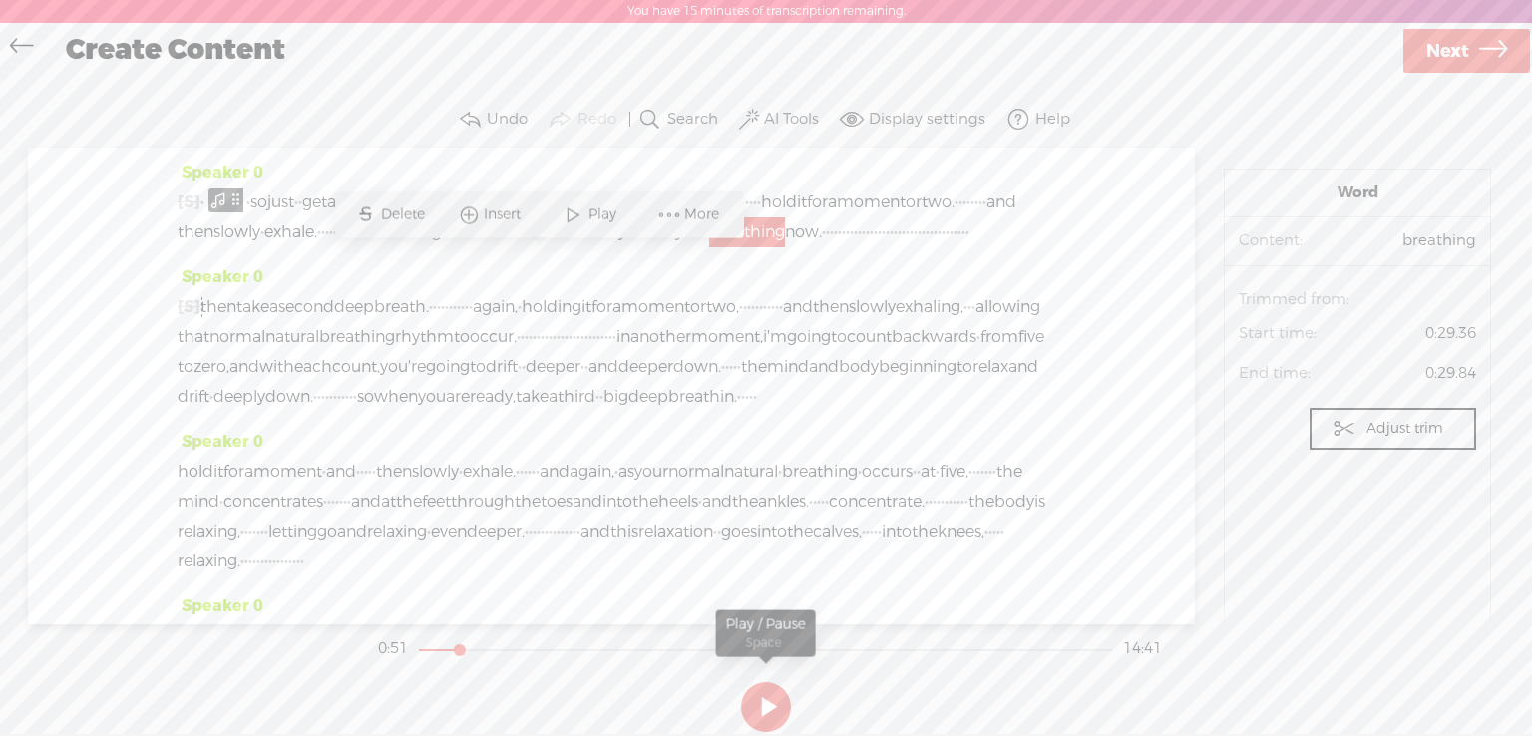
click at [772, 702] on button at bounding box center [766, 707] width 50 height 50
click at [709, 247] on span "breathing" at bounding box center [747, 233] width 76 height 30
click at [775, 695] on button at bounding box center [766, 707] width 50 height 50
click at [604, 217] on span "Play" at bounding box center [605, 215] width 33 height 20
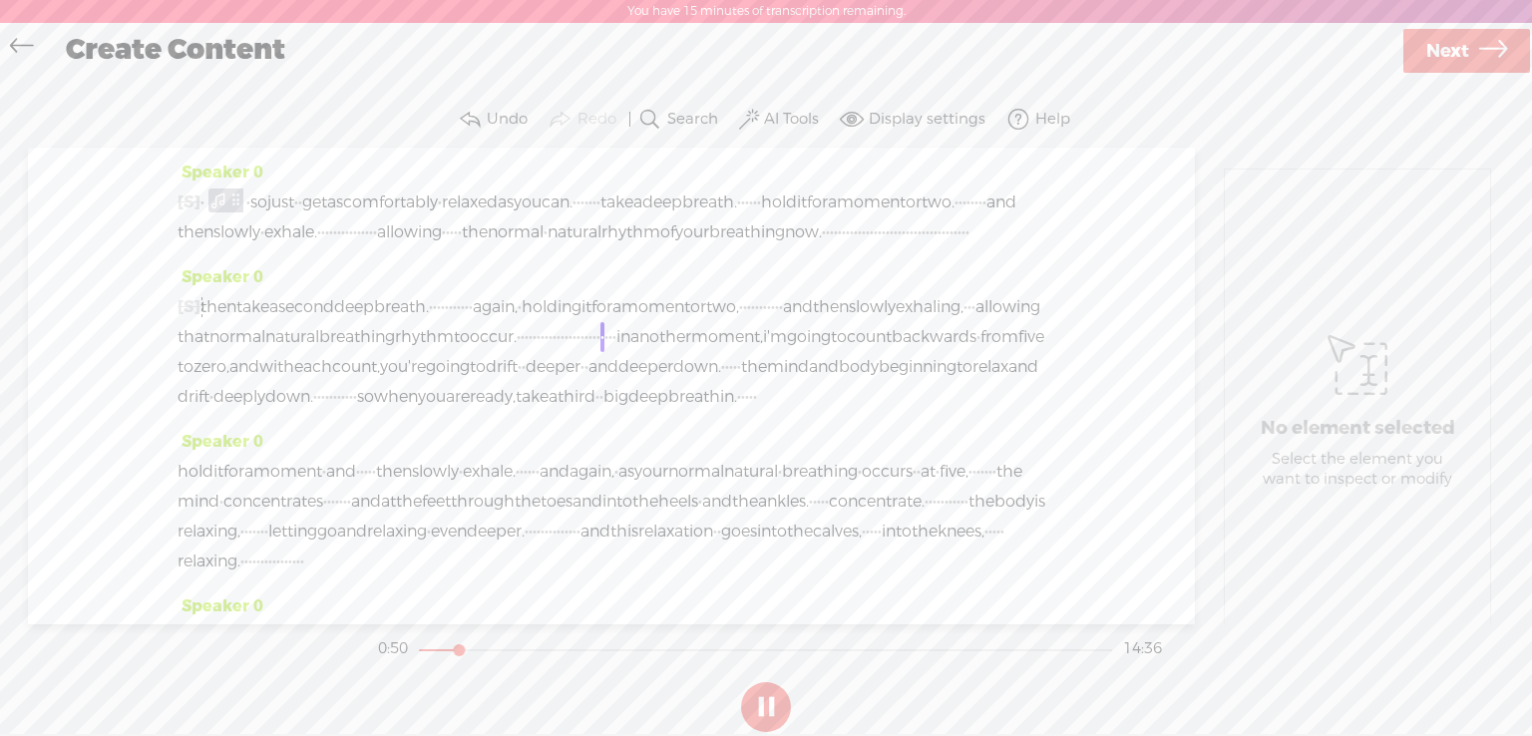
click at [1458, 68] on span "Next" at bounding box center [1448, 51] width 43 height 51
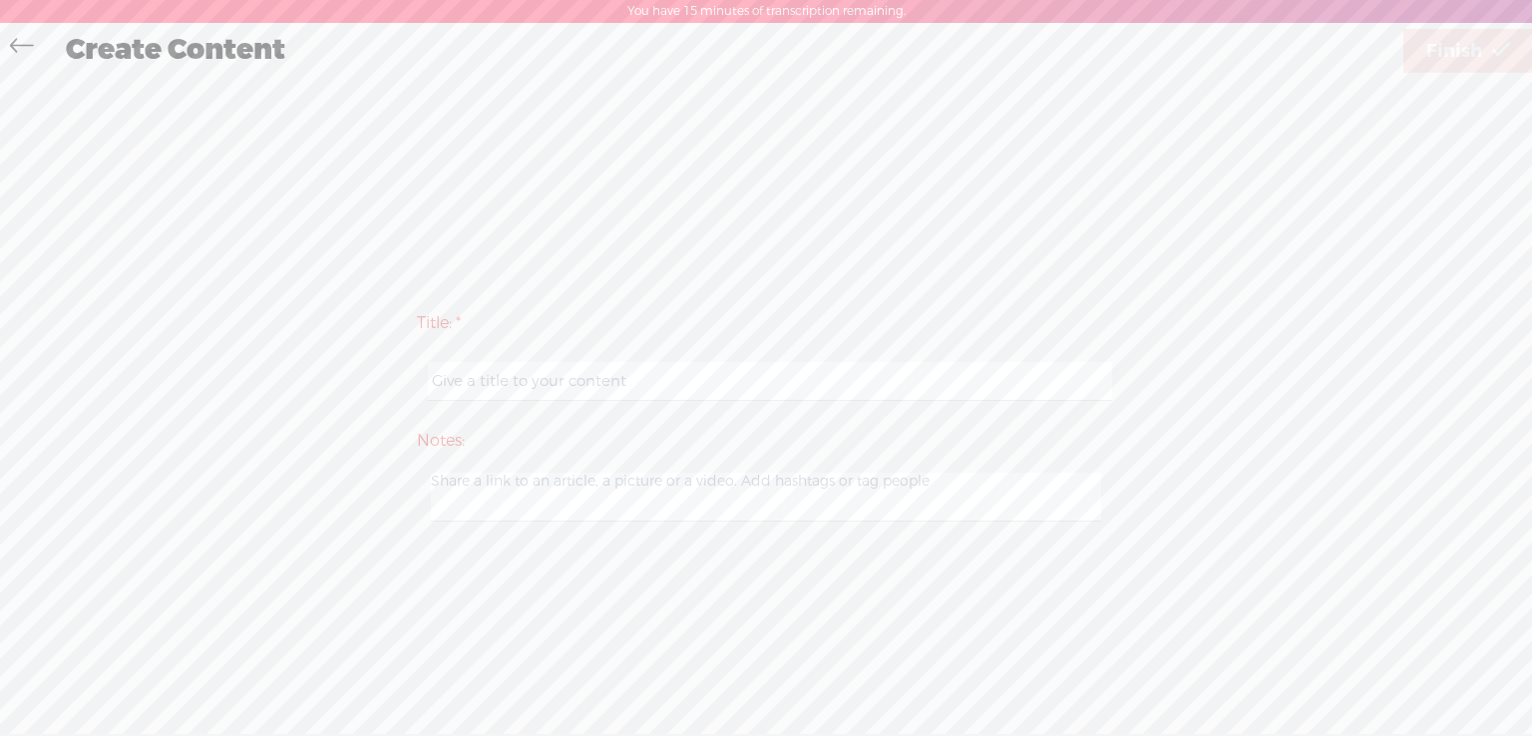
click at [511, 380] on input "text" at bounding box center [769, 381] width 683 height 39
type input "Intention of positive direction in your life"
click at [645, 486] on textarea at bounding box center [766, 497] width 670 height 49
click at [1466, 56] on span "Finish" at bounding box center [1455, 51] width 56 height 51
